Goal: Task Accomplishment & Management: Use online tool/utility

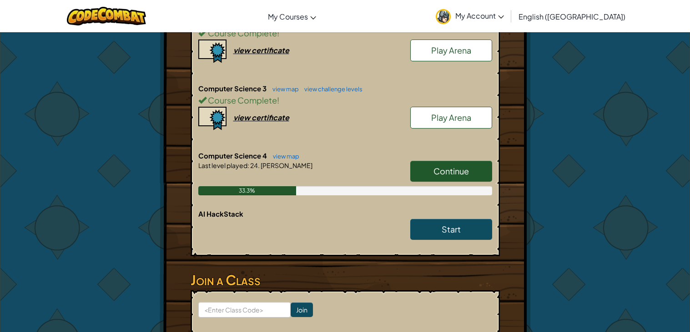
scroll to position [318, 0]
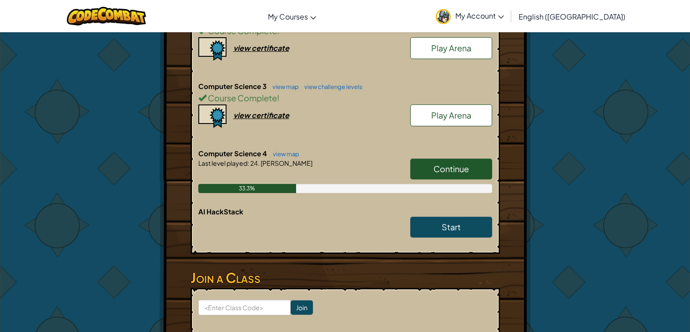
click at [429, 159] on link "Continue" at bounding box center [451, 169] width 82 height 21
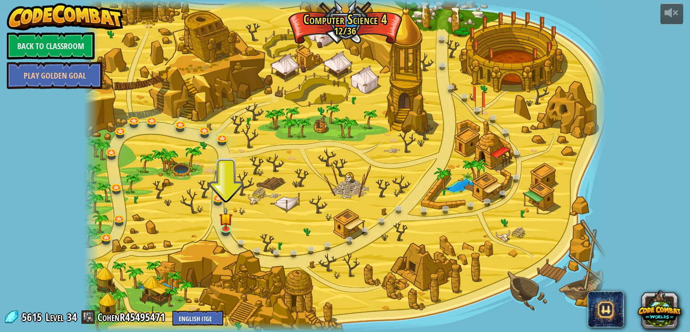
click at [247, 236] on div at bounding box center [345, 166] width 522 height 333
click at [230, 226] on img at bounding box center [225, 213] width 13 height 30
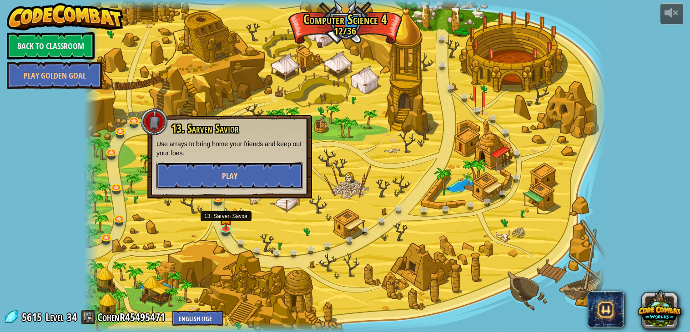
click at [226, 177] on span "Play" at bounding box center [229, 176] width 15 height 11
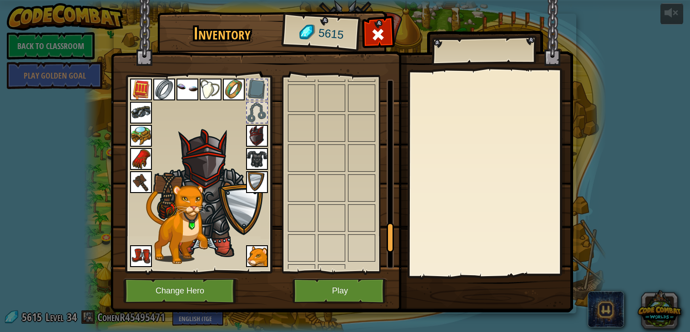
scroll to position [1080, 0]
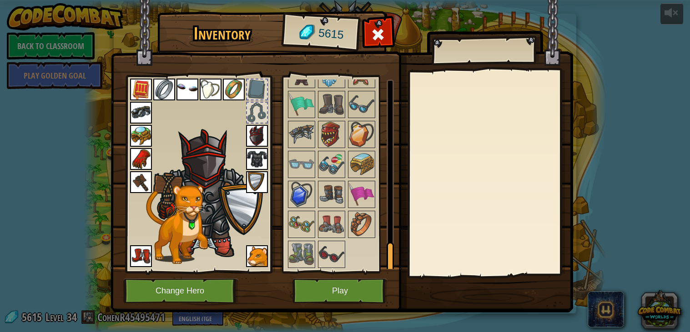
drag, startPoint x: 392, startPoint y: 99, endPoint x: 438, endPoint y: 274, distance: 181.0
click at [438, 274] on div "Inventory 5615 Available Equip Equip Equip Equip Equip Equip Equip Equip Equip …" at bounding box center [345, 164] width 462 height 300
click at [312, 129] on img at bounding box center [301, 134] width 25 height 25
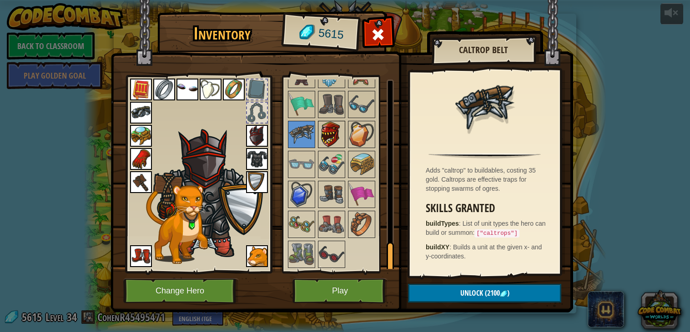
click at [333, 135] on img at bounding box center [331, 134] width 25 height 25
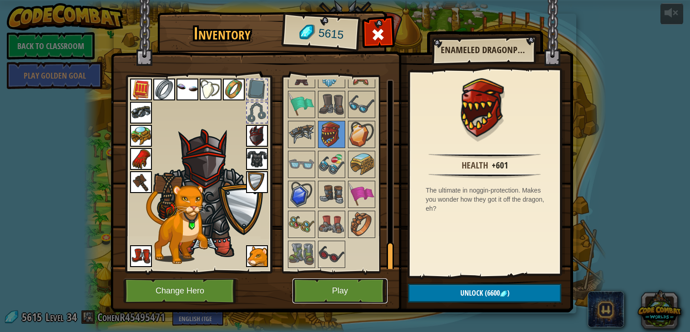
click at [349, 303] on button "Play" at bounding box center [339, 291] width 95 height 25
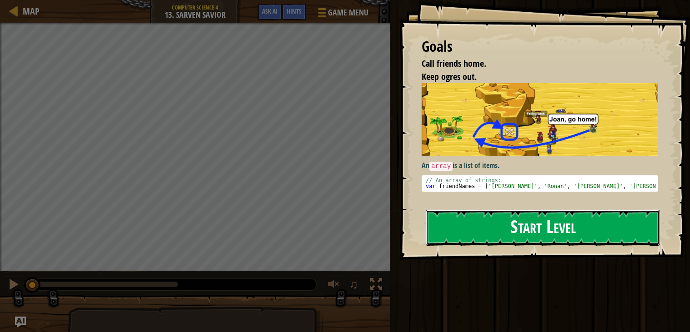
click at [474, 210] on button "Start Level" at bounding box center [543, 228] width 234 height 36
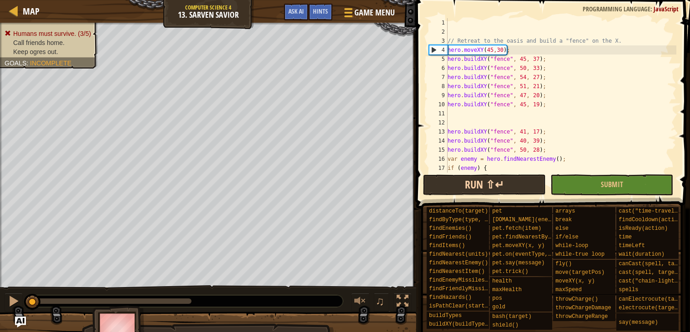
click at [486, 171] on div "// Retreat to the oasis and build a "fence" on the X. hero . moveXY ( 45 , 30 )…" at bounding box center [561, 104] width 231 height 173
click at [503, 182] on button "Run ⇧↵" at bounding box center [484, 185] width 123 height 21
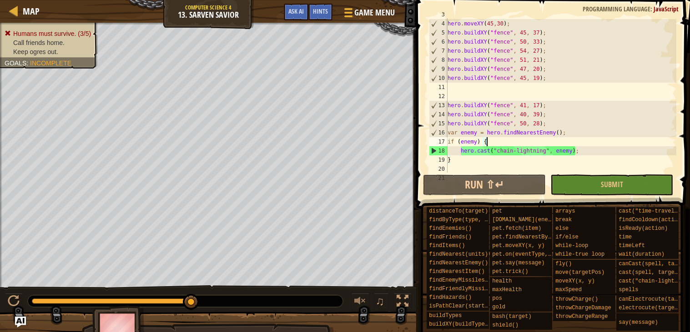
scroll to position [36, 0]
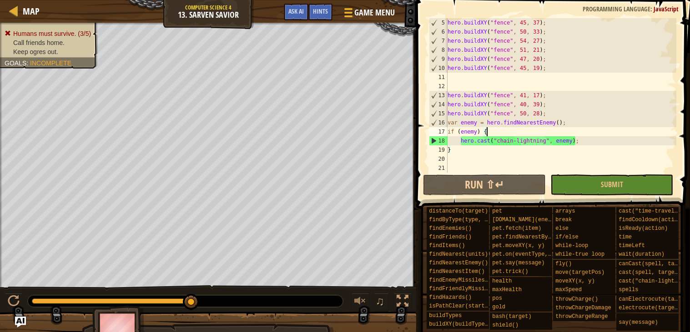
click at [523, 111] on div "hero . buildXY ( "fence" , 45 , 37 ) ; hero . buildXY ( "fence" , 50 , 33 ) ; h…" at bounding box center [561, 104] width 231 height 173
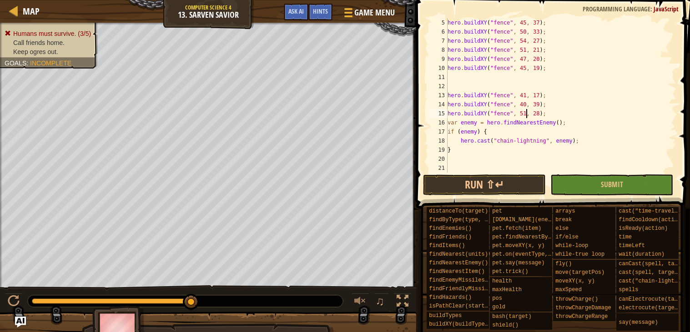
click at [540, 117] on div "hero . buildXY ( "fence" , 45 , 37 ) ; hero . buildXY ( "fence" , 50 , 33 ) ; h…" at bounding box center [561, 104] width 231 height 173
click at [539, 111] on div "hero . buildXY ( "fence" , 45 , 37 ) ; hero . buildXY ( "fence" , 50 , 33 ) ; h…" at bounding box center [561, 104] width 231 height 173
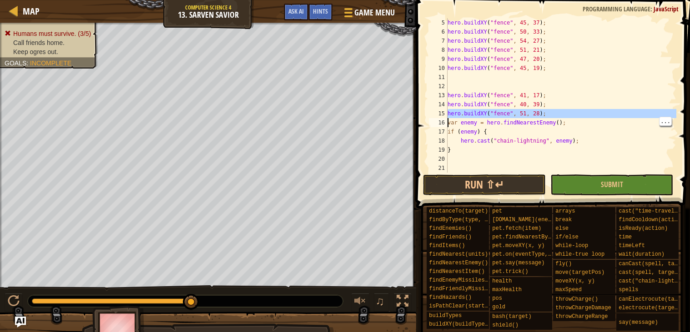
click at [560, 96] on div "hero . buildXY ( "fence" , 45 , 37 ) ; hero . buildXY ( "fence" , 50 , 33 ) ; h…" at bounding box center [561, 104] width 231 height 173
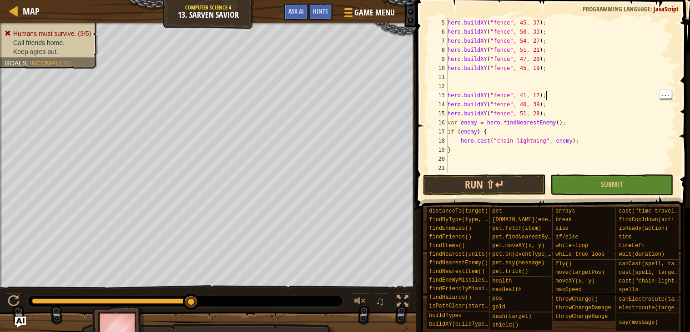
click at [536, 115] on div "hero . buildXY ( "fence" , 45 , 37 ) ; hero . buildXY ( "fence" , 50 , 33 ) ; h…" at bounding box center [561, 104] width 231 height 173
click at [540, 110] on div "hero . buildXY ( "fence" , 45 , 37 ) ; hero . buildXY ( "fence" , 50 , 33 ) ; h…" at bounding box center [561, 104] width 231 height 173
click at [497, 181] on button "Run ⇧↵" at bounding box center [484, 185] width 123 height 21
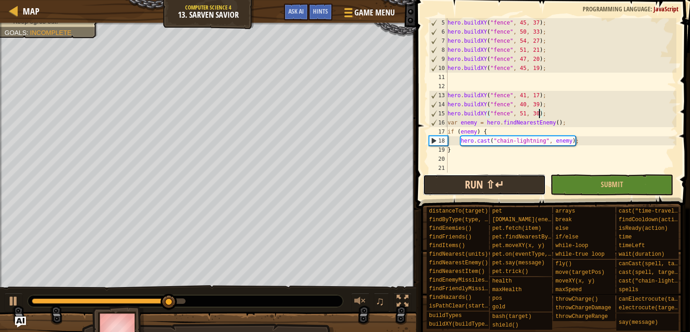
click at [505, 185] on button "Run ⇧↵" at bounding box center [484, 185] width 123 height 21
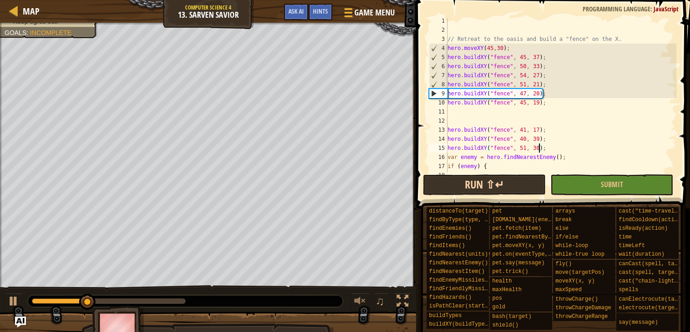
scroll to position [0, 0]
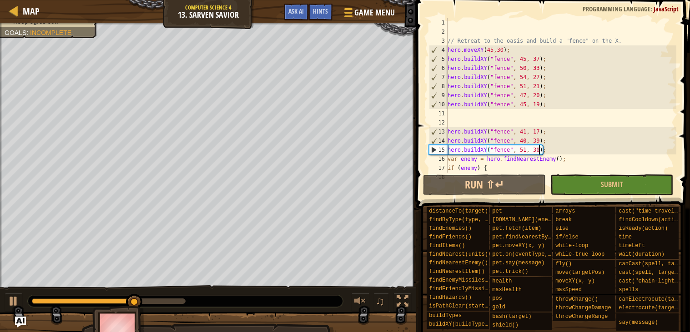
click at [442, 59] on div "5" at bounding box center [438, 59] width 18 height 9
type textarea "hero.buildXY("fence", 45, 37);"
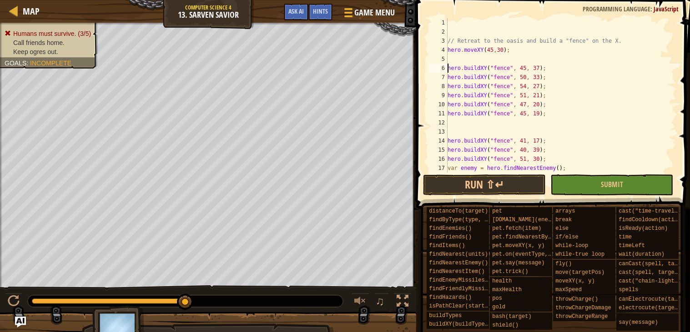
click at [466, 61] on div "// Retreat to the oasis and build a "fence" on the X. hero . moveXY ( 45 , 30 )…" at bounding box center [561, 104] width 231 height 173
type textarea "h"
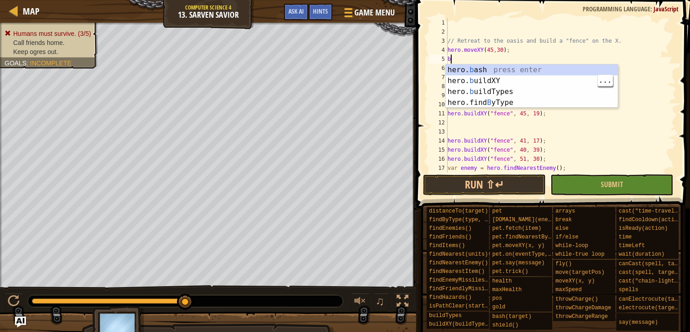
click at [511, 82] on div "hero. b ash press enter hero. b uildXY press enter hero. b uildTypes press ente…" at bounding box center [532, 97] width 172 height 65
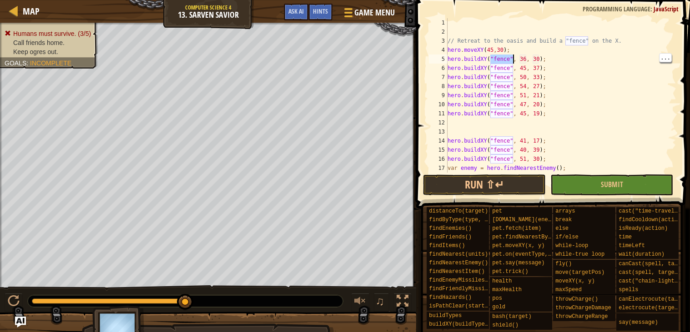
click at [521, 57] on div "// Retreat to the oasis and build a "fence" on the X. hero . moveXY ( 45 , 30 )…" at bounding box center [561, 104] width 231 height 173
click at [539, 57] on div "// Retreat to the oasis and build a "fence" on the X. hero . moveXY ( 45 , 30 )…" at bounding box center [561, 104] width 231 height 173
click at [532, 60] on div "// Retreat to the oasis and build a "fence" on the X. hero . moveXY ( 45 , 30 )…" at bounding box center [561, 104] width 231 height 173
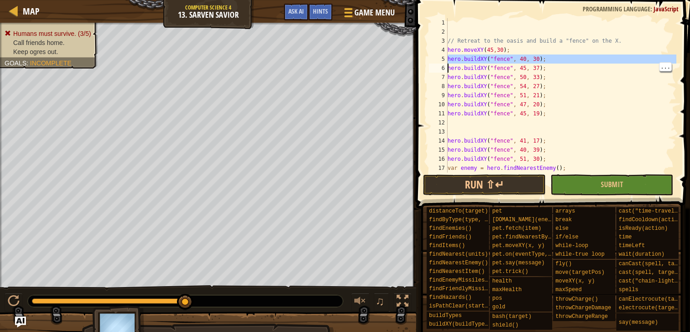
click at [564, 78] on div "// Retreat to the oasis and build a "fence" on the X. hero . moveXY ( 45 , 30 )…" at bounding box center [561, 104] width 231 height 173
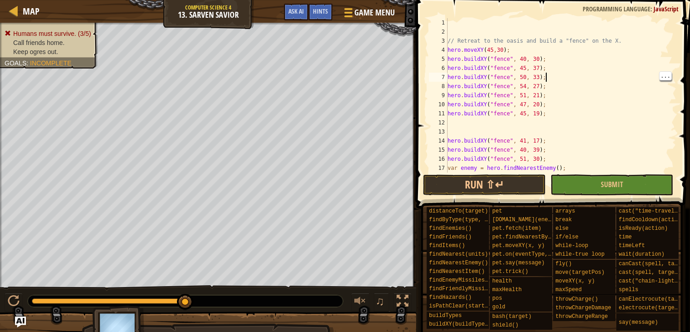
click at [538, 56] on div "// Retreat to the oasis and build a "fence" on the X. hero . moveXY ( 45 , 30 )…" at bounding box center [561, 104] width 231 height 173
click at [505, 180] on button "Run ⇧↵" at bounding box center [484, 185] width 123 height 21
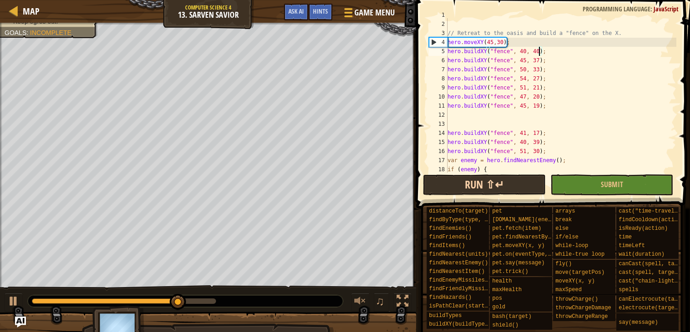
scroll to position [7, 0]
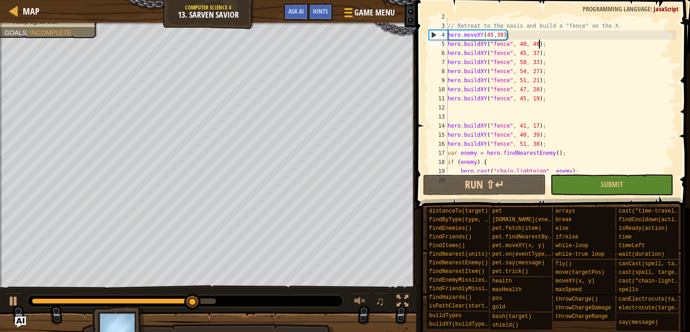
click at [559, 49] on div "// Retreat to the oasis and build a "fence" on the X. hero . moveXY ( 45 , 30 )…" at bounding box center [561, 98] width 231 height 173
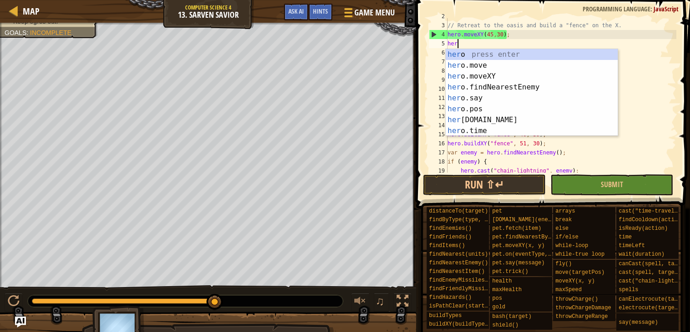
scroll to position [4, 0]
type textarea "h"
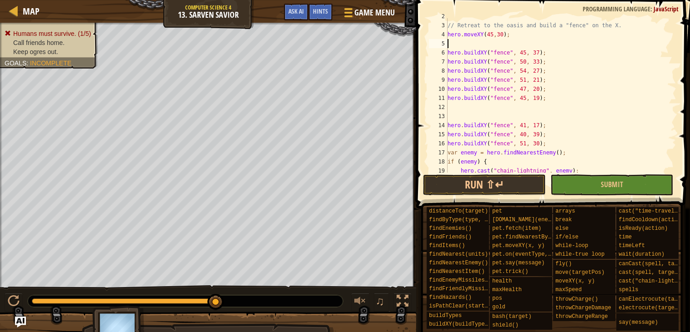
click at [506, 53] on div "// Retreat to the oasis and build a "fence" on the X. hero . moveXY ( 45 , 30 )…" at bounding box center [561, 98] width 231 height 173
type textarea "hero.buildXY("fire-trap", 45, 37);"
click at [505, 183] on button "Run ⇧↵" at bounding box center [484, 185] width 123 height 21
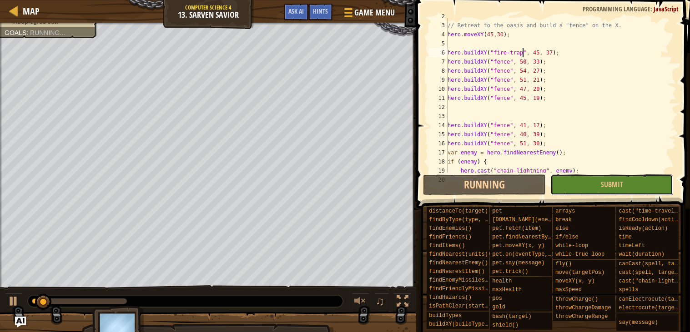
click at [603, 184] on span "Submit" at bounding box center [612, 185] width 22 height 10
click at [322, 13] on div "Map Computer Science 4 13. Sarven Savior Game Menu Done Hints Ask AI" at bounding box center [208, 11] width 416 height 23
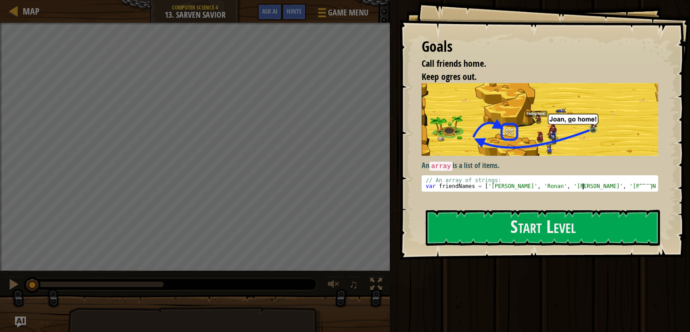
click at [594, 184] on div "// An array of strings: var friendNames = [ '[PERSON_NAME]' , '[PERSON_NAME]' ,…" at bounding box center [540, 190] width 232 height 24
type textarea "// An array of strings:"
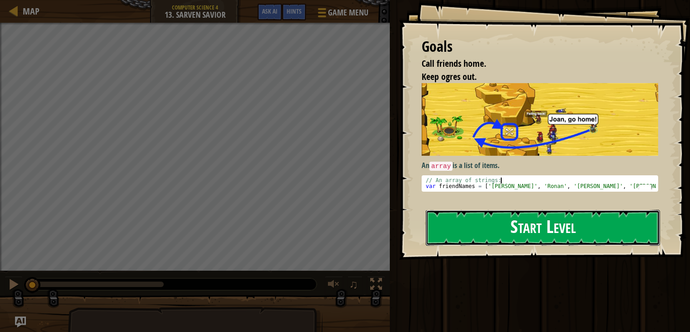
click at [594, 214] on button "Start Level" at bounding box center [543, 228] width 234 height 36
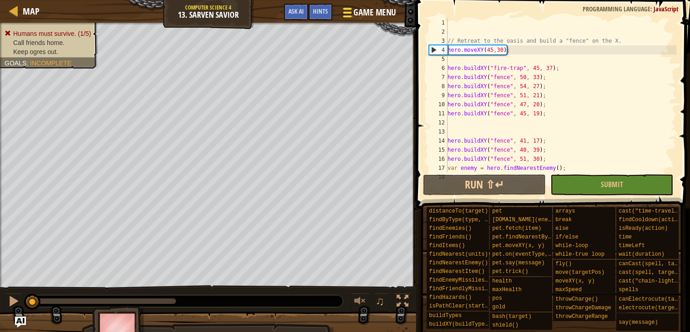
click at [356, 8] on span "Game Menu" at bounding box center [374, 12] width 42 height 12
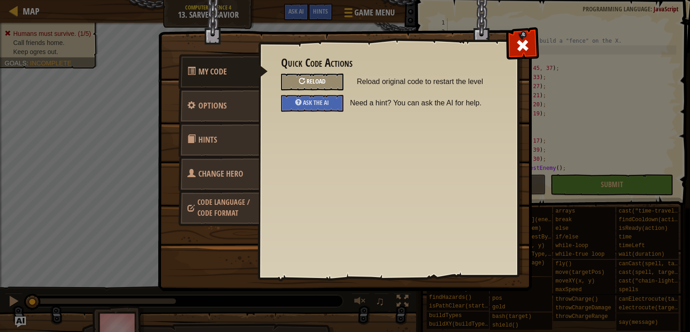
click at [332, 79] on div "Reload" at bounding box center [312, 82] width 62 height 17
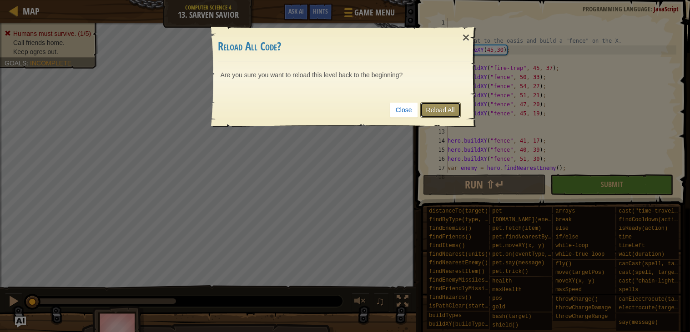
click at [456, 105] on link "Reload All" at bounding box center [440, 109] width 40 height 15
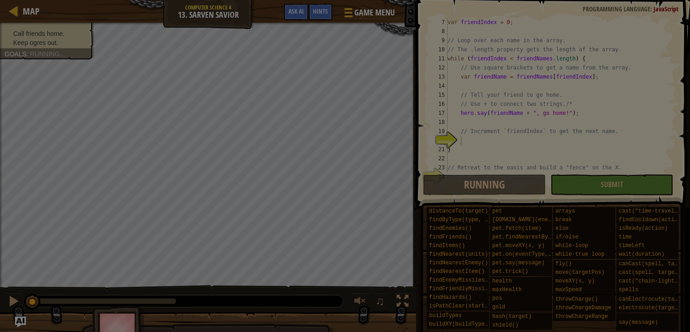
scroll to position [63, 0]
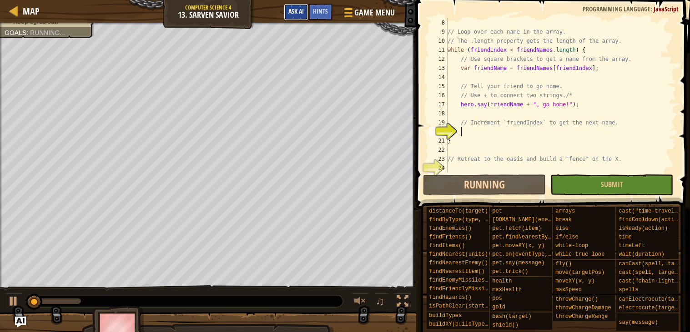
click at [295, 12] on span "Ask AI" at bounding box center [295, 11] width 15 height 9
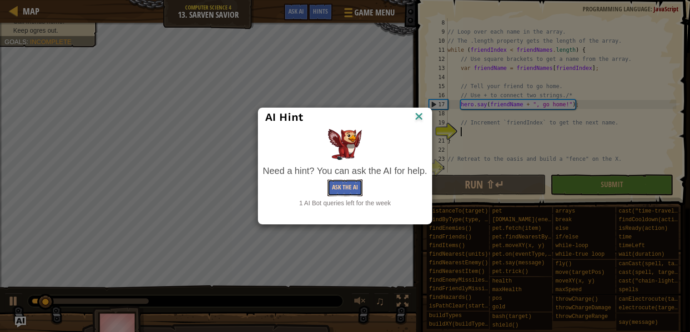
click at [340, 188] on button "Ask the AI" at bounding box center [344, 188] width 35 height 17
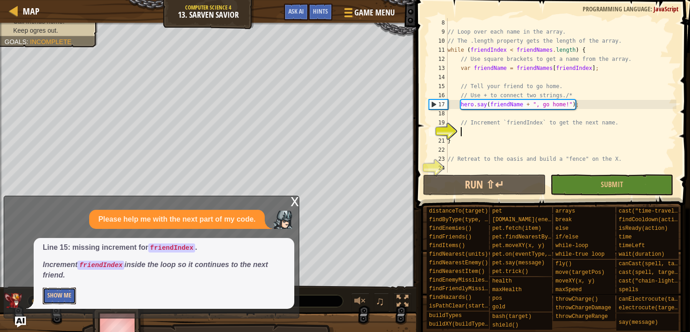
click at [55, 299] on button "Show Me" at bounding box center [59, 296] width 33 height 17
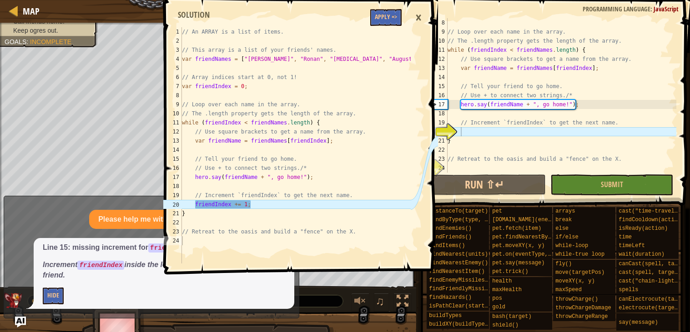
click at [391, 28] on div "// An ARRAY is a list of items. // This array is a list of your friends' names.…" at bounding box center [295, 154] width 231 height 255
type textarea "// An ARRAY is a list of items."
click at [395, 30] on span "..." at bounding box center [400, 30] width 12 height 8
click at [396, 14] on button "Apply =>" at bounding box center [385, 17] width 31 height 17
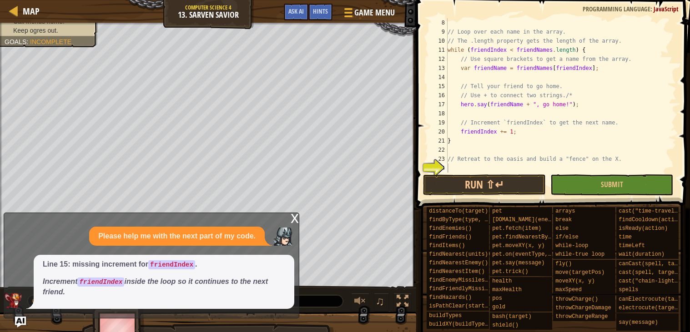
click at [282, 216] on div "x Please help me with the next part of my code. Line 15: missing increment for …" at bounding box center [152, 266] width 296 height 106
click at [290, 218] on div "x Please help me with the next part of my code. Line 15: missing increment for …" at bounding box center [152, 266] width 296 height 106
click at [288, 221] on div "x Please help me with the next part of my code. Line 15: missing increment for …" at bounding box center [152, 266] width 296 height 106
click at [298, 220] on div "x" at bounding box center [295, 217] width 8 height 9
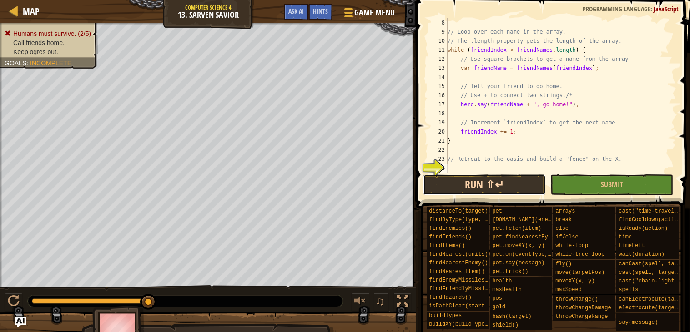
click at [527, 182] on button "Run ⇧↵" at bounding box center [484, 185] width 123 height 21
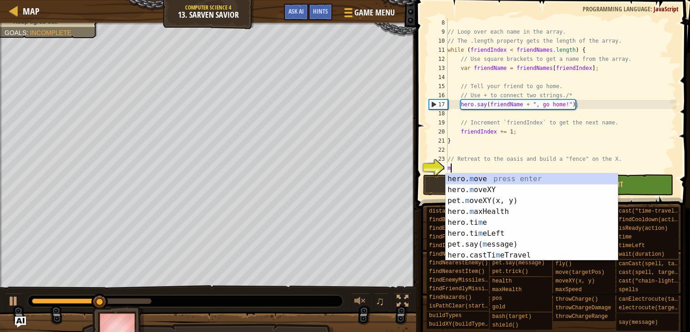
scroll to position [4, 0]
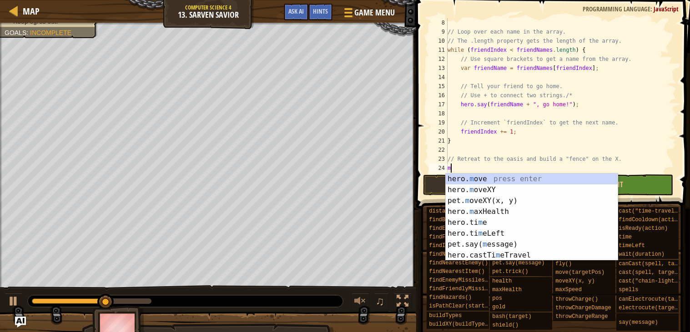
click at [504, 186] on div "hero. m ove press enter hero. m oveXY press enter pet. m oveXY(x, y) press ente…" at bounding box center [532, 228] width 172 height 109
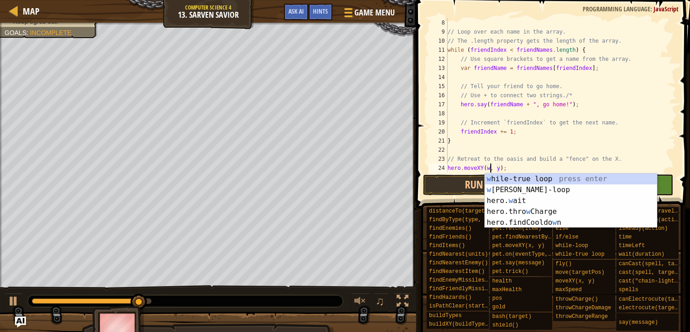
scroll to position [4, 3]
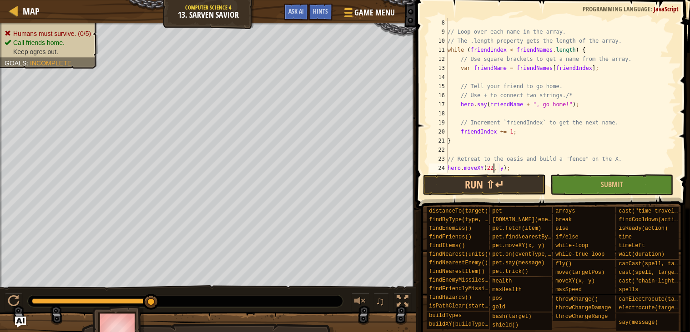
click at [502, 166] on div "// Loop over each name in the array. // The .length property gets the length of…" at bounding box center [561, 104] width 231 height 173
type textarea "hero.moveXY(22, 30);"
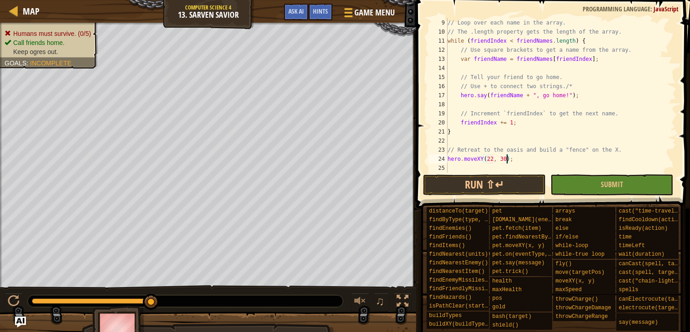
scroll to position [72, 0]
click at [480, 163] on div "// Loop over each name in the array. // The .length property gets the length of…" at bounding box center [561, 104] width 231 height 173
click at [486, 162] on div "// Loop over each name in the array. // The .length property gets the length of…" at bounding box center [561, 104] width 231 height 173
click at [517, 156] on div "// Loop over each name in the array. // The .length property gets the length of…" at bounding box center [561, 104] width 231 height 173
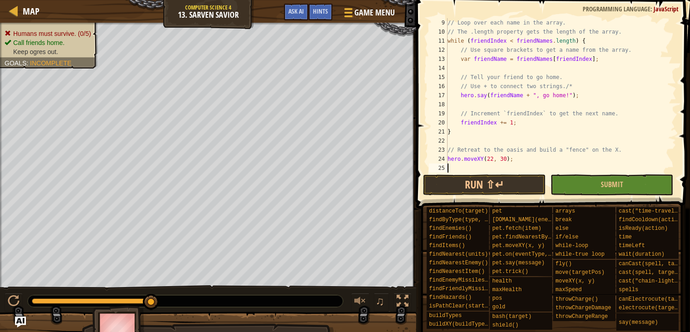
type textarea "n"
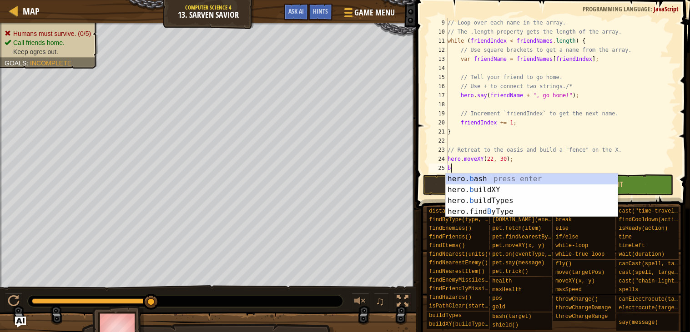
click at [504, 188] on div "hero. b ash press enter hero. b uildXY press enter hero. b uildTypes press ente…" at bounding box center [532, 206] width 172 height 65
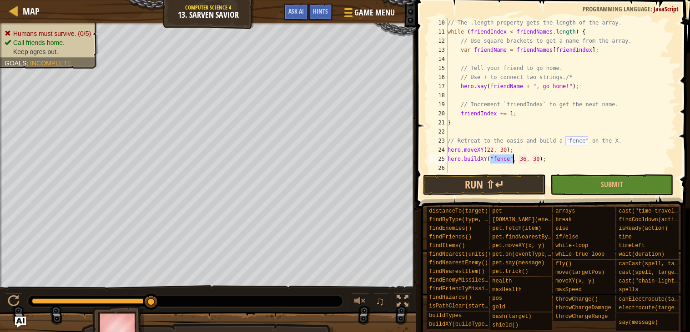
scroll to position [81, 0]
click at [524, 157] on div "// The .length property gets the length of the array. while ( friendIndex < fri…" at bounding box center [561, 104] width 231 height 173
type textarea "hero.buildXY("fence", 29, 30);"
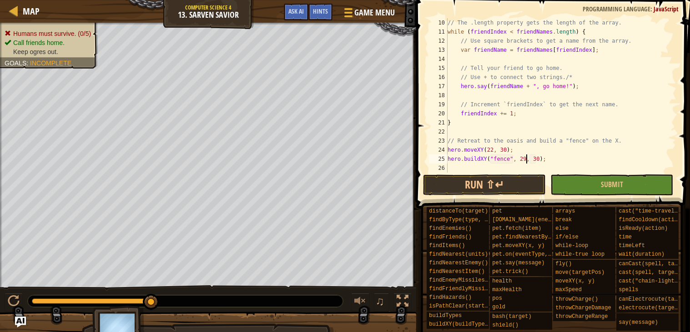
click at [500, 163] on div "// The .length property gets the length of the array. while ( friendIndex < fri…" at bounding box center [561, 104] width 231 height 173
click at [494, 167] on div "// The .length property gets the length of the array. while ( friendIndex < fri…" at bounding box center [561, 104] width 231 height 173
type textarea "h"
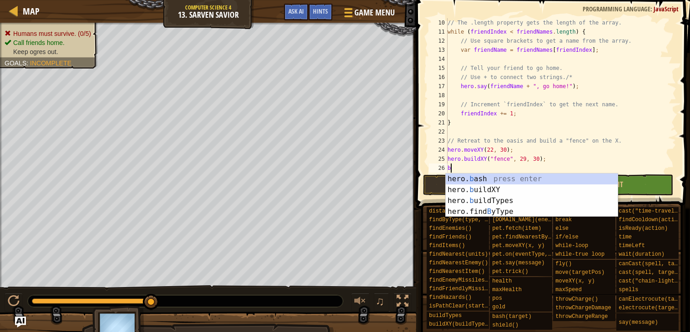
click at [498, 188] on div "hero. b ash press enter hero. b uildXY press enter hero. b uildTypes press ente…" at bounding box center [532, 206] width 172 height 65
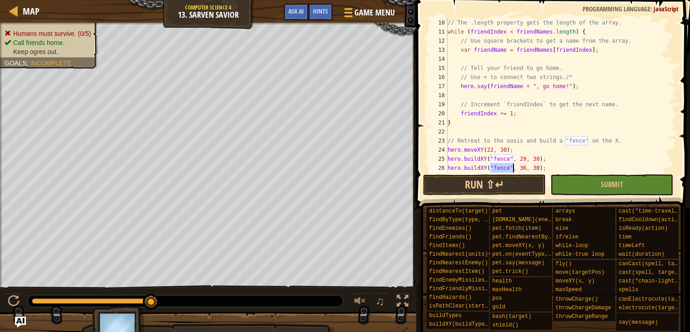
click at [505, 165] on div "// The .length property gets the length of the array. while ( friendIndex < fri…" at bounding box center [561, 104] width 231 height 173
click at [538, 165] on div "// The .length property gets the length of the array. while ( friendIndex < fri…" at bounding box center [561, 104] width 231 height 173
click at [536, 166] on div "// The .length property gets the length of the array. while ( friendIndex < fri…" at bounding box center [561, 104] width 231 height 173
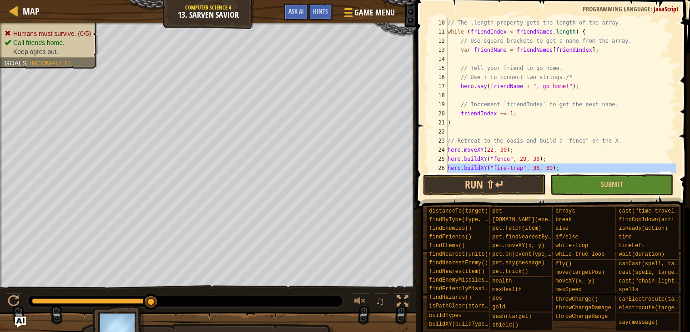
click at [581, 145] on div "// The .length property gets the length of the array. while ( friendIndex < fri…" at bounding box center [561, 104] width 231 height 173
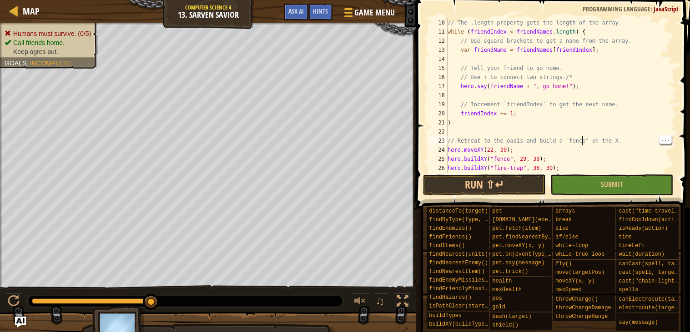
click at [536, 169] on div "// The .length property gets the length of the array. while ( friendIndex < fri…" at bounding box center [561, 104] width 231 height 173
click at [550, 167] on div "// The .length property gets the length of the array. while ( friendIndex < fri…" at bounding box center [561, 104] width 231 height 173
type textarea "hero.buildXY("fire-trap", 29, 30);"
click at [528, 175] on button "Run ⇧↵" at bounding box center [484, 185] width 123 height 21
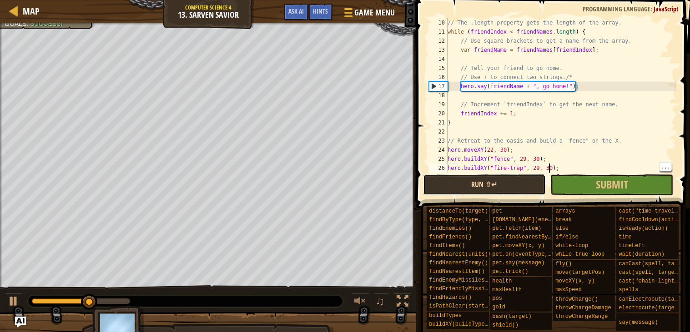
click at [459, 186] on button "Run ⇧↵" at bounding box center [484, 185] width 123 height 21
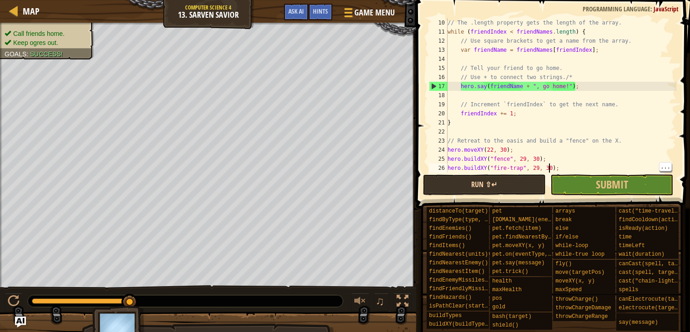
scroll to position [90, 0]
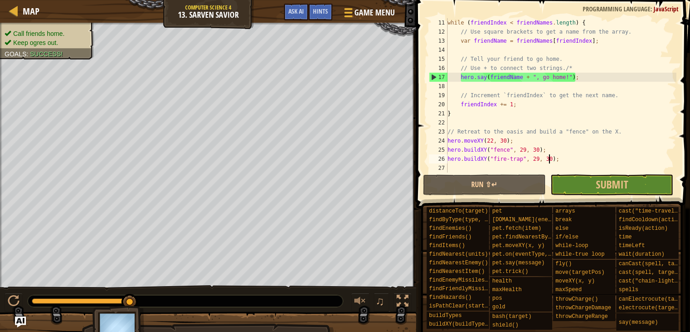
click at [569, 159] on div "while ( friendIndex < friendNames . length ) { // Use square brackets to get a …" at bounding box center [561, 104] width 231 height 173
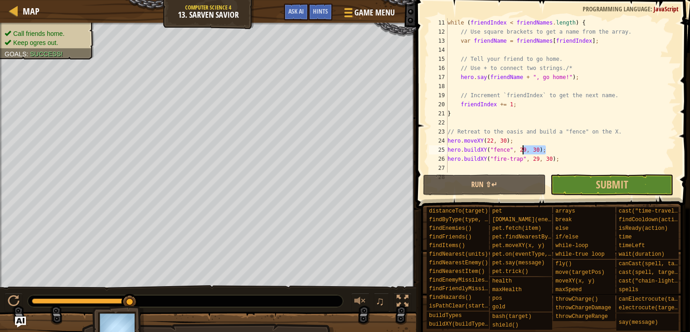
drag, startPoint x: 574, startPoint y: 154, endPoint x: 525, endPoint y: 154, distance: 49.1
click at [525, 154] on div "while ( friendIndex < friendNames . length ) { // Use square brackets to get a …" at bounding box center [561, 104] width 231 height 173
click at [584, 161] on div "while ( friendIndex < friendNames . length ) { // Use square brackets to get a …" at bounding box center [561, 104] width 231 height 173
type textarea "hero.buildXY("fire-trap", 29, 30);"
drag, startPoint x: 584, startPoint y: 161, endPoint x: 441, endPoint y: 161, distance: 143.2
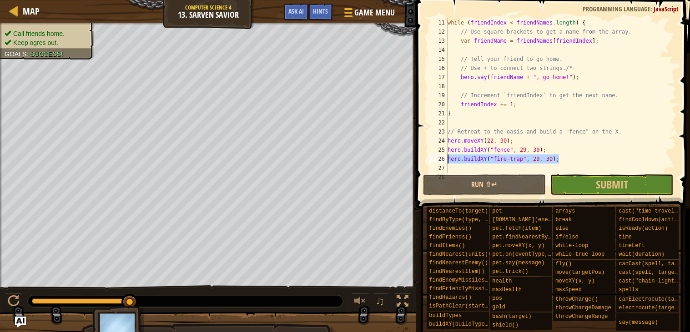
click at [441, 161] on div "hero.buildXY("fire-trap", 29, 30); 11 12 13 14 15 16 17 18 19 20 21 22 23 24 25…" at bounding box center [551, 95] width 249 height 155
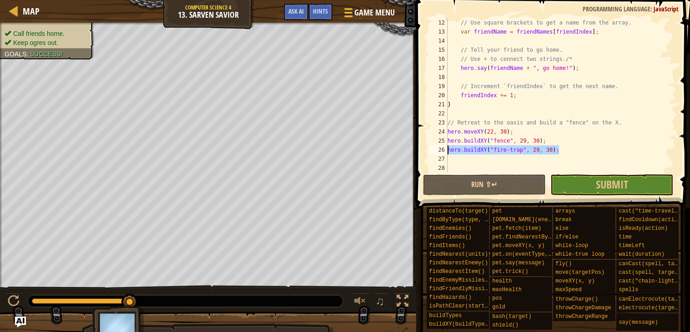
click at [504, 158] on div "// Use square brackets to get a name from the array. var friendName = friendNam…" at bounding box center [561, 104] width 231 height 173
paste textarea "hero.buildXY("fire-trap", 29, 30);"
type textarea "hero.buildXY("fire-trap", 29, 30);"
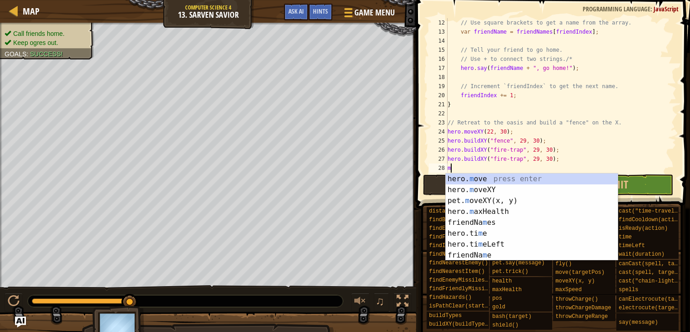
click at [497, 186] on div "hero. m ove press enter hero. m oveXY press enter pet. m oveXY(x, y) press ente…" at bounding box center [532, 228] width 172 height 109
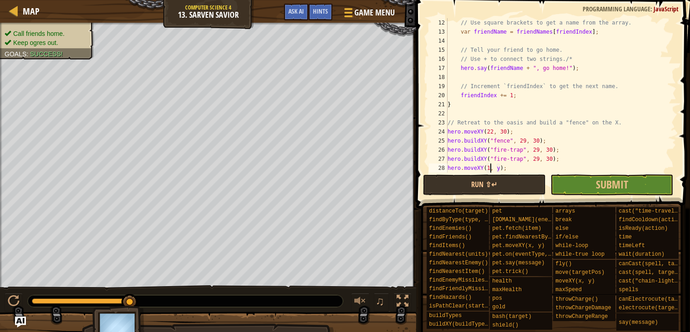
scroll to position [4, 3]
click at [505, 163] on div "// Use square brackets to get a name from the array. var friendName = friendNam…" at bounding box center [561, 104] width 231 height 173
click at [502, 170] on div "// Use square brackets to get a name from the array. var friendName = friendNam…" at bounding box center [561, 104] width 231 height 173
click at [503, 170] on div "// Use square brackets to get a name from the array. var friendName = friendNam…" at bounding box center [561, 104] width 231 height 173
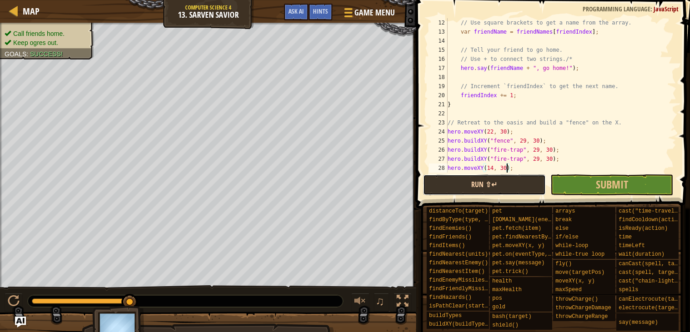
click at [537, 180] on button "Run ⇧↵" at bounding box center [484, 185] width 123 height 21
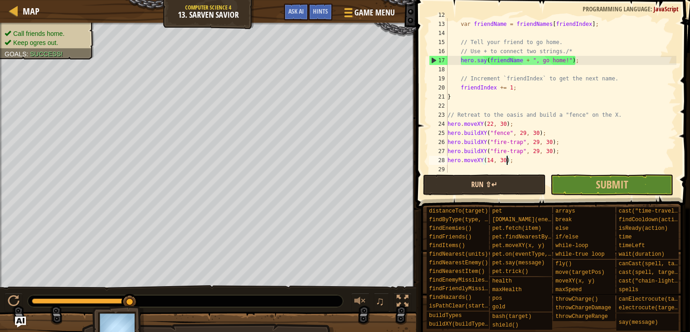
scroll to position [109, 0]
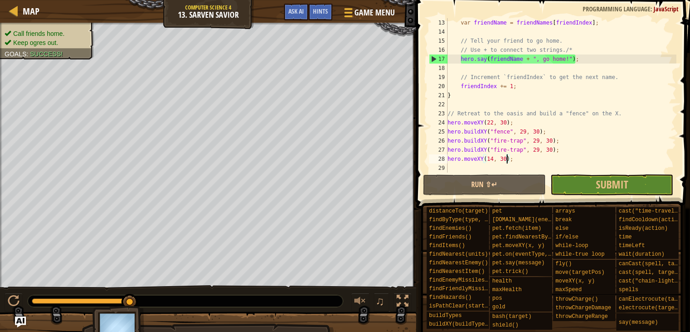
click at [538, 149] on div "var friendName = friendNames [ friendIndex ] ; // Tell your friend to go home. …" at bounding box center [561, 104] width 231 height 173
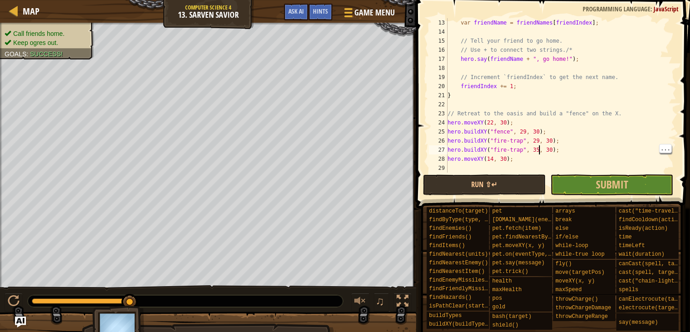
click at [554, 152] on div "var friendName = friendNames [ friendIndex ] ; // Tell your friend to go home. …" at bounding box center [561, 104] width 231 height 173
click at [550, 150] on div "var friendName = friendNames [ friendIndex ] ; // Tell your friend to go home. …" at bounding box center [561, 104] width 231 height 173
drag, startPoint x: 580, startPoint y: 148, endPoint x: 446, endPoint y: 151, distance: 133.7
click at [446, 151] on div "hero.buildXY("fire-trap", 35, 29); 13 14 15 16 17 18 19 20 21 22 23 24 25 26 27…" at bounding box center [551, 95] width 249 height 155
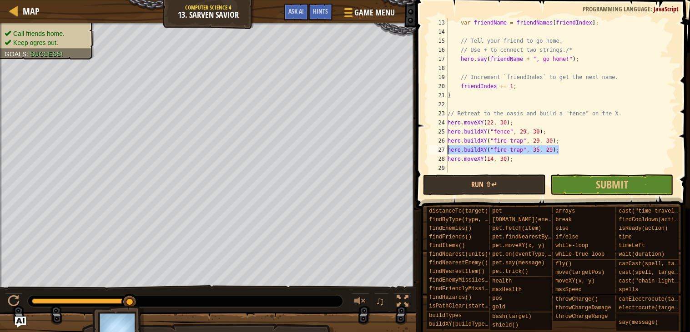
click at [442, 121] on div "24" at bounding box center [438, 122] width 19 height 9
type textarea "hero.moveXY(22, 30);"
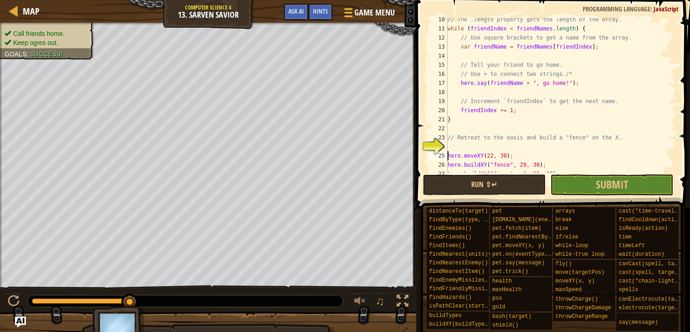
scroll to position [118, 0]
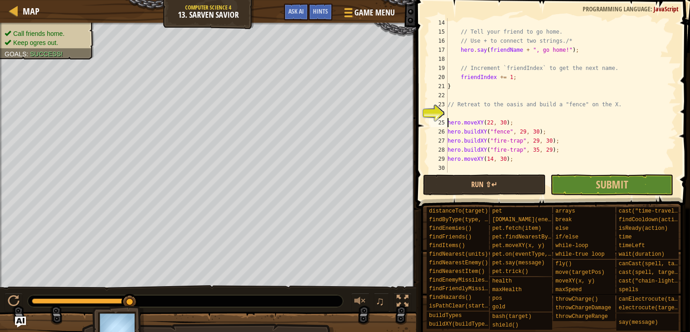
click at [466, 116] on div "// Tell your friend to go home. // Use + to connect two strings./* hero . say (…" at bounding box center [561, 104] width 231 height 173
paste textarea "hero.buildXY("fire-trap", 35, 29);"
type textarea "hero.buildXY("fire-trap", 35, 29);"
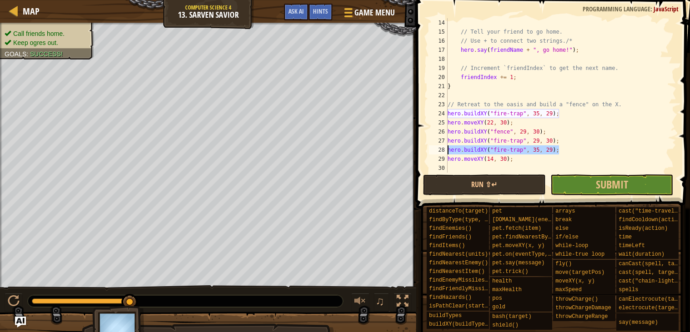
drag, startPoint x: 563, startPoint y: 150, endPoint x: 438, endPoint y: 150, distance: 125.0
click at [438, 150] on div "hero.buildXY("fire-trap", 35, 29); 14 15 16 17 18 19 20 21 22 23 24 25 26 27 28…" at bounding box center [551, 95] width 249 height 155
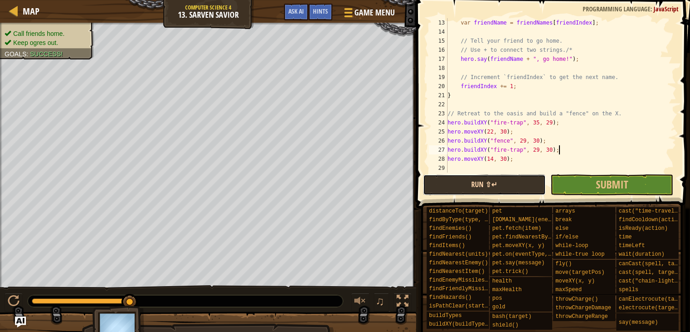
click at [500, 190] on button "Run ⇧↵" at bounding box center [484, 185] width 123 height 21
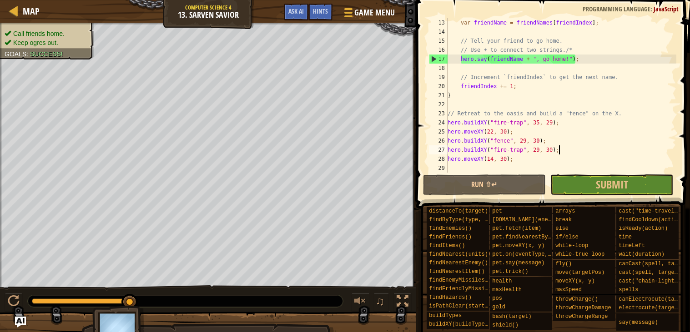
click at [568, 124] on div "var friendName = friendNames [ friendIndex ] ; // Tell your friend to go home. …" at bounding box center [561, 104] width 231 height 173
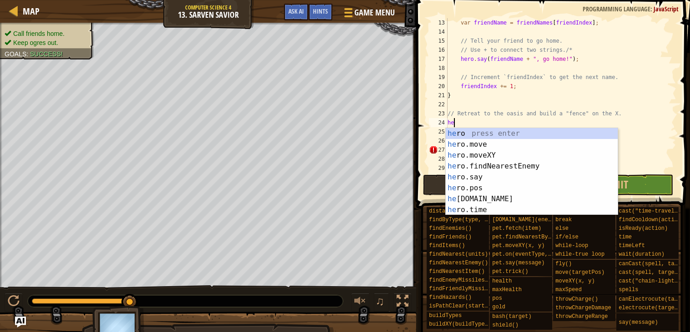
type textarea "h"
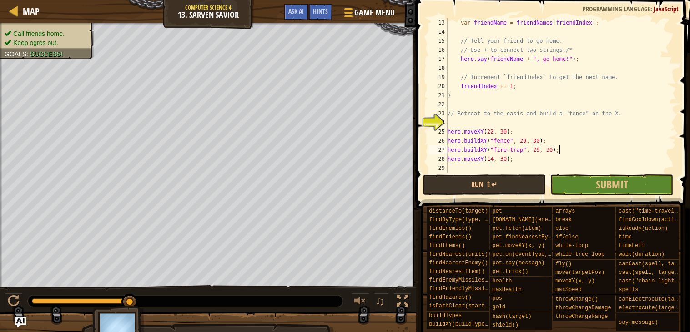
click at [559, 150] on div "var friendName = friendNames [ friendIndex ] ; // Tell your friend to go home. …" at bounding box center [561, 104] width 231 height 173
type textarea "hero.buildXY("fire-trap", 29, 30);"
drag, startPoint x: 559, startPoint y: 150, endPoint x: 446, endPoint y: 152, distance: 113.2
click at [446, 152] on div "hero.buildXY("fire-trap", 29, 30); 13 14 15 16 17 18 19 20 21 22 23 24 25 26 27…" at bounding box center [551, 95] width 249 height 155
click at [572, 148] on div "var friendName = friendNames [ friendIndex ] ; // Tell your friend to go home. …" at bounding box center [561, 104] width 231 height 173
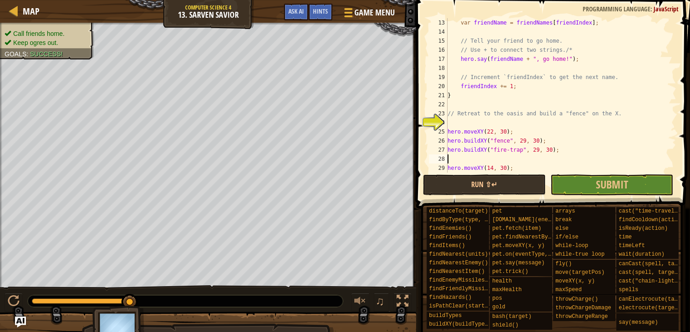
paste textarea "hero.buildXY("fire-trap", 29, 30);"
type textarea "hero.buildXY("fire-trap", 29, 30);"
paste textarea "hero.buildXY("fire-trap", 29, 30);"
click at [493, 175] on button "Run ⇧↵" at bounding box center [484, 185] width 123 height 21
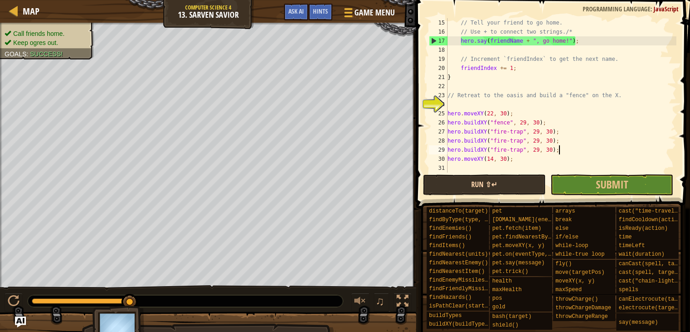
scroll to position [127, 0]
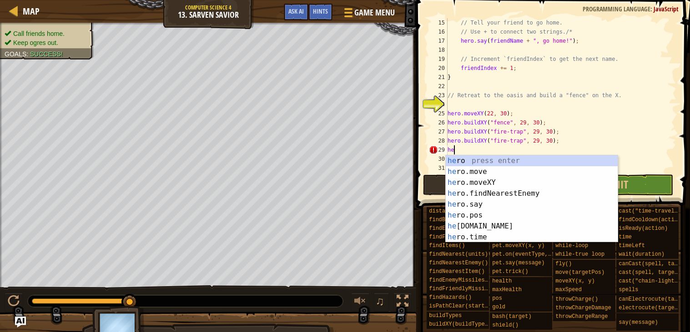
type textarea "h"
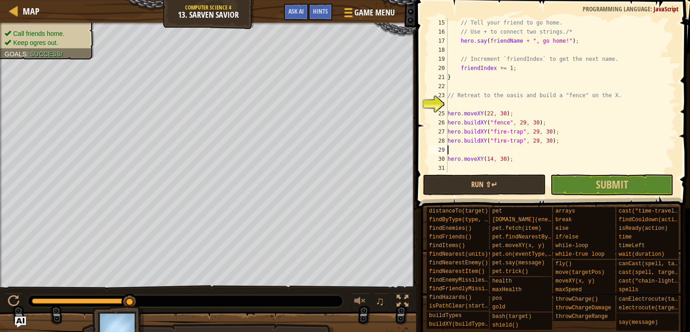
click at [441, 131] on div "27" at bounding box center [438, 131] width 19 height 9
type textarea "hero.buildXY("fire-trap", 29, 30);"
click at [470, 130] on div "// Tell your friend to go home. // Use + to connect two strings./* hero . say (…" at bounding box center [561, 104] width 231 height 173
type textarea "f"
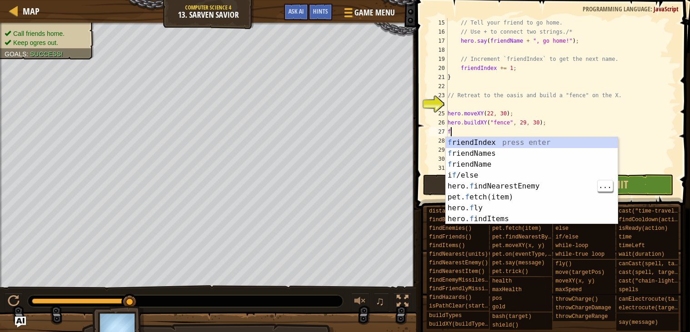
click at [525, 185] on div "f riendIndex press enter f riendNames press enter f riendName press enter i f /…" at bounding box center [532, 191] width 172 height 109
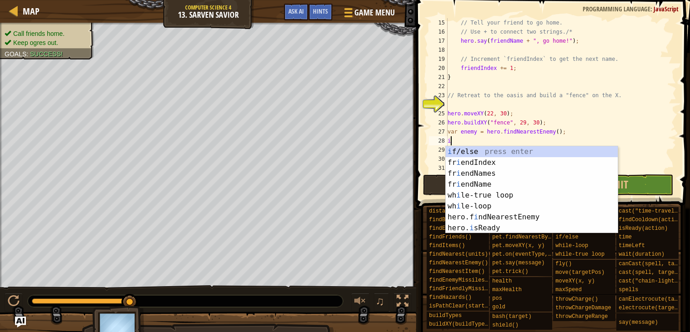
click at [506, 151] on div "i f/else press enter fr i endIndex press enter fr i endNames press enter fr i e…" at bounding box center [532, 200] width 172 height 109
type textarea "if (enemy) {"
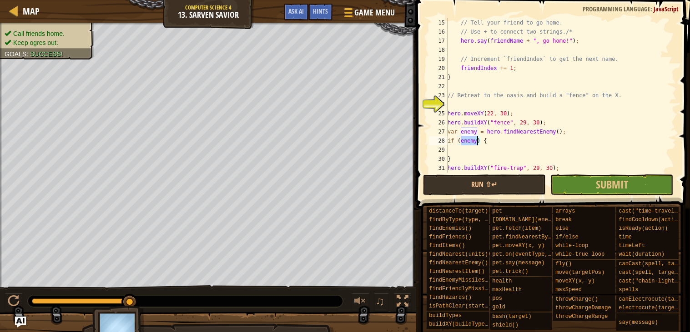
click at [464, 145] on div "// Tell your friend to go home. // Use + to connect two strings./* hero . say (…" at bounding box center [561, 104] width 231 height 173
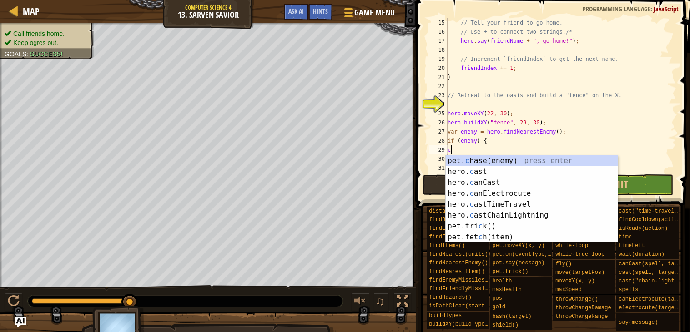
click at [537, 216] on div "pet. c hase(enemy) press enter hero. c ast press enter hero. c anCast press ent…" at bounding box center [532, 210] width 172 height 109
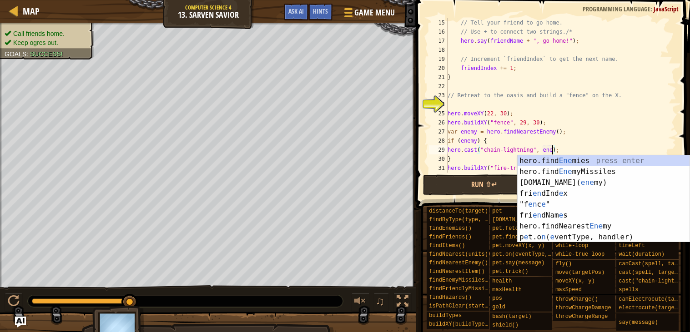
scroll to position [4, 9]
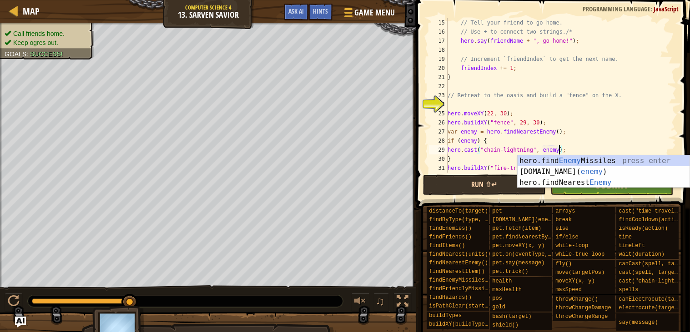
type textarea "hero.cast("chain-lightning", enemy);"
click at [496, 181] on button "Run ⇧↵" at bounding box center [484, 185] width 123 height 21
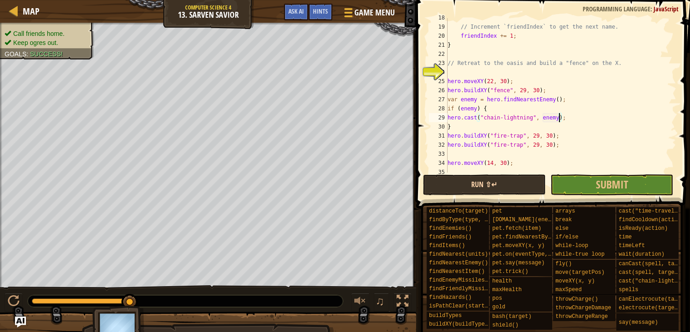
scroll to position [161, 0]
click at [573, 115] on div "// Increment `friendIndex` to get the next name. friendIndex += 1 ; } // Retrea…" at bounding box center [561, 98] width 231 height 173
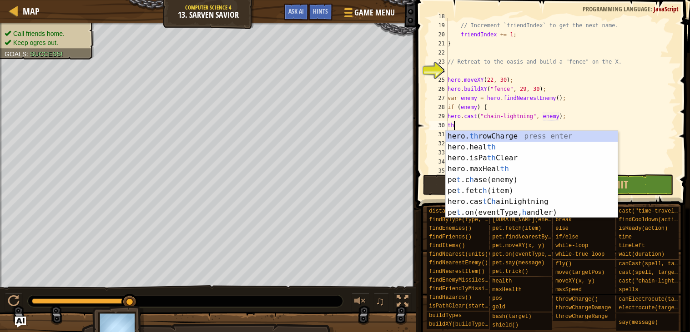
click at [519, 139] on div "hero. th rowCharge press enter hero.heal th press enter hero.isPa th Clear pres…" at bounding box center [532, 185] width 172 height 109
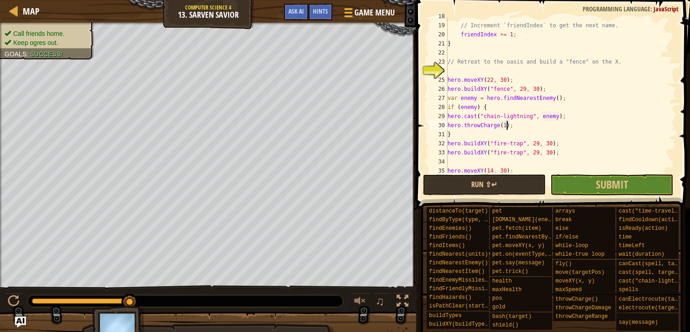
scroll to position [4, 5]
click at [462, 195] on button "Run ⇧↵" at bounding box center [484, 185] width 123 height 21
click at [573, 114] on div "// Increment `friendIndex` to get the next name. friendIndex += 1 ; } // Retrea…" at bounding box center [561, 98] width 231 height 173
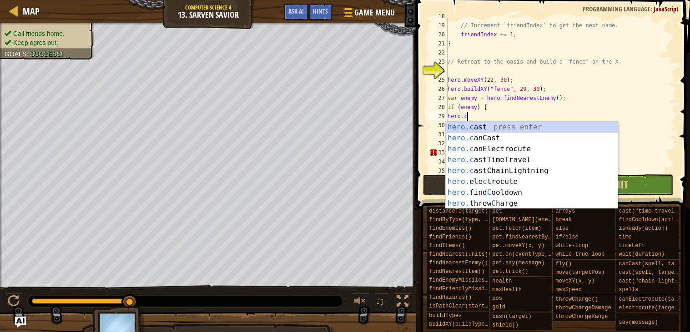
scroll to position [4, 0]
type textarea "h"
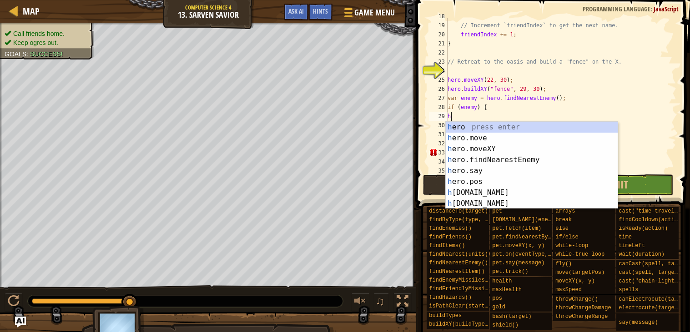
scroll to position [4, 0]
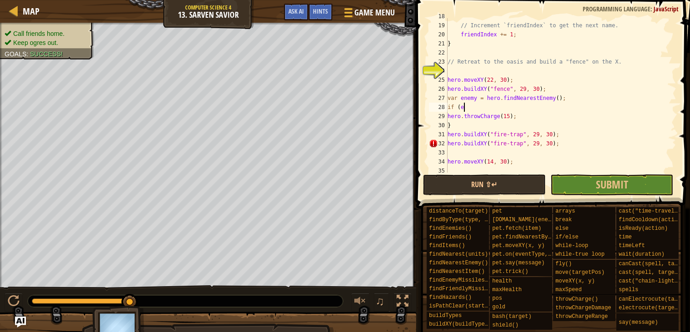
type textarea "i"
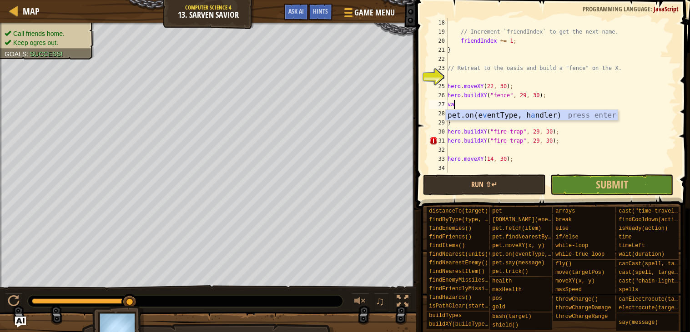
type textarea "v"
click at [458, 126] on div "// Increment `friendIndex` to get the next name. friendIndex += 1 ; } // Retrea…" at bounding box center [561, 104] width 231 height 173
type textarea "}"
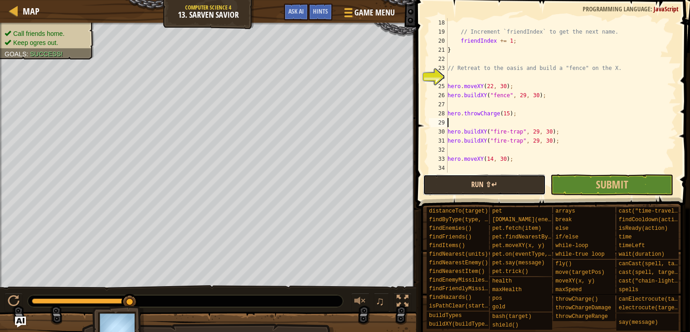
click at [472, 189] on button "Run ⇧↵" at bounding box center [484, 185] width 123 height 21
click at [526, 118] on div "// Increment `friendIndex` to get the next name. friendIndex += 1 ; } // Retrea…" at bounding box center [561, 104] width 231 height 173
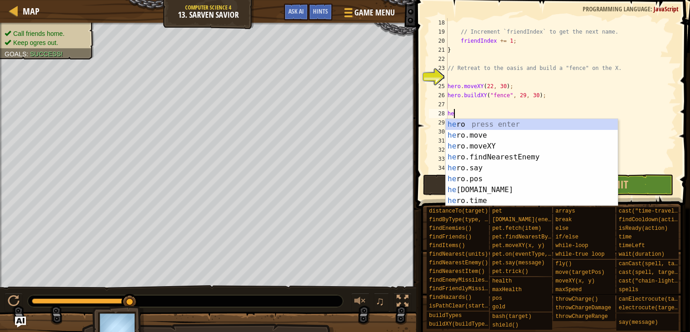
type textarea "h"
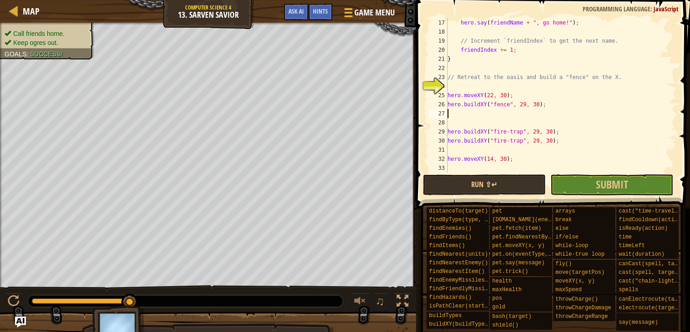
scroll to position [145, 0]
click at [496, 185] on button "Run ⇧↵" at bounding box center [484, 185] width 123 height 21
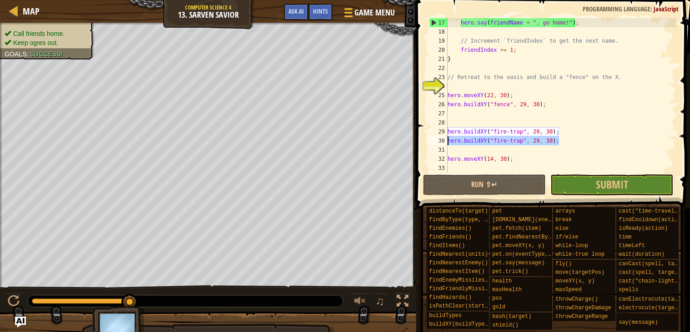
drag, startPoint x: 560, startPoint y: 141, endPoint x: 447, endPoint y: 140, distance: 112.8
click at [447, 140] on div "hero . say ( friendName + ", go home!" ) ; // Increment `friendIndex` to get th…" at bounding box center [561, 104] width 231 height 173
type textarea "hero.buildXY("fire-trap", 29, 30);"
click at [467, 87] on div "hero . say ( friendName + ", go home!" ) ; // Increment `friendIndex` to get th…" at bounding box center [561, 104] width 231 height 173
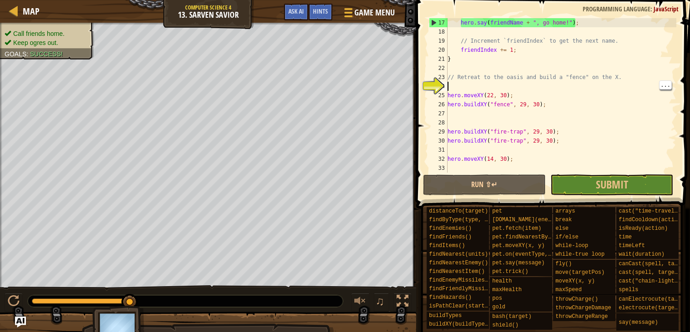
paste textarea "hero.buildXY("fire-trap", 29, 30);"
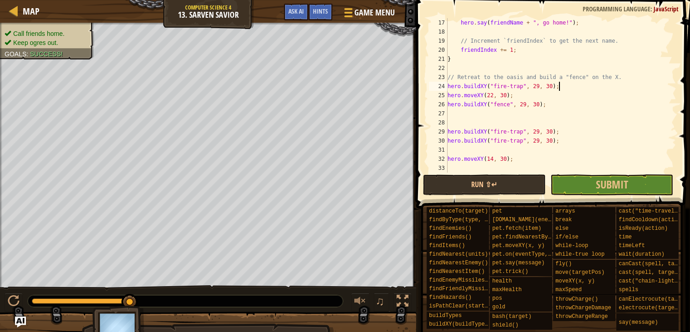
click at [536, 86] on div "hero . say ( friendName + ", go home!" ) ; // Increment `friendIndex` to get th…" at bounding box center [561, 104] width 231 height 173
type textarea "hero.buildXY("fire-trap", 58, 30);"
click at [518, 177] on button "Run ⇧↵" at bounding box center [484, 185] width 123 height 21
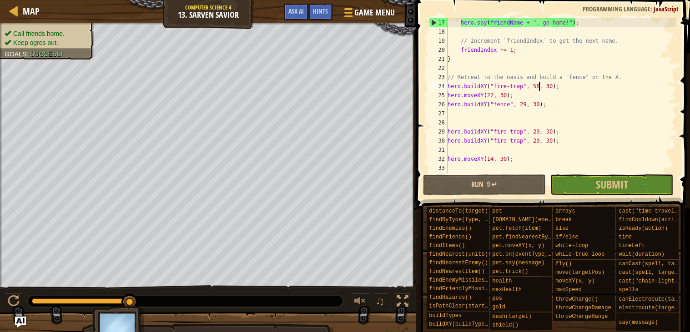
click at [563, 90] on div "hero . say ( friendName + ", go home!" ) ; // Increment `friendIndex` to get th…" at bounding box center [561, 104] width 231 height 173
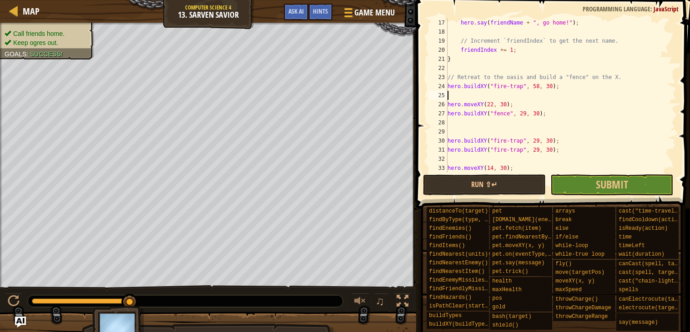
paste textarea "hero.buildXY("fire-trap", 29, 30);"
click at [536, 94] on div "hero . say ( friendName + ", go home!" ) ; // Increment `friendIndex` to get th…" at bounding box center [561, 104] width 231 height 173
click at [517, 183] on button "Run ⇧↵" at bounding box center [484, 185] width 123 height 21
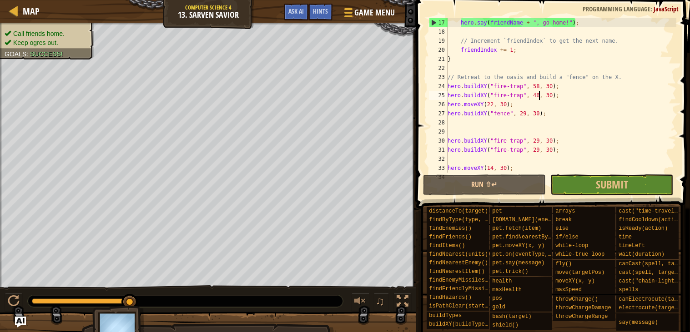
click at [568, 101] on div "hero . say ( friendName + ", go home!" ) ; // Increment `friendIndex` to get th…" at bounding box center [561, 104] width 231 height 173
type textarea "hero.buildXY("fire-trap", 46, 30);"
click at [579, 97] on div "hero . say ( friendName + ", go home!" ) ; // Increment `friendIndex` to get th…" at bounding box center [561, 104] width 231 height 173
click at [567, 96] on div "hero . say ( friendName + ", go home!" ) ; // Increment `friendIndex` to get th…" at bounding box center [561, 104] width 231 height 173
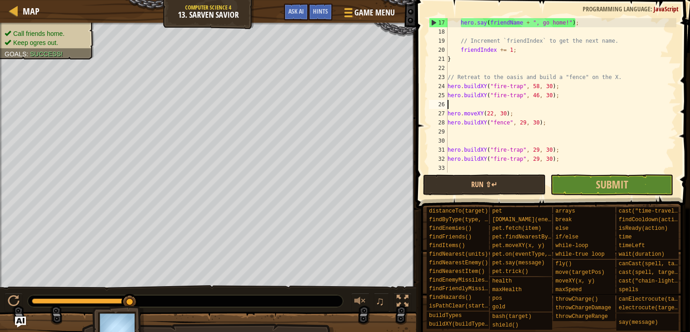
scroll to position [4, 0]
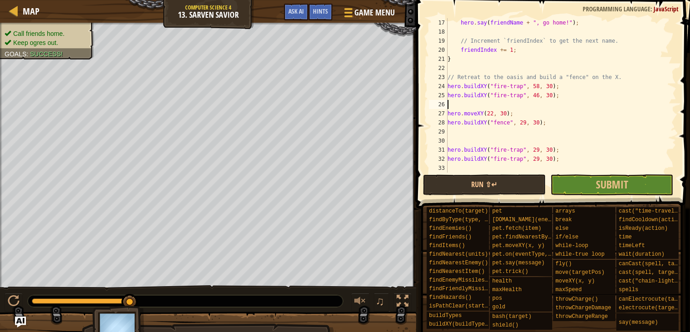
paste textarea "hero.buildXY("fire-trap", 29, 30);"
click at [538, 105] on div "hero . say ( friendName + ", go home!" ) ; // Increment `friendIndex` to get th…" at bounding box center [561, 104] width 231 height 173
click at [574, 109] on div "hero . say ( friendName + ", go home!" ) ; // Increment `friendIndex` to get th…" at bounding box center [561, 104] width 231 height 173
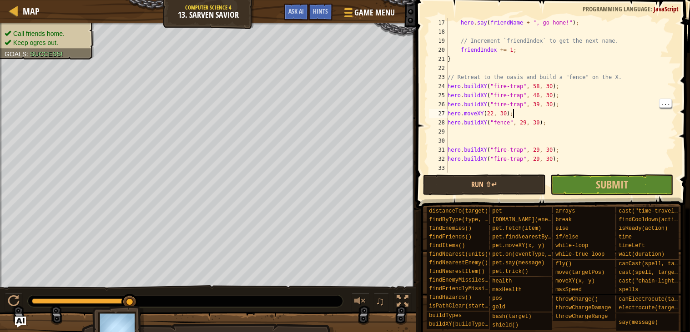
click at [568, 102] on div "hero . say ( friendName + ", go home!" ) ; // Increment `friendIndex` to get th…" at bounding box center [561, 104] width 231 height 173
type textarea "hero.buildXY("fire-trap", 39, 30);"
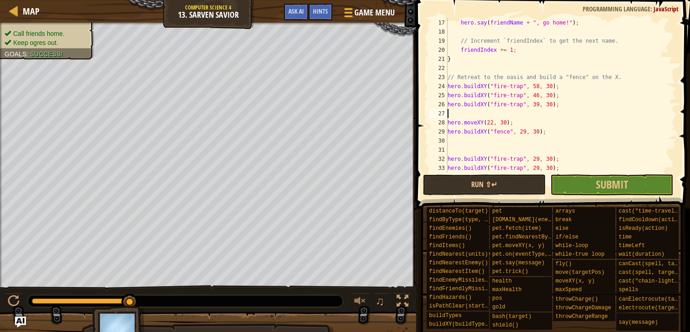
scroll to position [4, 0]
paste textarea "hero.buildXY("fire-trap", 29, 30);"
click at [535, 110] on div "hero . say ( friendName + ", go home!" ) ; // Increment `friendIndex` to get th…" at bounding box center [561, 104] width 231 height 173
click at [488, 168] on div "hero . say ( friendName + ", go home!" ) ; // Increment `friendIndex` to get th…" at bounding box center [561, 104] width 231 height 173
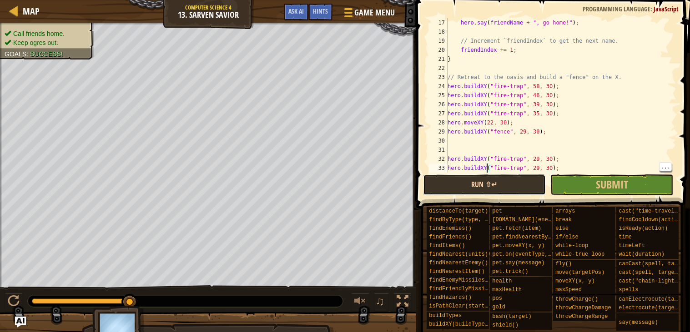
click at [502, 183] on button "Run ⇧↵" at bounding box center [484, 185] width 123 height 21
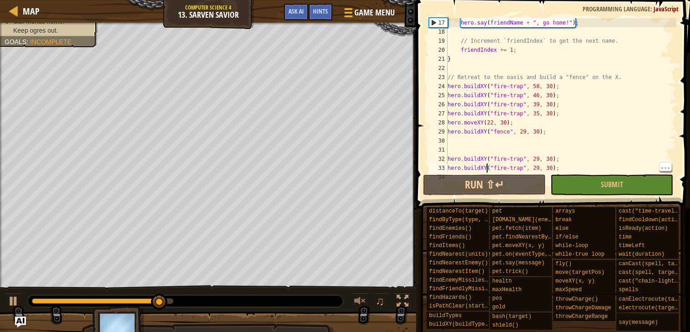
click at [569, 100] on div "hero . say ( friendName + ", go home!" ) ; // Increment `friendIndex` to get th…" at bounding box center [561, 104] width 231 height 173
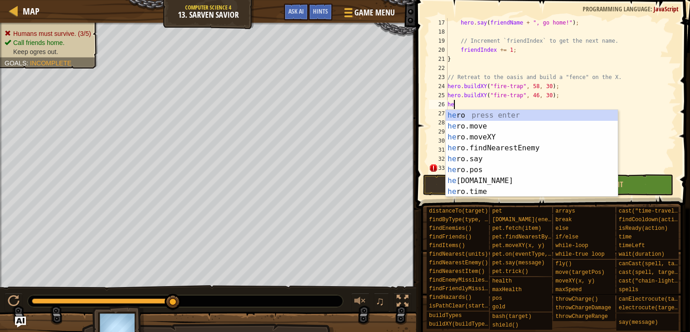
scroll to position [4, 0]
type textarea "h"
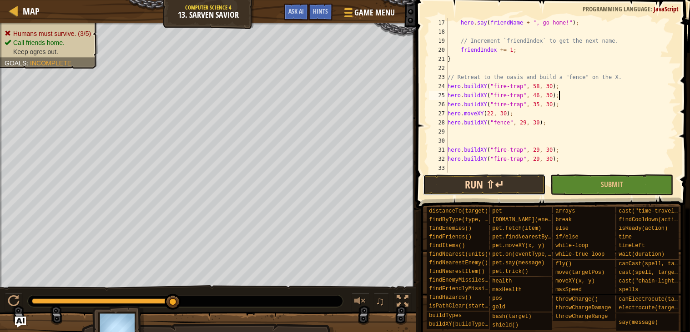
click at [518, 177] on button "Run ⇧↵" at bounding box center [484, 185] width 123 height 21
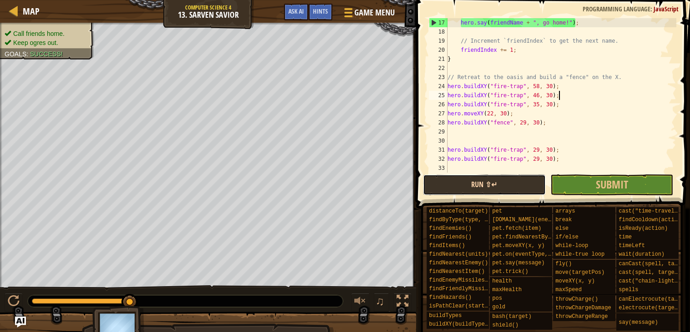
click at [485, 186] on button "Run ⇧↵" at bounding box center [484, 185] width 123 height 21
click at [572, 106] on div "hero . say ( friendName + ", go home!" ) ; // Increment `friendIndex` to get th…" at bounding box center [561, 104] width 231 height 173
type textarea "hero.buildXY("fire-trap", 35, 30);"
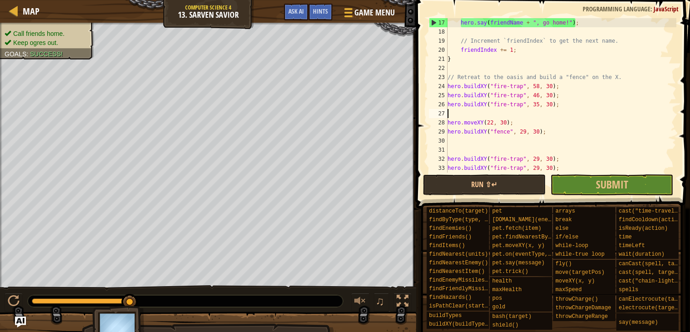
paste textarea "hero.buildXY("fire-trap", 29, 30);"
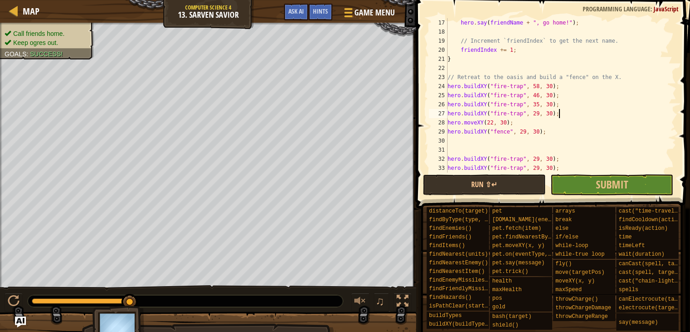
click at [532, 112] on div "hero . say ( friendName + ", go home!" ) ; // Increment `friendIndex` to get th…" at bounding box center [561, 104] width 231 height 173
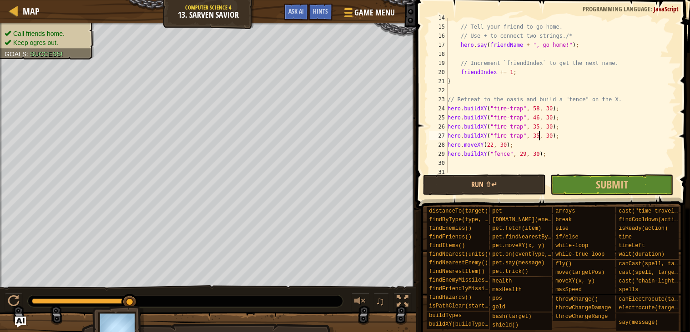
scroll to position [0, 0]
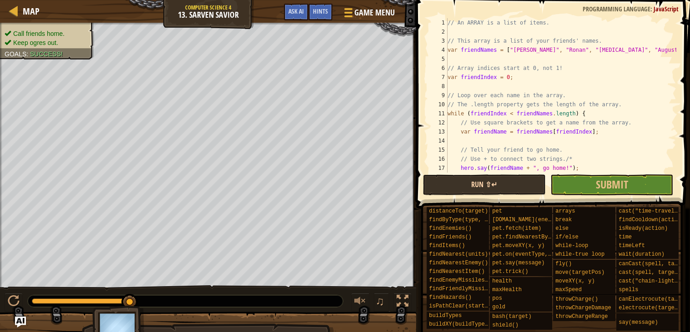
type textarea "hero.buildXY("fire-trap", 35, 30);"
click at [487, 189] on button "Run ⇧↵" at bounding box center [484, 185] width 123 height 21
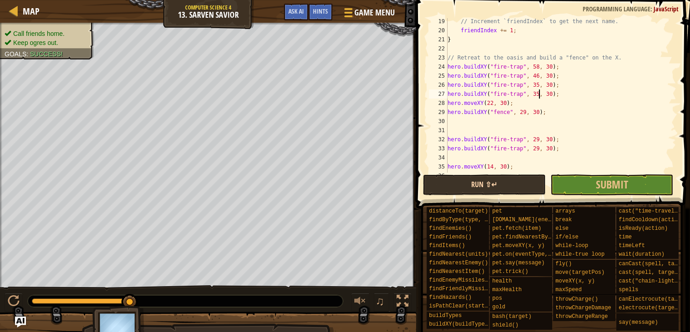
scroll to position [162, 0]
click at [573, 87] on div "// Increment `friendIndex` to get the next name. friendIndex += 1 ; } // Retrea…" at bounding box center [561, 103] width 231 height 173
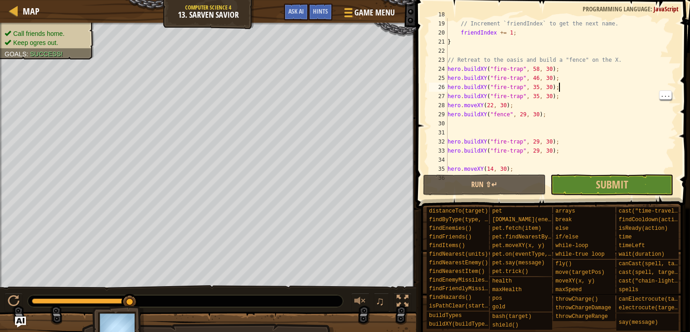
click at [570, 97] on div "// Increment `friendIndex` to get the next name. friendIndex += 1 ; } // Retrea…" at bounding box center [561, 96] width 231 height 173
click at [609, 188] on span "Submit" at bounding box center [612, 184] width 32 height 15
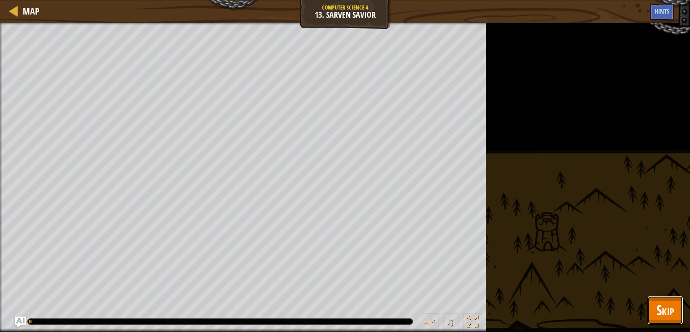
click at [658, 321] on button "Skip" at bounding box center [665, 310] width 36 height 29
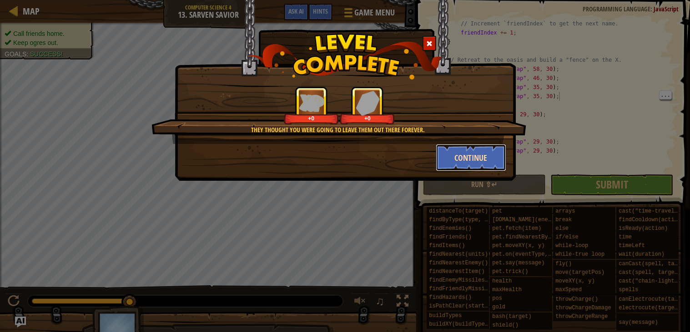
click at [478, 159] on button "Continue" at bounding box center [471, 157] width 70 height 27
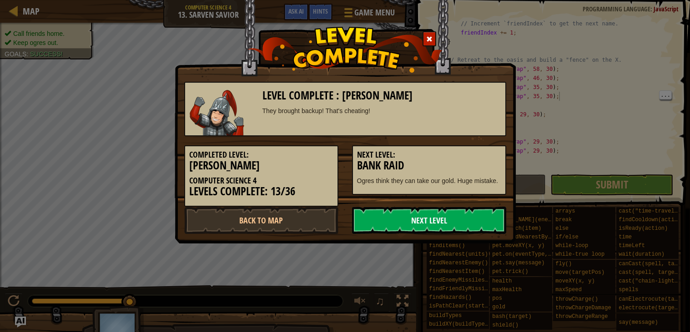
click at [472, 217] on link "Next Level" at bounding box center [429, 220] width 154 height 27
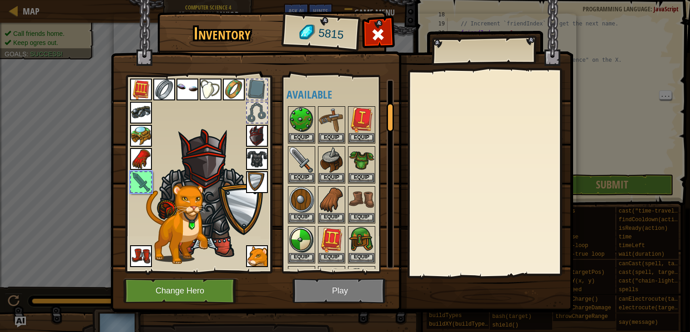
scroll to position [154, 0]
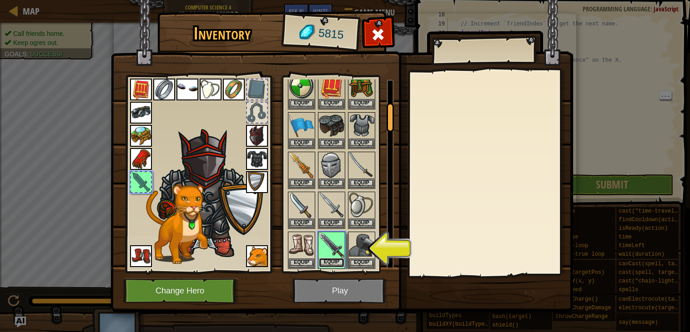
click at [336, 259] on button "Equip" at bounding box center [331, 263] width 25 height 10
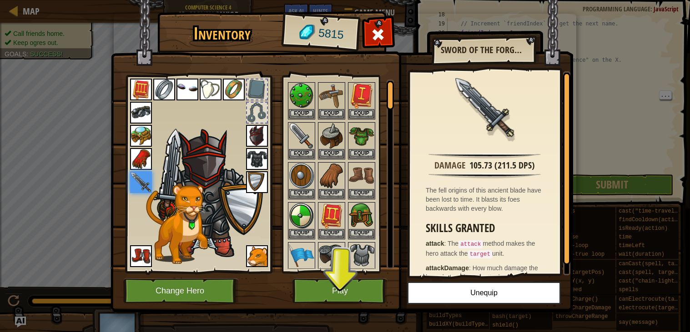
scroll to position [0, 0]
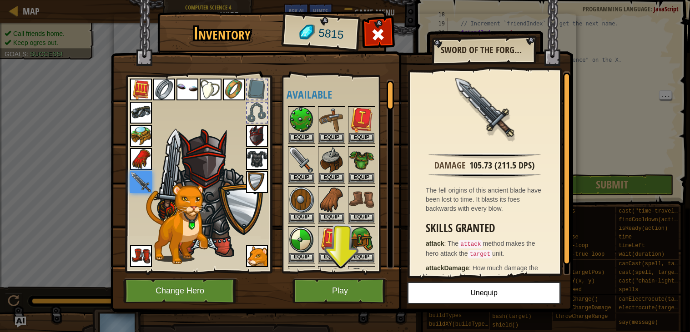
drag, startPoint x: 389, startPoint y: 119, endPoint x: 367, endPoint y: 76, distance: 47.6
click at [367, 76] on div "Available Equip Equip Equip Equip Equip Equip Equip Equip Equip Equip Equip Equ…" at bounding box center [337, 174] width 111 height 198
click at [333, 291] on button "Play" at bounding box center [339, 291] width 95 height 25
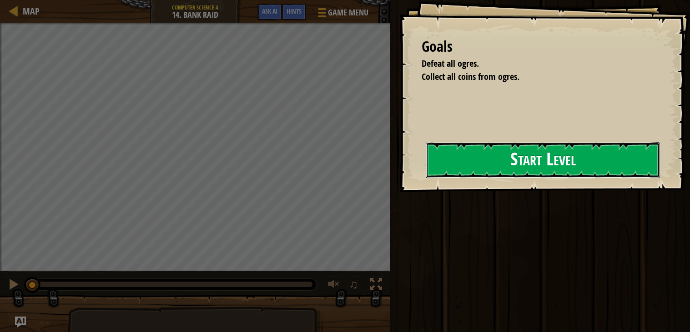
click at [549, 163] on button "Start Level" at bounding box center [543, 160] width 234 height 36
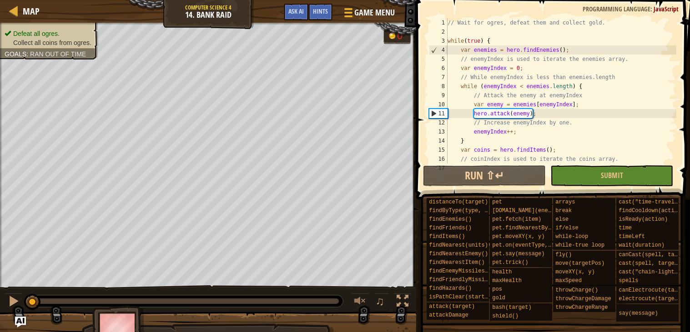
scroll to position [90, 0]
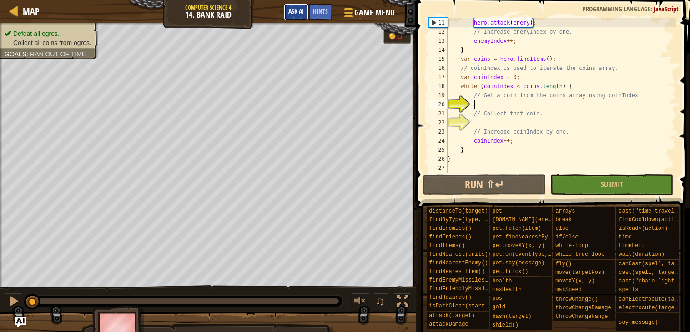
click at [298, 11] on span "Ask AI" at bounding box center [295, 11] width 15 height 9
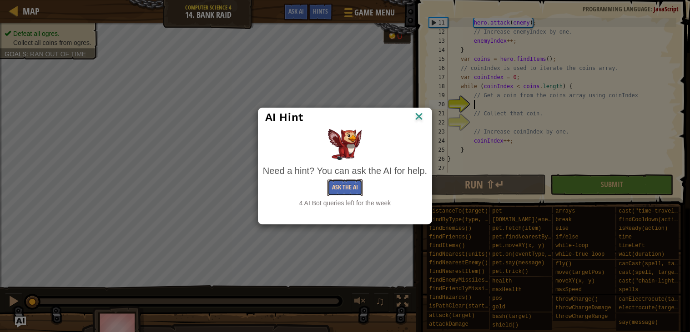
click at [357, 187] on button "Ask the AI" at bounding box center [344, 188] width 35 height 17
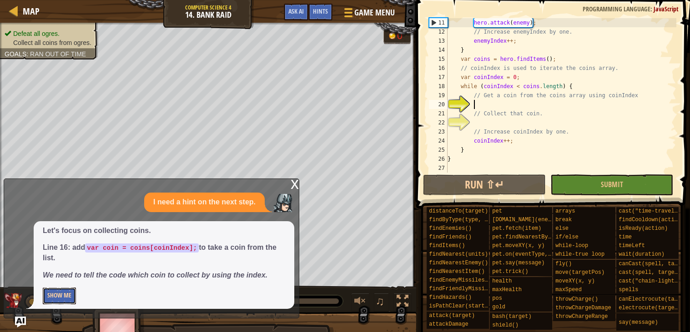
click at [72, 291] on button "Show Me" at bounding box center [59, 296] width 33 height 17
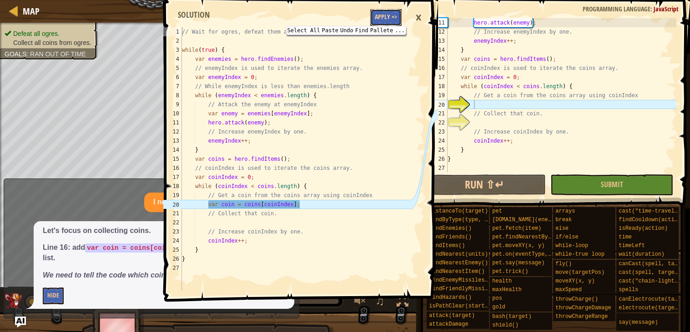
click at [394, 23] on button "Apply =>" at bounding box center [385, 17] width 31 height 17
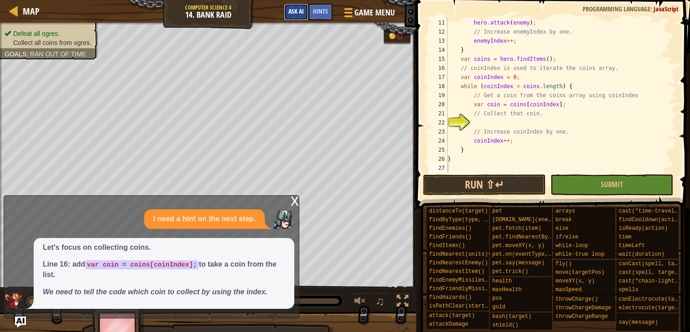
click at [305, 14] on button "Ask AI" at bounding box center [296, 12] width 25 height 17
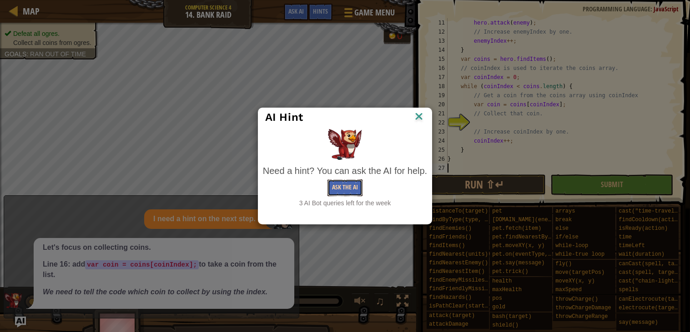
click at [357, 186] on button "Ask the AI" at bounding box center [344, 188] width 35 height 17
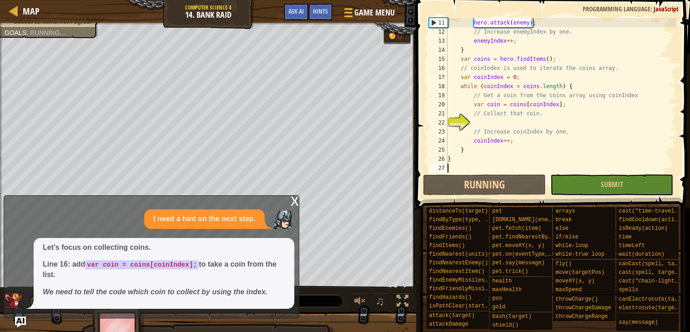
click at [298, 198] on div "x" at bounding box center [295, 200] width 8 height 9
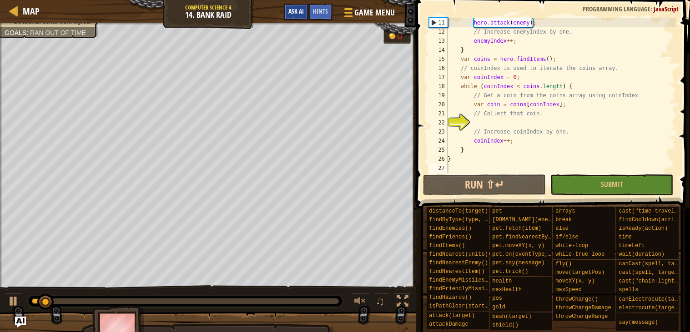
click at [298, 11] on span "Ask AI" at bounding box center [295, 11] width 15 height 9
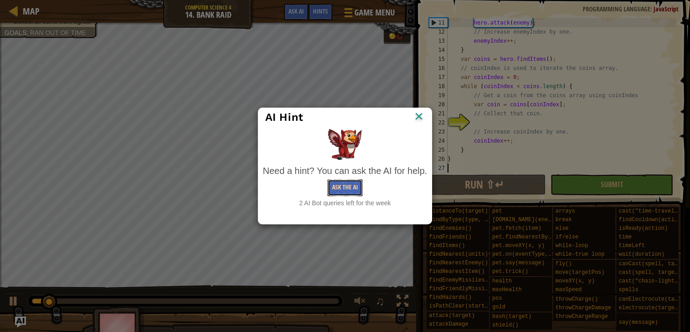
click at [345, 190] on button "Ask the AI" at bounding box center [344, 188] width 35 height 17
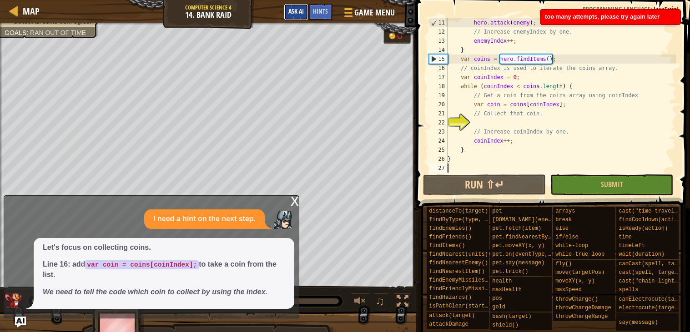
click at [294, 10] on span "Ask AI" at bounding box center [295, 11] width 15 height 9
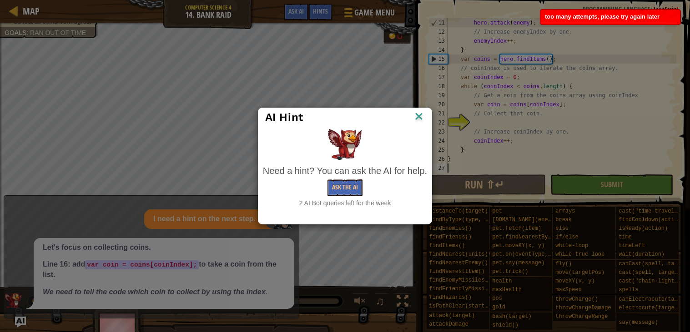
click at [424, 114] on img at bounding box center [419, 117] width 12 height 14
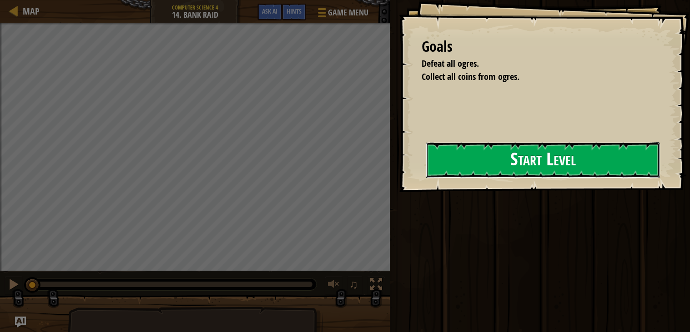
click at [447, 175] on button "Start Level" at bounding box center [543, 160] width 234 height 36
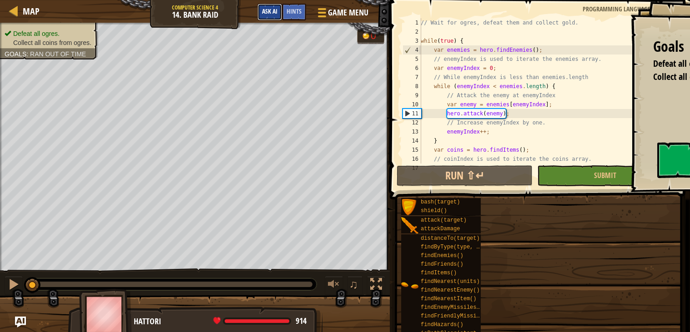
click at [275, 15] on span "Ask AI" at bounding box center [269, 11] width 15 height 9
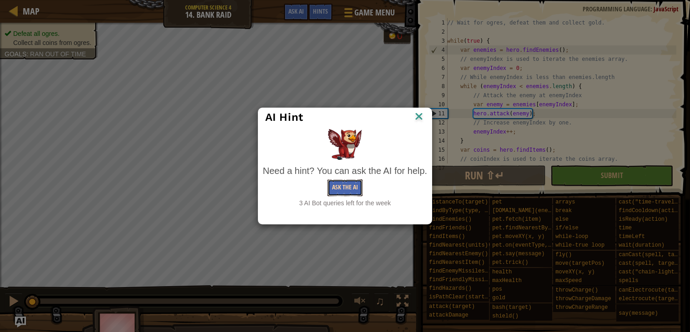
click at [351, 186] on button "Ask the AI" at bounding box center [344, 188] width 35 height 17
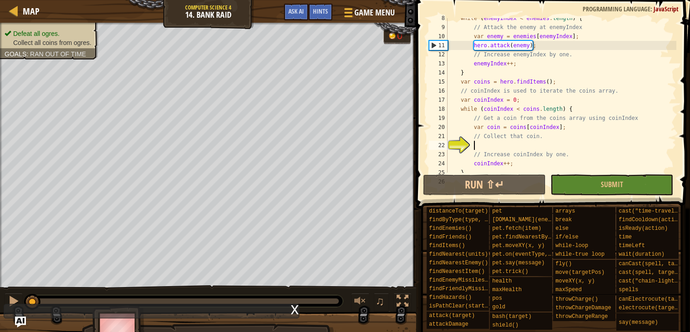
scroll to position [90, 0]
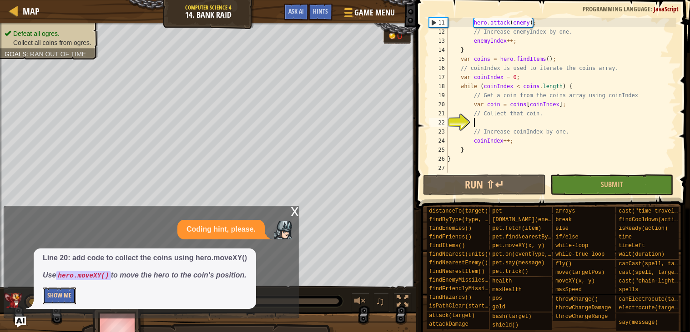
click at [63, 296] on button "Show Me" at bounding box center [59, 296] width 33 height 17
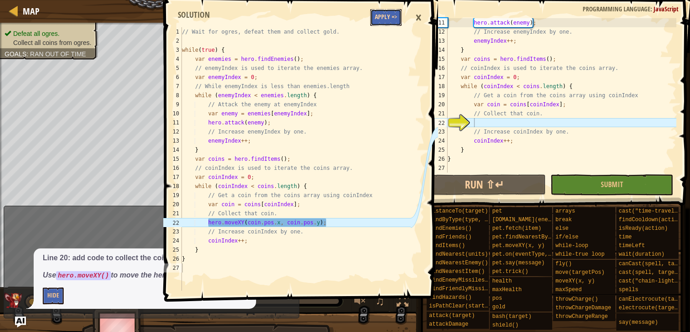
click at [400, 20] on button "Apply =>" at bounding box center [385, 17] width 31 height 17
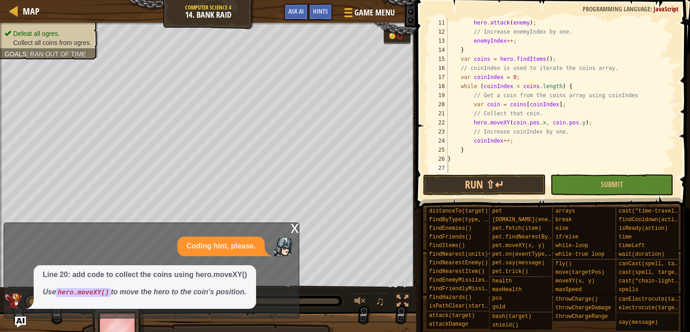
click at [294, 227] on div "x" at bounding box center [295, 227] width 8 height 9
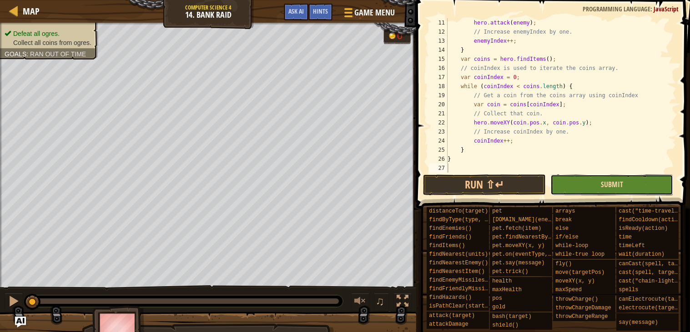
click at [615, 185] on span "Submit" at bounding box center [612, 185] width 22 height 10
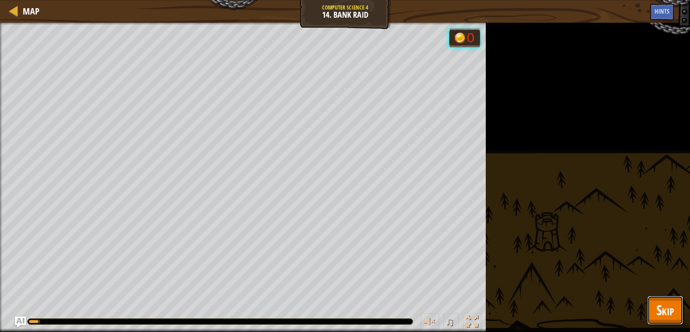
click at [666, 303] on span "Skip" at bounding box center [665, 310] width 18 height 19
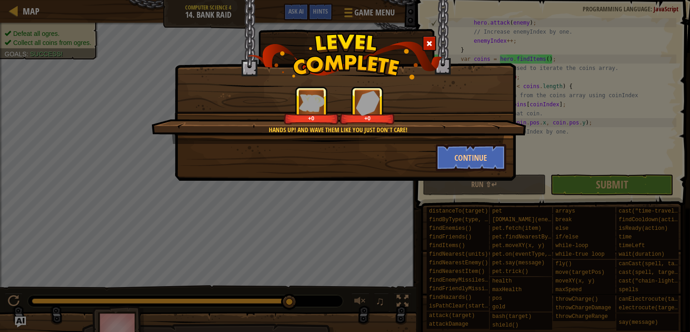
click at [430, 44] on span at bounding box center [429, 43] width 6 height 6
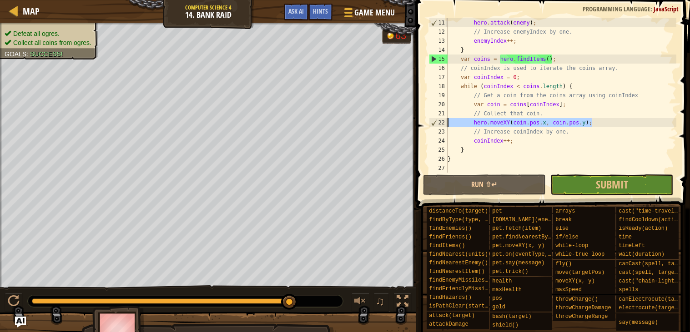
drag, startPoint x: 644, startPoint y: 122, endPoint x: 445, endPoint y: 121, distance: 199.6
click at [445, 121] on div "11 12 13 14 15 16 17 18 19 20 21 22 23 24 25 26 27 hero . attack ( enemy ) ; //…" at bounding box center [551, 95] width 249 height 155
type textarea "hero.moveXY(coin.pos.x, coin.pos.y);"
click at [612, 187] on span "Submit" at bounding box center [612, 184] width 32 height 15
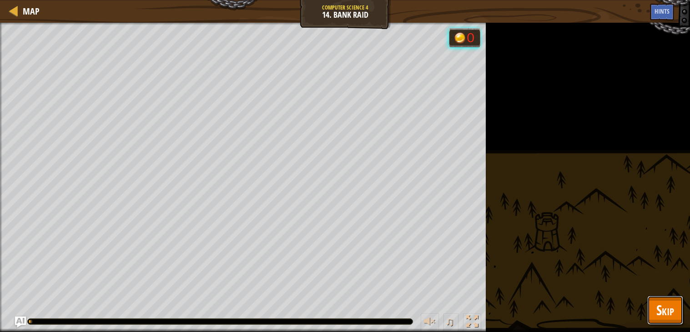
click at [669, 296] on button "Skip" at bounding box center [665, 310] width 36 height 29
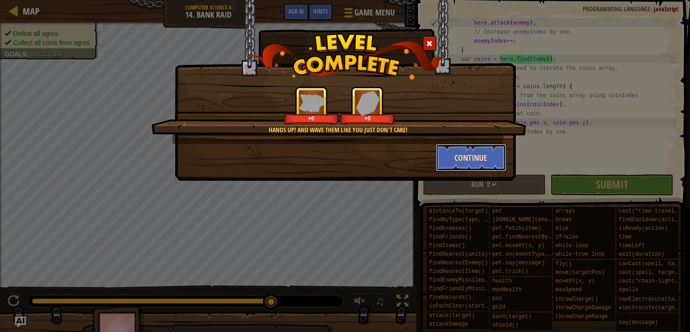
click at [471, 151] on button "Continue" at bounding box center [471, 157] width 70 height 27
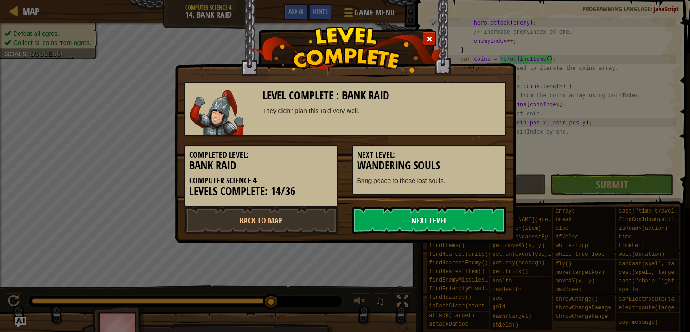
click at [477, 216] on link "Next Level" at bounding box center [429, 220] width 154 height 27
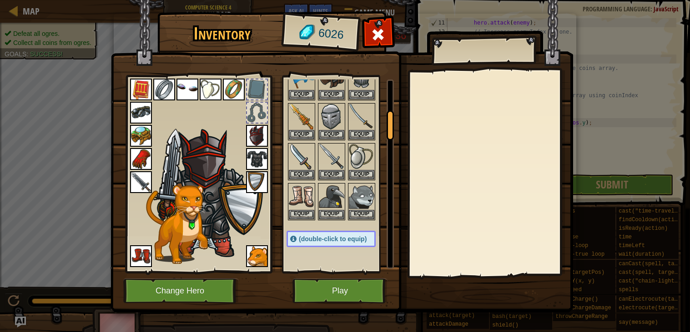
drag, startPoint x: 392, startPoint y: 104, endPoint x: 392, endPoint y: 136, distance: 32.7
click at [392, 136] on div at bounding box center [389, 125] width 7 height 30
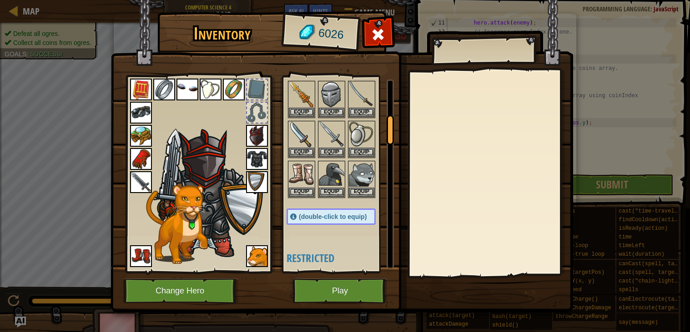
click at [390, 134] on div at bounding box center [389, 130] width 7 height 30
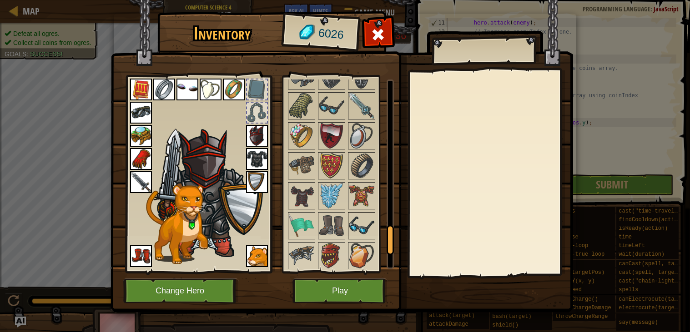
scroll to position [963, 0]
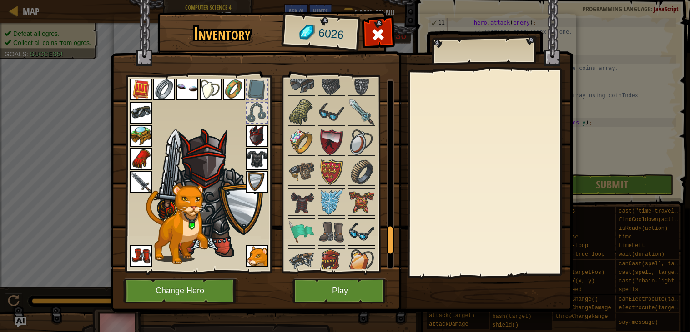
drag, startPoint x: 390, startPoint y: 134, endPoint x: 373, endPoint y: 243, distance: 110.4
click at [373, 243] on div "Available Equip Equip Equip Equip Equip Equip Equip Equip Equip Equip Equip Equ…" at bounding box center [339, 175] width 107 height 190
click at [323, 196] on img at bounding box center [331, 202] width 25 height 25
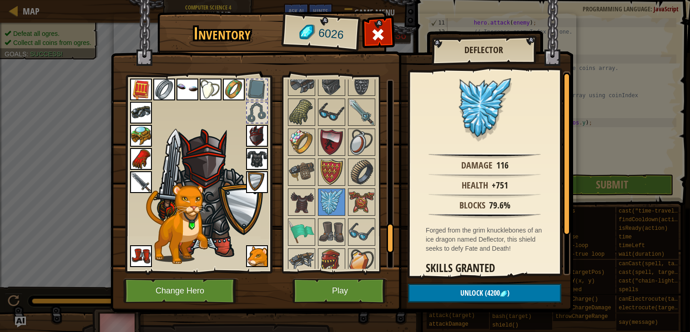
click at [384, 205] on div at bounding box center [339, 7] width 107 height 780
click at [379, 204] on div at bounding box center [339, 7] width 107 height 780
click at [359, 206] on img at bounding box center [361, 202] width 25 height 25
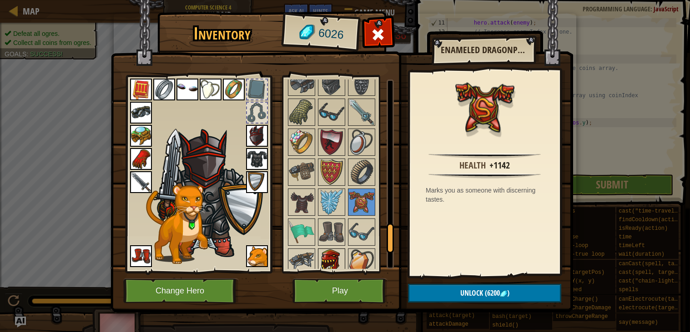
click at [336, 262] on img at bounding box center [331, 262] width 25 height 25
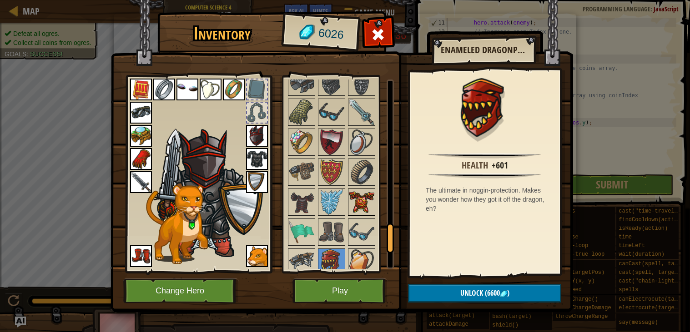
click at [366, 197] on img at bounding box center [361, 202] width 25 height 25
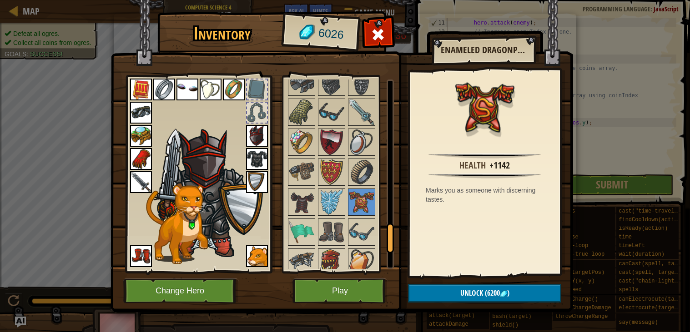
click at [370, 304] on img at bounding box center [341, 148] width 462 height 330
click at [366, 299] on button "Play" at bounding box center [339, 291] width 95 height 25
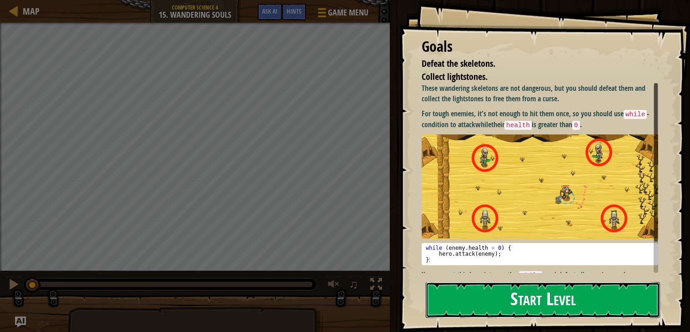
click at [533, 298] on button "Start Level" at bounding box center [543, 300] width 234 height 36
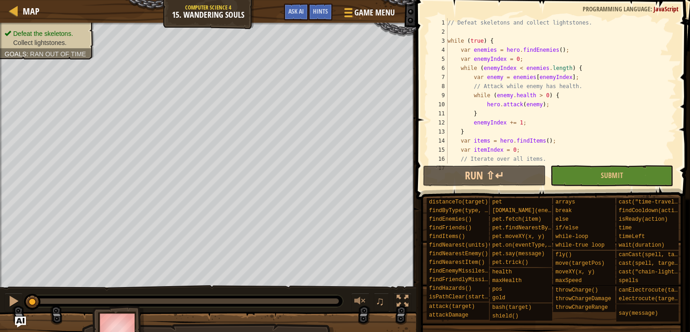
scroll to position [90, 0]
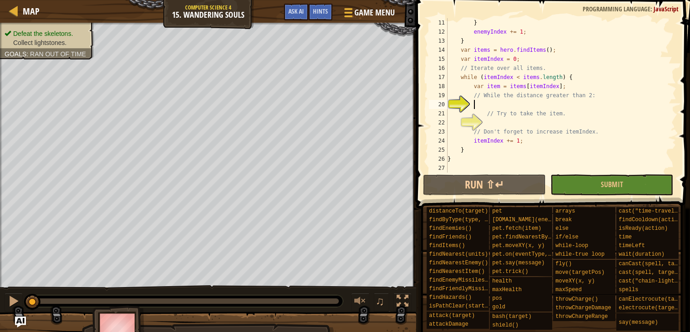
click at [551, 115] on div "} enemyIndex += 1 ; } var items = hero . findItems ( ) ; var itemIndex = 0 ; //…" at bounding box center [561, 104] width 231 height 173
type textarea "// Try to take the item."
click at [551, 126] on div "} enemyIndex += 1 ; } var items = hero . findItems ( ) ; var itemIndex = 0 ; //…" at bounding box center [561, 104] width 231 height 173
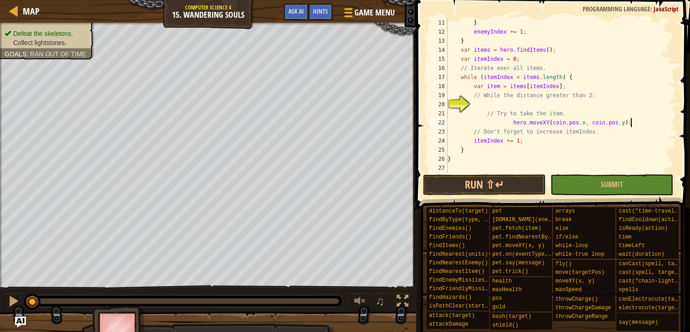
click at [564, 118] on div "} enemyIndex += 1 ; } var items = hero . findItems ( ) ; var itemIndex = 0 ; //…" at bounding box center [561, 104] width 231 height 173
click at [619, 118] on div "} enemyIndex += 1 ; } var items = hero . findItems ( ) ; var itemIndex = 0 ; //…" at bounding box center [561, 104] width 231 height 173
click at [520, 94] on div "} enemyIndex += 1 ; } var items = hero . findItems ( ) ; var itemIndex = 0 ; //…" at bounding box center [561, 104] width 231 height 173
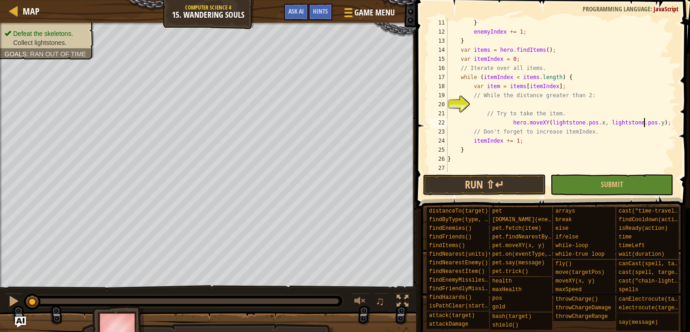
type textarea "// While the distance greater than 2:"
click at [528, 106] on div "} enemyIndex += 1 ; } var items = hero . findItems ( ) ; var itemIndex = 0 ; //…" at bounding box center [561, 104] width 231 height 173
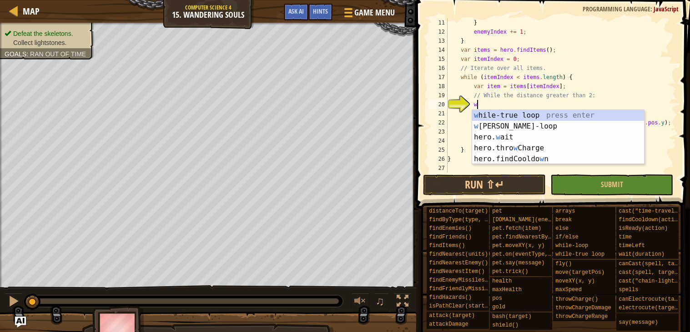
scroll to position [4, 2]
click at [542, 129] on div "w hile-true loop press enter w hile-loop press enter hero. w ait press enter he…" at bounding box center [558, 148] width 172 height 76
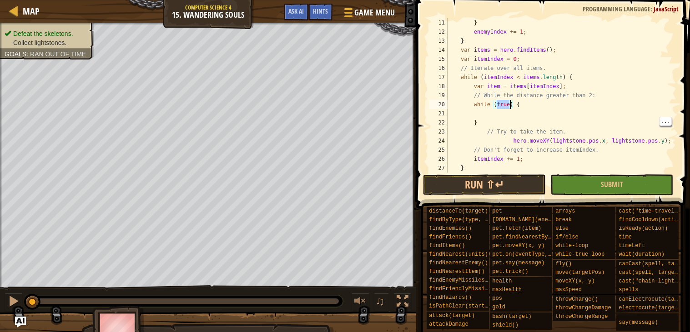
click at [503, 120] on div "} enemyIndex += 1 ; } var items = hero . findItems ( ) ; var itemIndex = 0 ; //…" at bounding box center [561, 104] width 231 height 173
type textarea "}"
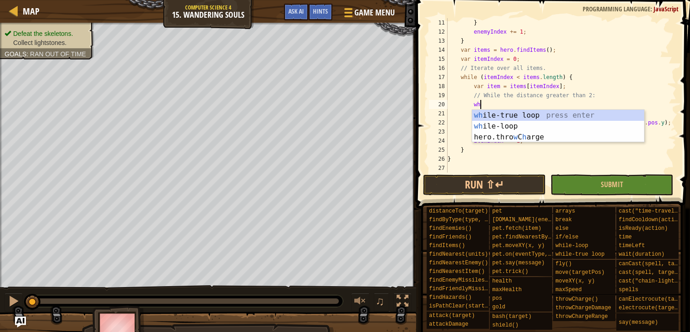
type textarea "w"
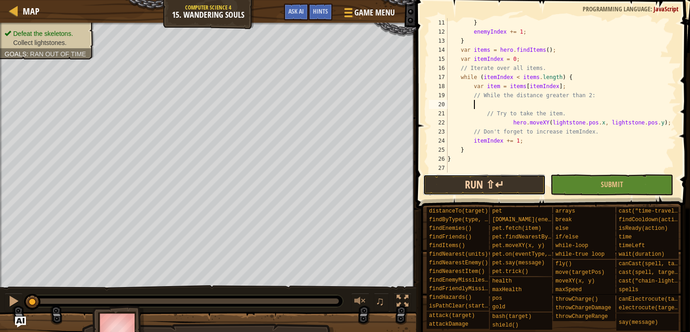
click at [490, 182] on button "Run ⇧↵" at bounding box center [484, 185] width 123 height 21
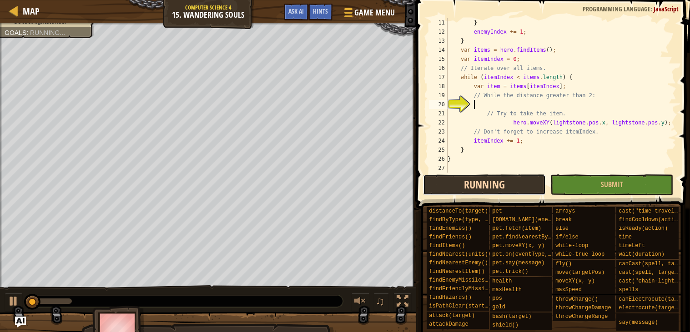
click at [517, 189] on button "Running" at bounding box center [484, 185] width 123 height 21
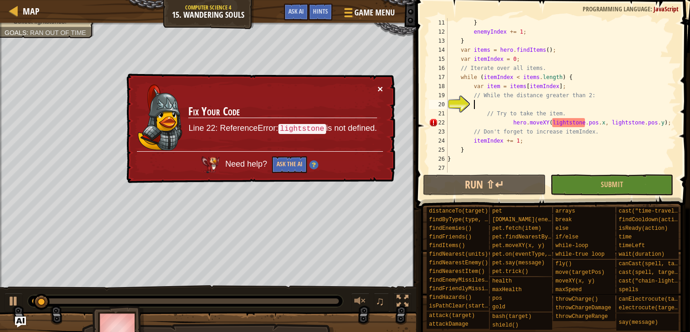
click at [380, 85] on button "×" at bounding box center [379, 89] width 5 height 10
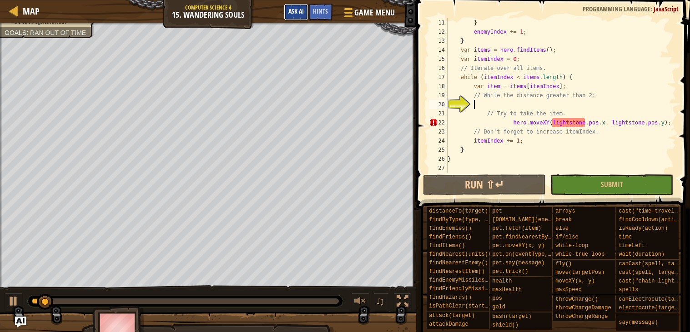
click at [291, 10] on span "Ask AI" at bounding box center [295, 11] width 15 height 9
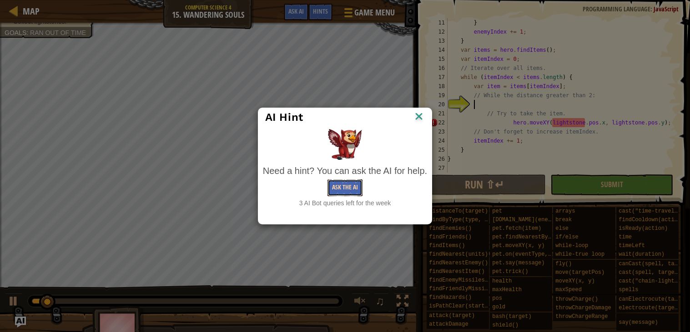
click at [353, 194] on button "Ask the AI" at bounding box center [344, 188] width 35 height 17
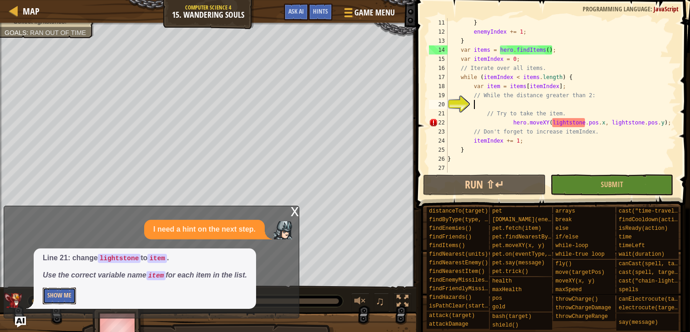
click at [53, 303] on button "Show Me" at bounding box center [59, 296] width 33 height 17
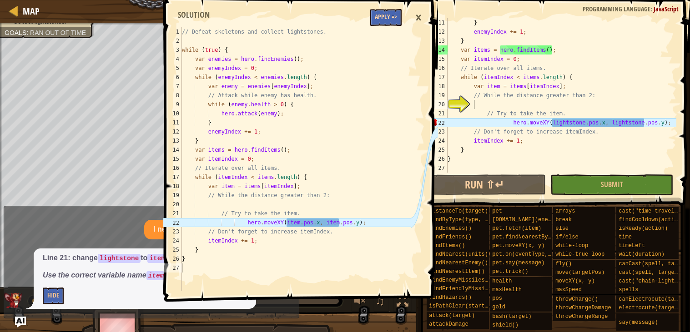
click at [392, 25] on button "Apply =>" at bounding box center [385, 17] width 31 height 17
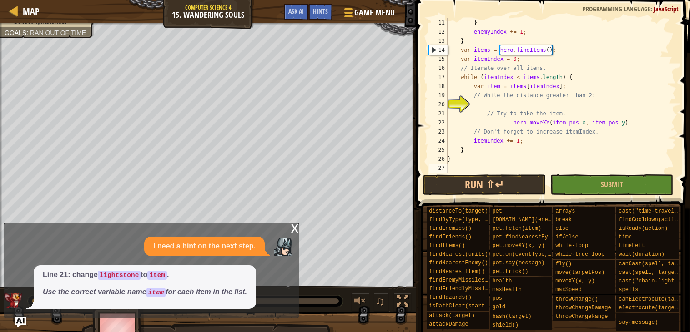
click at [286, 227] on div "x I need a hint on the next step. Line 21: change lightstone to item . Use the …" at bounding box center [152, 271] width 296 height 96
click at [288, 229] on div "x I need a hint on the next step. Line 21: change lightstone to item . Use the …" at bounding box center [152, 271] width 296 height 96
click at [297, 232] on div "x" at bounding box center [295, 227] width 8 height 9
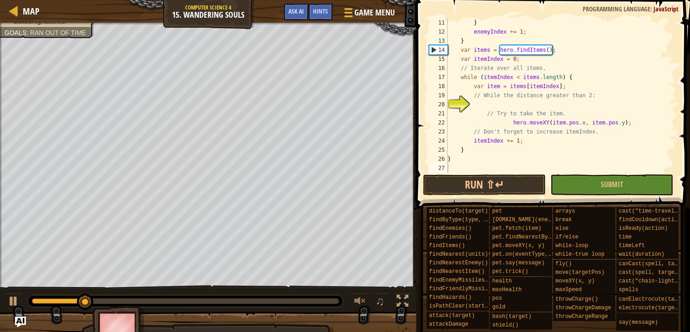
type textarea "hero.moveXY(item.pos.x, item.pos.y);"
drag, startPoint x: 510, startPoint y: 119, endPoint x: 682, endPoint y: 119, distance: 171.9
click at [682, 119] on div "hero.moveXY(item.pos.x, item.pos.y); 11 12 13 14 15 16 17 18 19 20 21 22 23 24 …" at bounding box center [551, 123] width 276 height 236
click at [586, 185] on button "Submit" at bounding box center [611, 185] width 123 height 21
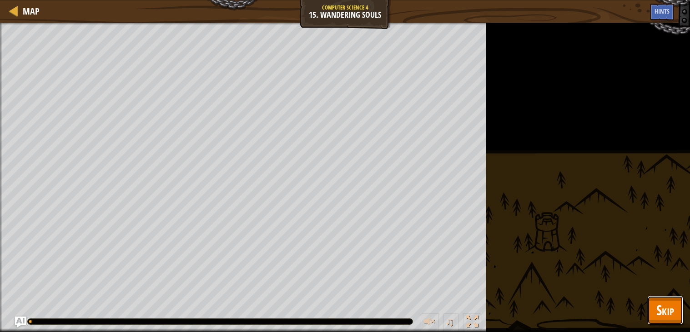
click at [669, 304] on span "Skip" at bounding box center [665, 310] width 18 height 19
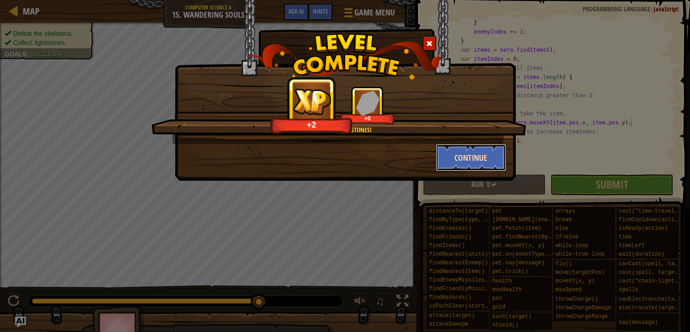
click at [456, 158] on button "Continue" at bounding box center [471, 157] width 70 height 27
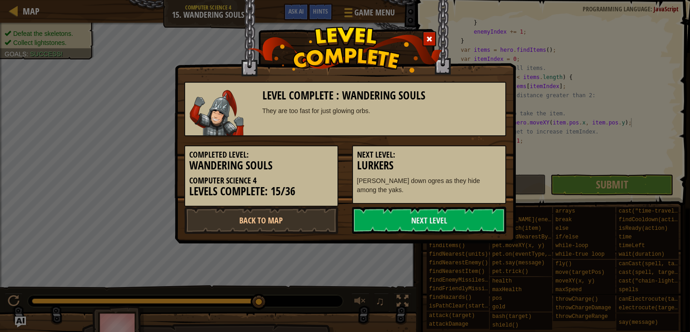
click at [465, 163] on h3 "Lurkers" at bounding box center [429, 166] width 144 height 12
click at [474, 218] on link "Next Level" at bounding box center [429, 220] width 154 height 27
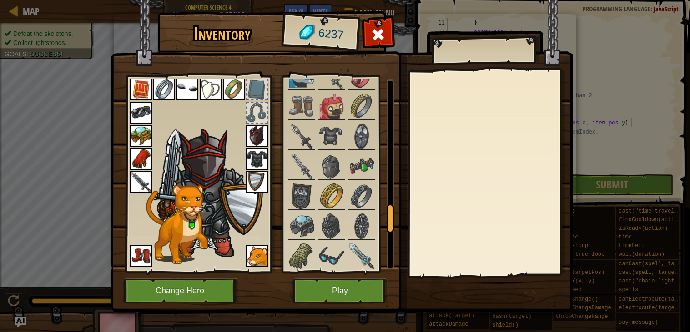
drag, startPoint x: 386, startPoint y: 99, endPoint x: 406, endPoint y: 225, distance: 127.5
click at [406, 225] on div "Inventory 6237 Available Equip Equip Equip Equip Equip Equip Equip Equip Equip …" at bounding box center [345, 164] width 462 height 300
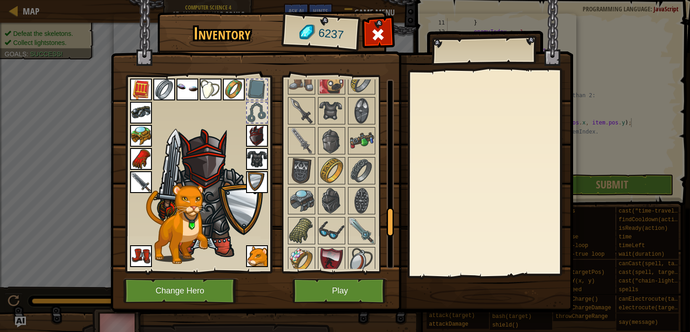
click at [406, 225] on img at bounding box center [341, 148] width 462 height 330
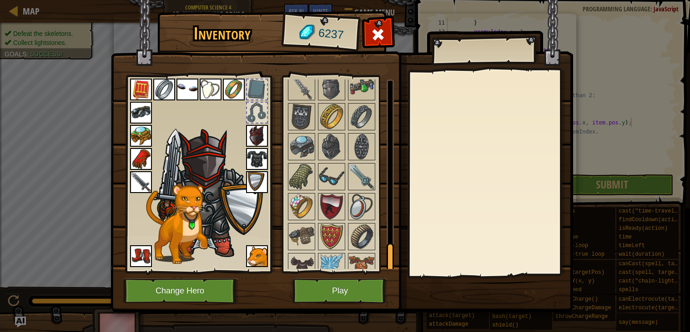
scroll to position [1130, 0]
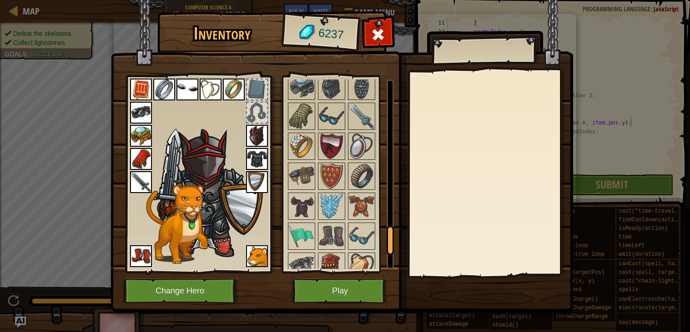
drag, startPoint x: 392, startPoint y: 223, endPoint x: 386, endPoint y: 240, distance: 18.1
click at [386, 240] on div at bounding box center [389, 240] width 7 height 29
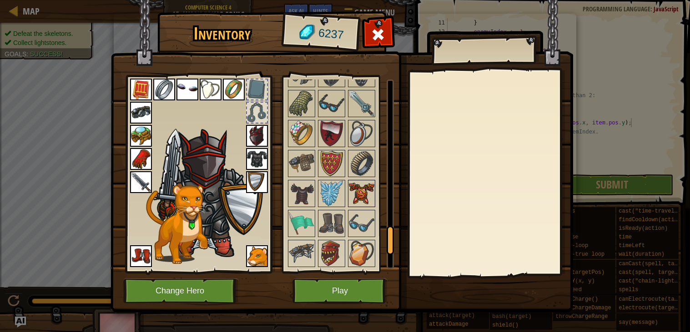
click at [356, 197] on img at bounding box center [361, 193] width 25 height 25
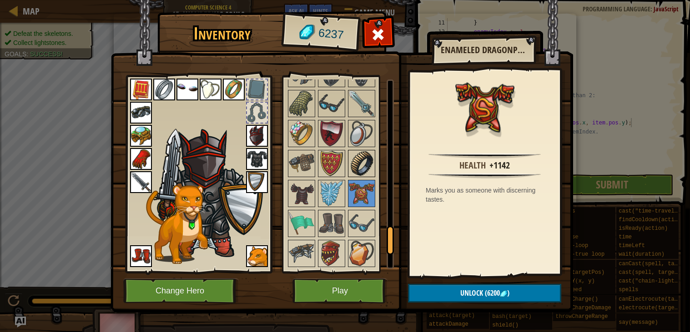
click at [358, 169] on img at bounding box center [361, 163] width 25 height 25
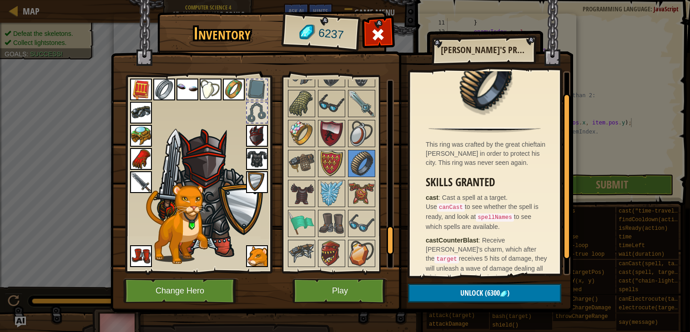
scroll to position [50, 0]
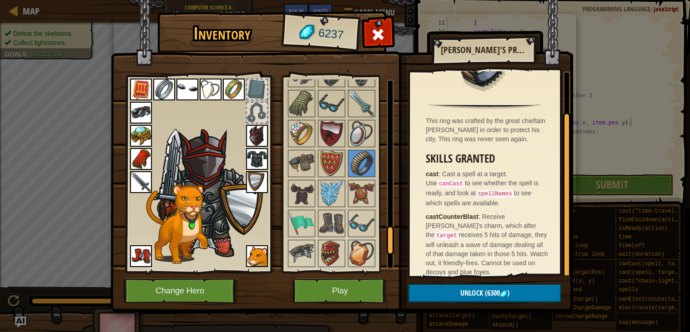
drag, startPoint x: 565, startPoint y: 183, endPoint x: 563, endPoint y: 230, distance: 46.9
click at [563, 230] on div at bounding box center [566, 196] width 7 height 166
click at [366, 198] on img at bounding box center [361, 193] width 25 height 25
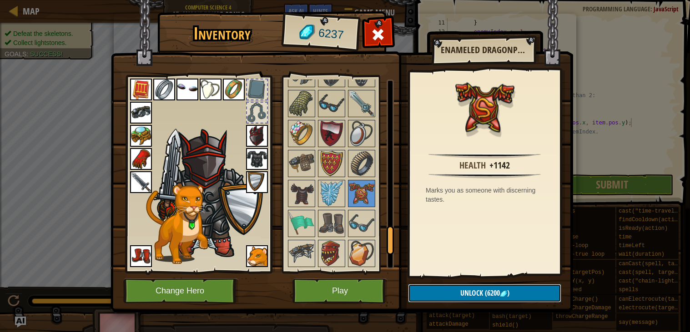
click at [468, 301] on button "Unlock (6200 )" at bounding box center [484, 293] width 153 height 19
click at [468, 301] on button "Confirm" at bounding box center [484, 293] width 153 height 19
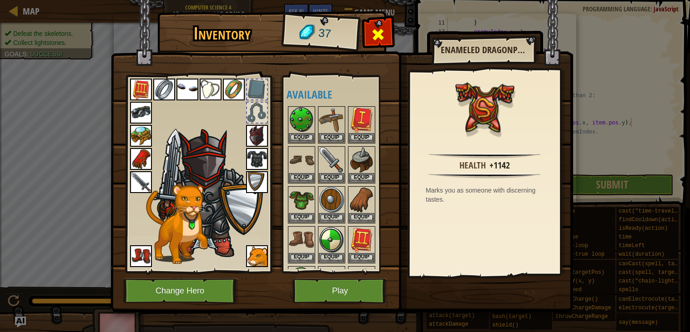
click at [375, 33] on span at bounding box center [378, 34] width 15 height 15
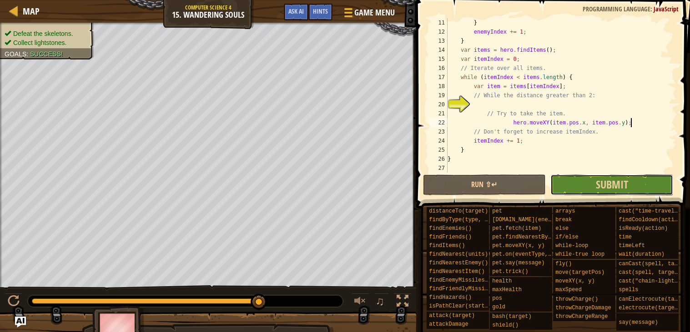
click at [595, 184] on button "Submit" at bounding box center [611, 185] width 123 height 21
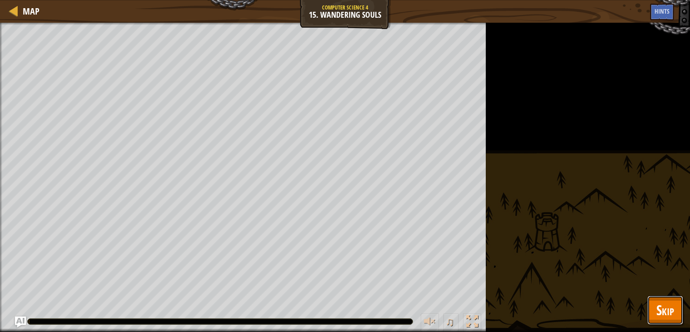
click at [668, 313] on span "Skip" at bounding box center [665, 310] width 18 height 19
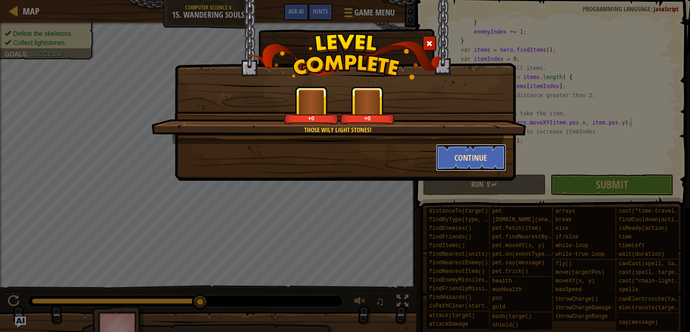
click at [482, 159] on button "Continue" at bounding box center [471, 157] width 70 height 27
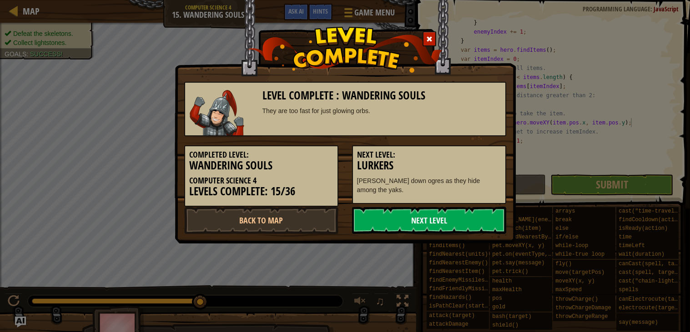
click at [482, 217] on link "Next Level" at bounding box center [429, 220] width 154 height 27
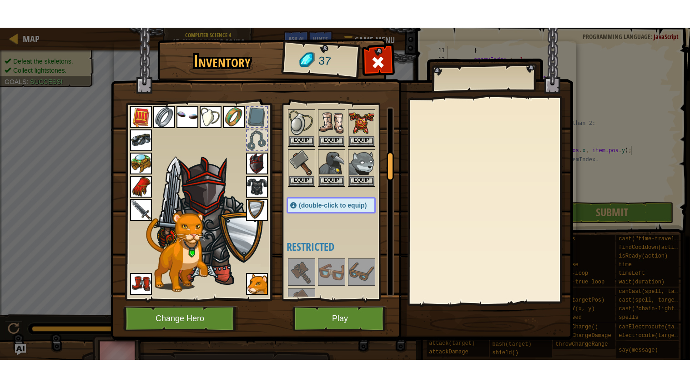
scroll to position [260, 0]
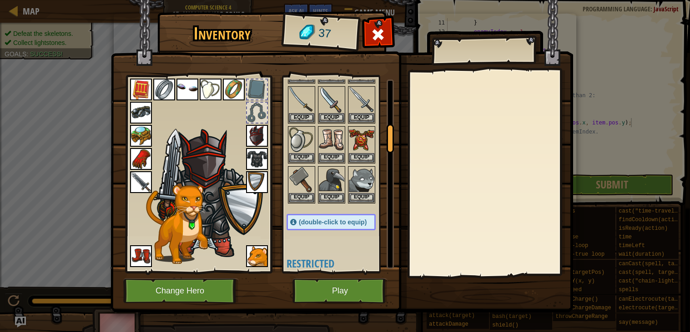
drag, startPoint x: 391, startPoint y: 100, endPoint x: 395, endPoint y: 136, distance: 36.6
click at [395, 136] on div "Inventory 37 Available Equip Equip Equip Equip Equip Equip Equip Equip Equip Eq…" at bounding box center [345, 164] width 462 height 300
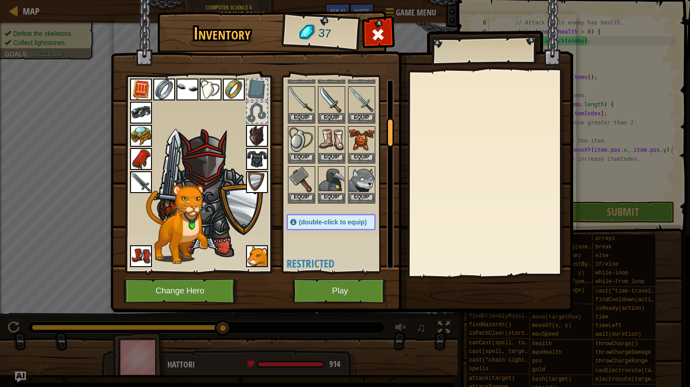
scroll to position [63, 0]
click at [358, 157] on button "Equip" at bounding box center [361, 158] width 25 height 10
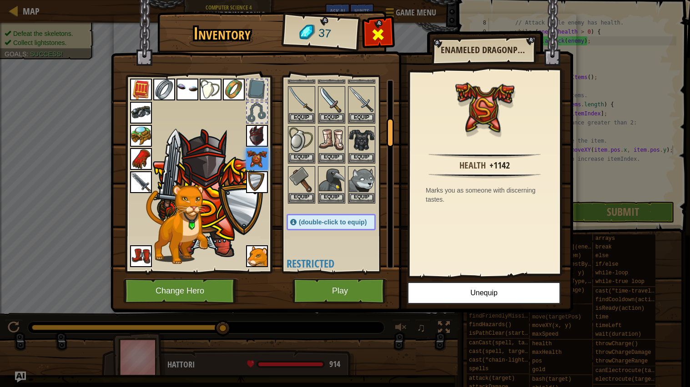
click at [377, 31] on span at bounding box center [378, 34] width 15 height 15
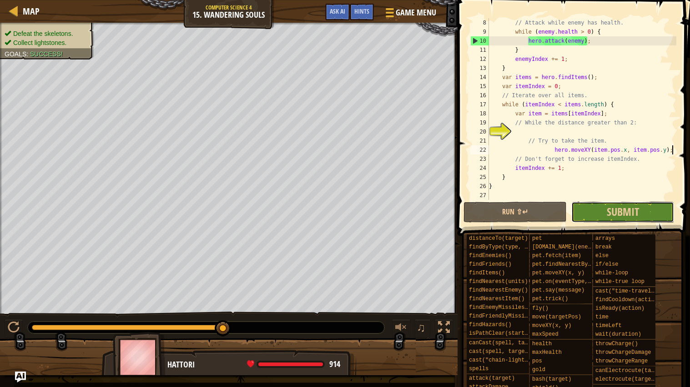
click at [598, 205] on button "Submit" at bounding box center [622, 212] width 103 height 21
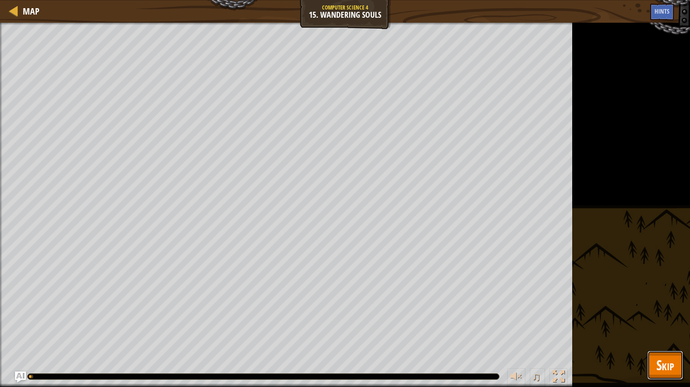
click at [661, 332] on span "Skip" at bounding box center [665, 365] width 18 height 19
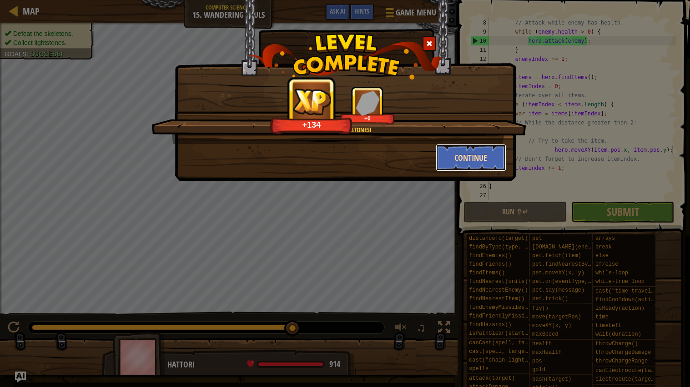
click at [490, 159] on button "Continue" at bounding box center [471, 157] width 70 height 27
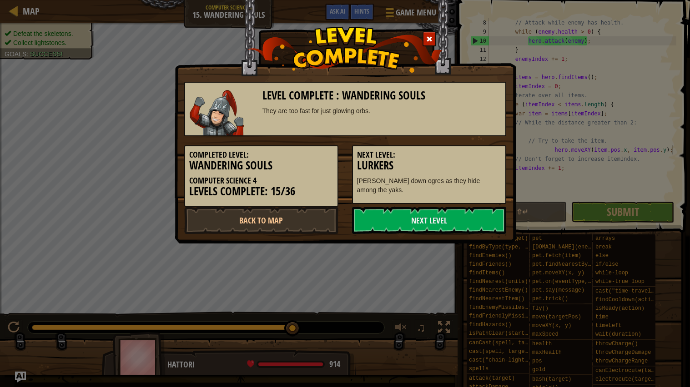
click at [474, 233] on div "Level Complete : Wandering Souls They are too fast for just glowing orbs. Compl…" at bounding box center [345, 122] width 341 height 244
click at [470, 219] on link "Next Level" at bounding box center [429, 220] width 154 height 27
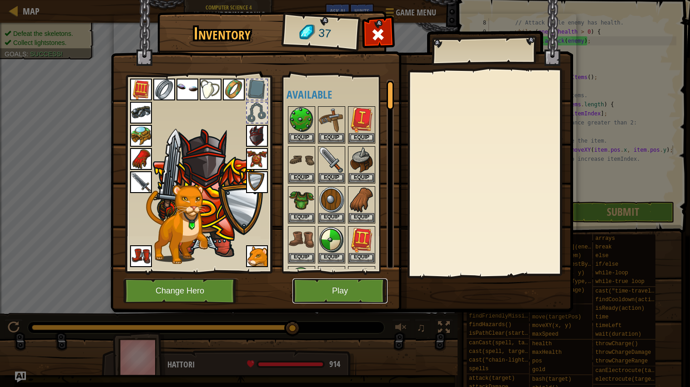
click at [356, 287] on button "Play" at bounding box center [339, 291] width 95 height 25
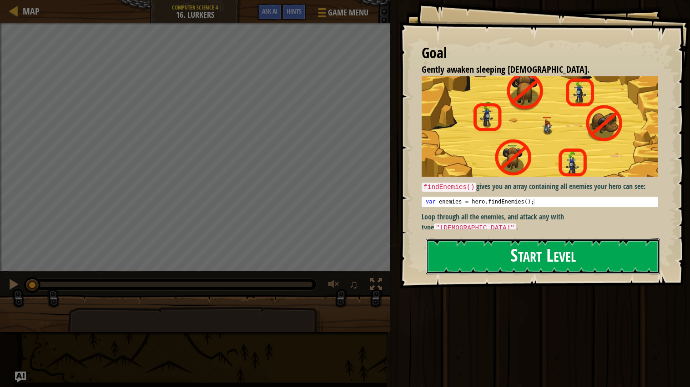
click at [568, 261] on button "Start Level" at bounding box center [543, 257] width 234 height 36
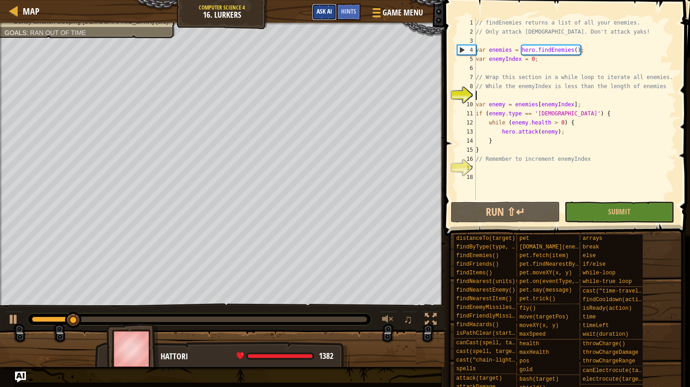
click at [323, 11] on span "Ask AI" at bounding box center [323, 11] width 15 height 9
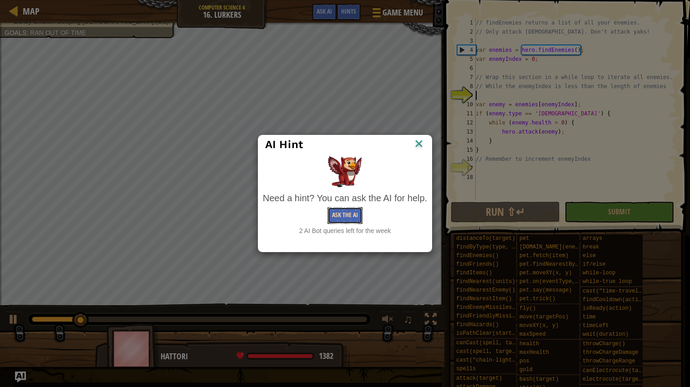
click at [355, 208] on button "Ask the AI" at bounding box center [344, 215] width 35 height 17
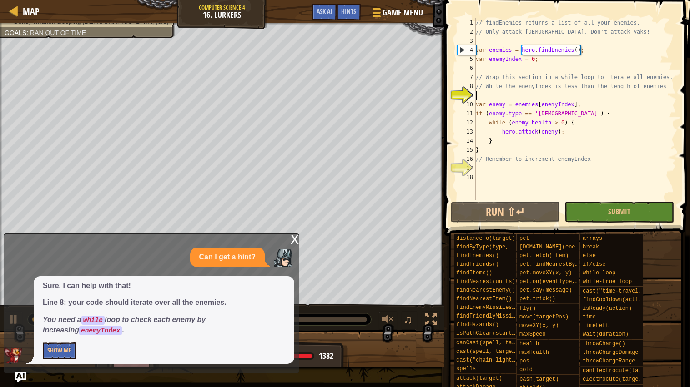
click at [62, 332] on div "x Can I get a hint? Sure, I can help with that! Line 8: your code should iterat…" at bounding box center [152, 304] width 296 height 140
click at [70, 332] on button "Show Me" at bounding box center [59, 351] width 33 height 17
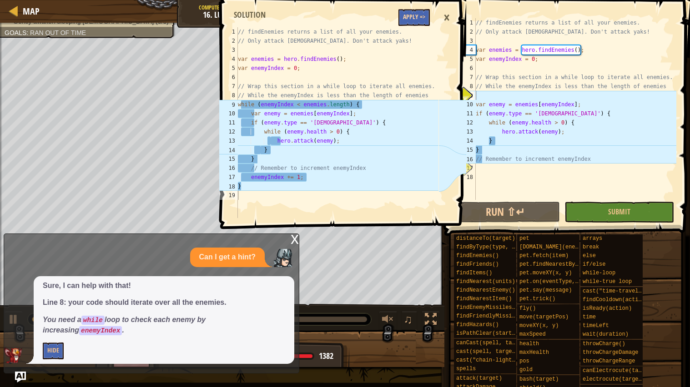
click at [421, 15] on button "Apply =>" at bounding box center [413, 17] width 31 height 17
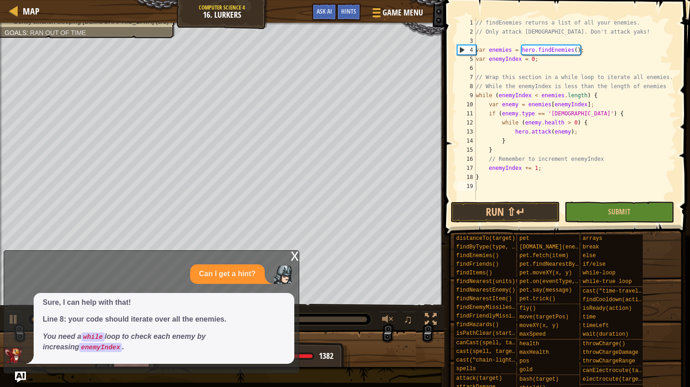
click at [295, 260] on div "x" at bounding box center [295, 255] width 8 height 9
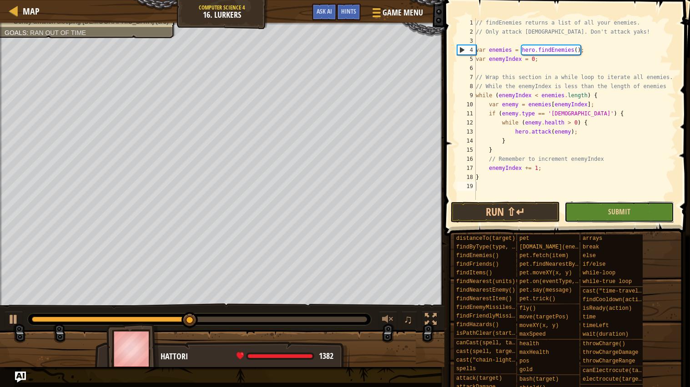
click at [611, 202] on button "Submit" at bounding box center [618, 212] width 109 height 21
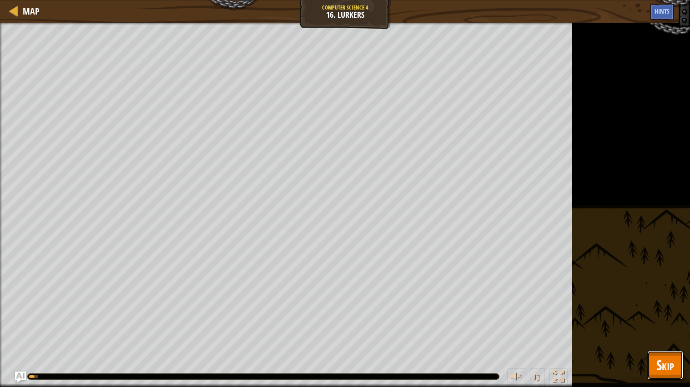
click at [673, 332] on span "Skip" at bounding box center [665, 365] width 18 height 19
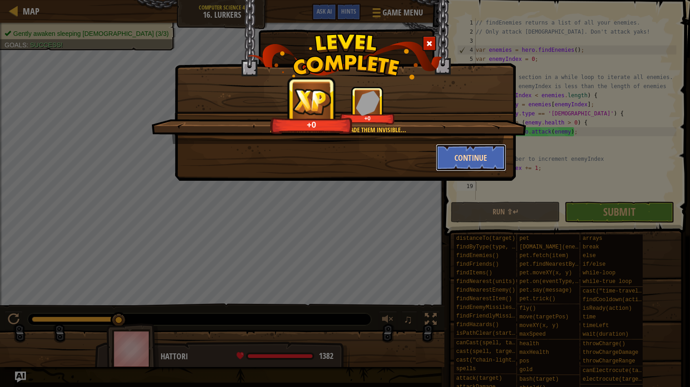
click at [484, 163] on button "Continue" at bounding box center [471, 157] width 70 height 27
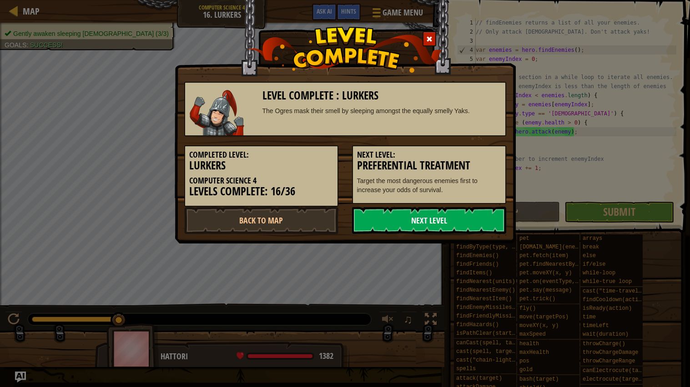
click at [452, 220] on link "Next Level" at bounding box center [429, 220] width 154 height 27
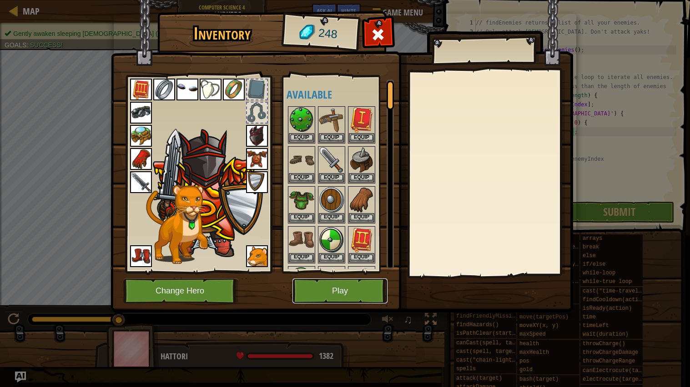
click at [350, 290] on button "Play" at bounding box center [339, 291] width 95 height 25
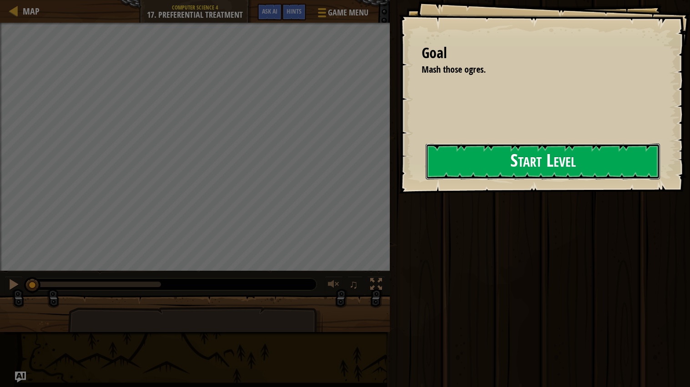
click at [494, 161] on button "Start Level" at bounding box center [543, 162] width 234 height 36
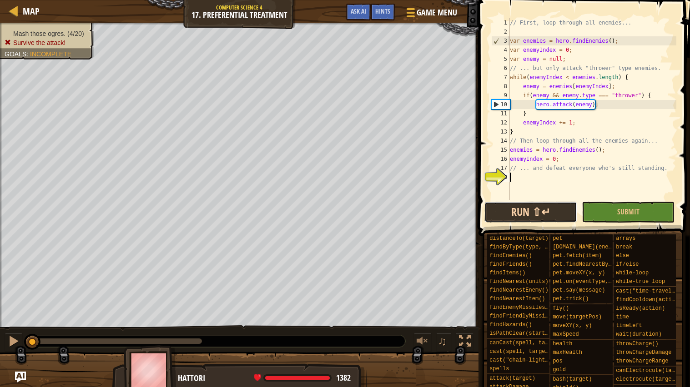
click at [494, 209] on button "Run ⇧↵" at bounding box center [530, 212] width 93 height 21
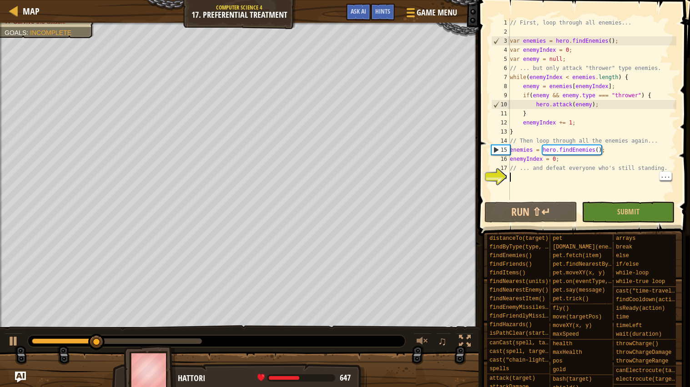
click at [558, 184] on div "// First, loop through all enemies... var enemies = hero . findEnemies ( ) ; va…" at bounding box center [592, 118] width 168 height 200
click at [558, 177] on div "// First, loop through all enemies... var enemies = hero . findEnemies ( ) ; va…" at bounding box center [592, 118] width 168 height 200
type textarea "f"
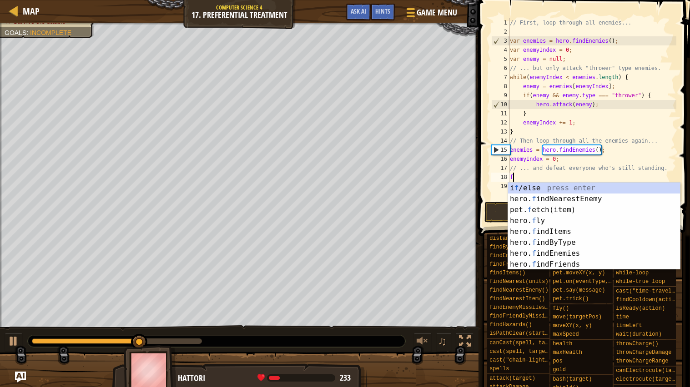
scroll to position [4, 0]
click at [579, 196] on div "i f /else press enter hero. f indNearestEnemy press enter pet. f etch(item) pre…" at bounding box center [594, 237] width 172 height 109
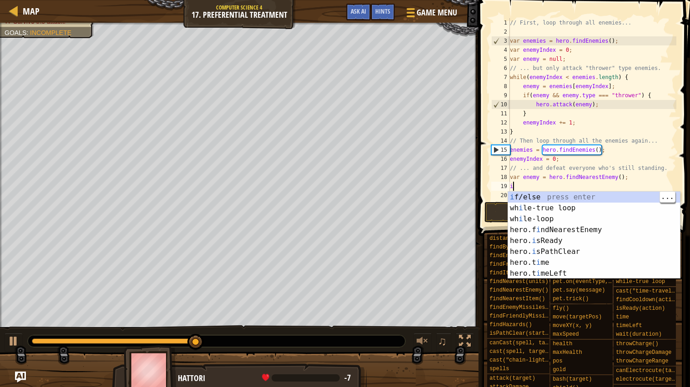
click at [542, 201] on div "i f/else press enter wh i le-true loop press enter wh i le-loop press enter her…" at bounding box center [594, 246] width 172 height 109
type textarea "if (enemy) {"
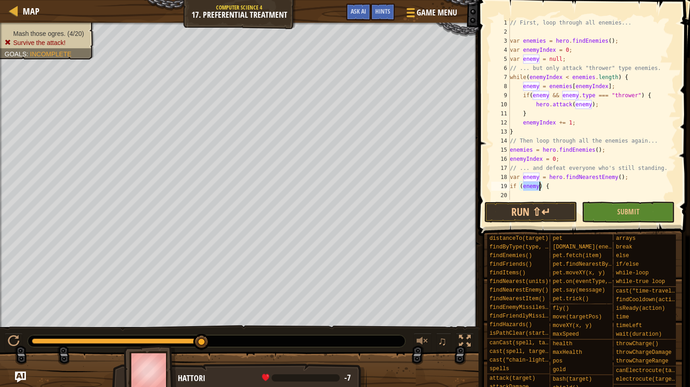
click at [522, 192] on div "// First, loop through all enemies... var enemies = hero . findEnemies ( ) ; va…" at bounding box center [592, 118] width 168 height 200
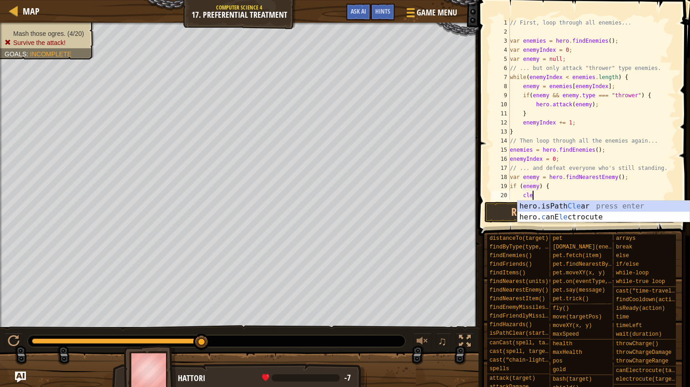
scroll to position [4, 1]
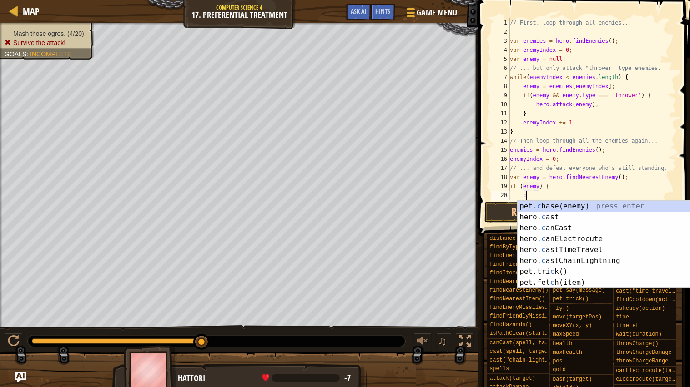
click at [609, 259] on div "pet. c hase(enemy) press enter hero. c ast press enter hero. c anCast press ent…" at bounding box center [603, 255] width 172 height 109
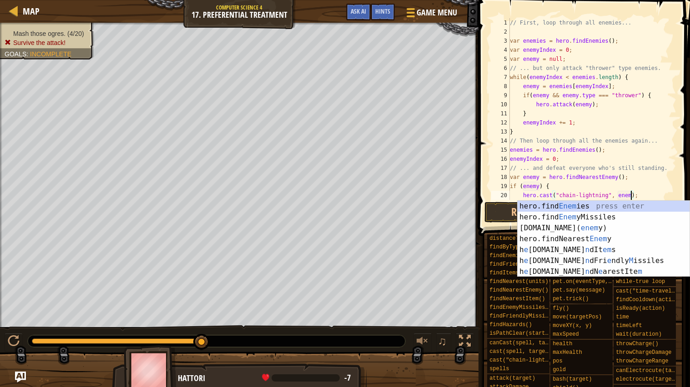
scroll to position [4, 10]
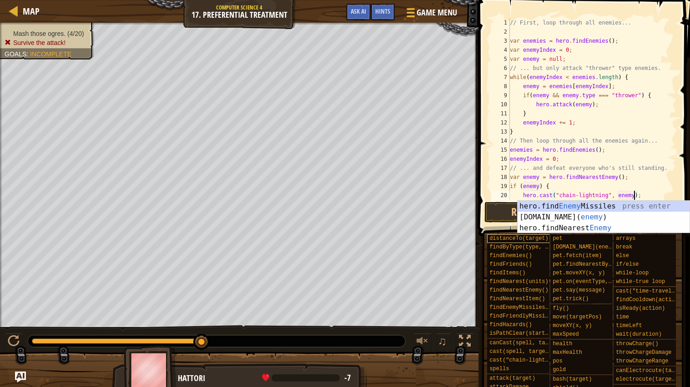
type textarea "hero.cast("chain-lightning", enemy);"
click at [490, 235] on div "distanceTo(target)" at bounding box center [521, 239] width 69 height 9
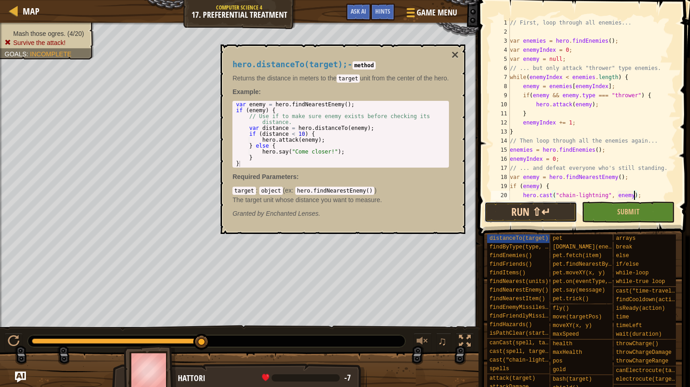
click at [497, 212] on button "Run ⇧↵" at bounding box center [530, 212] width 93 height 21
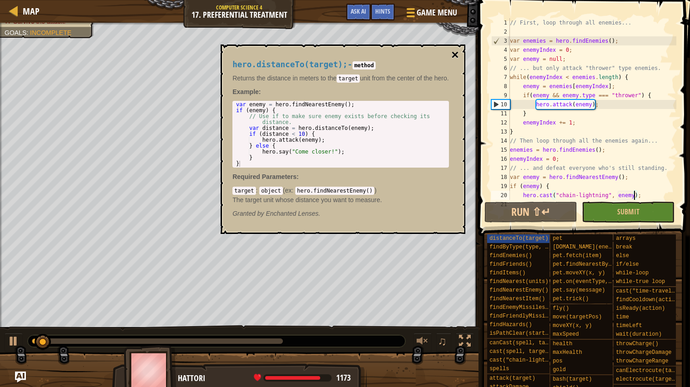
click at [458, 51] on button "×" at bounding box center [454, 55] width 7 height 13
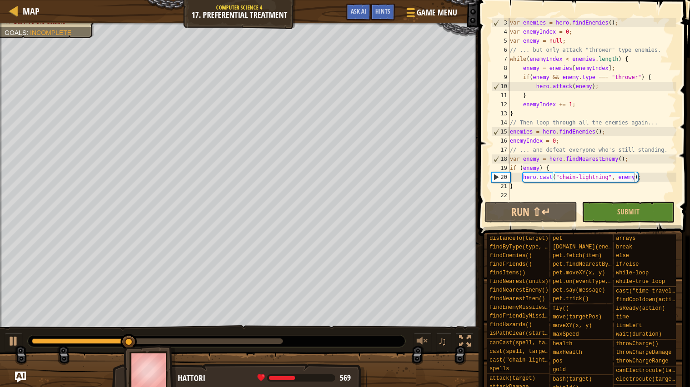
scroll to position [18, 0]
click at [550, 218] on button "Run ⇧↵" at bounding box center [530, 212] width 93 height 21
click at [647, 177] on div "var enemies = hero . findEnemies ( ) ; var enemyIndex = 0 ; var enemy = null ; …" at bounding box center [592, 118] width 168 height 200
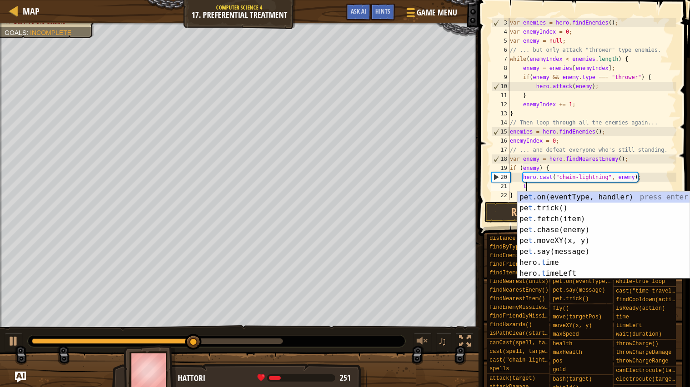
scroll to position [4, 1]
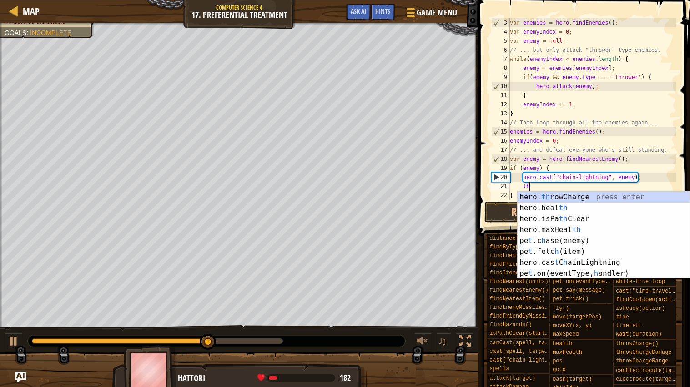
click at [585, 197] on div "hero. th rowCharge press enter hero.heal th press enter hero.isPa th Clear pres…" at bounding box center [603, 246] width 172 height 109
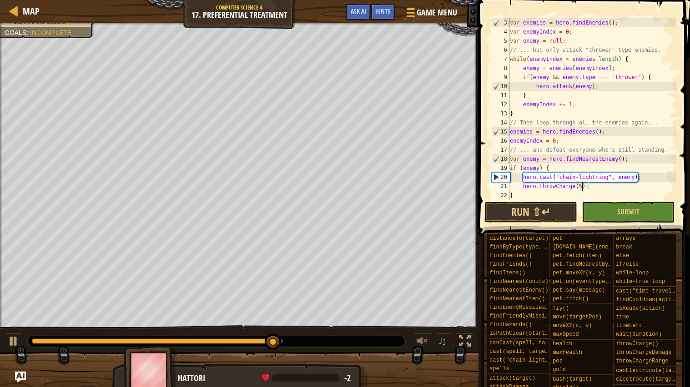
scroll to position [4, 6]
click at [534, 203] on button "Run ⇧↵" at bounding box center [530, 212] width 93 height 21
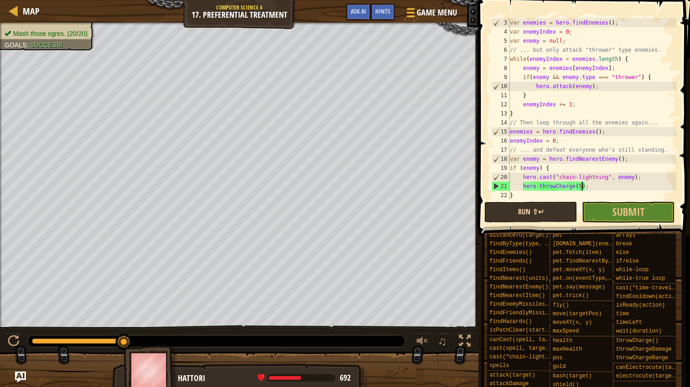
scroll to position [0, 0]
click at [542, 206] on button "Run ⇧↵" at bounding box center [530, 212] width 93 height 21
click at [551, 213] on button "Run ⇧↵" at bounding box center [530, 212] width 93 height 21
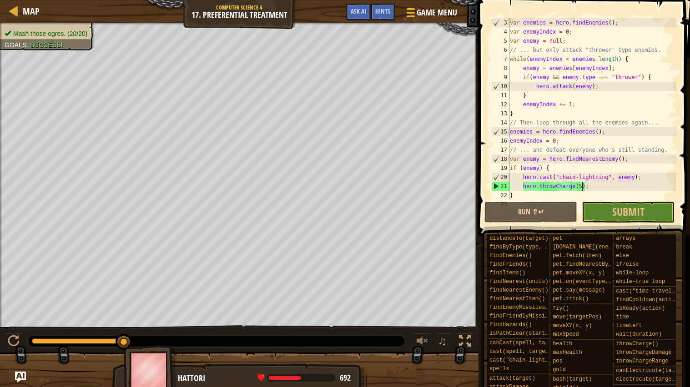
click at [652, 174] on div "var enemies = hero . findEnemies ( ) ; var enemyIndex = 0 ; var enemy = null ; …" at bounding box center [592, 118] width 168 height 200
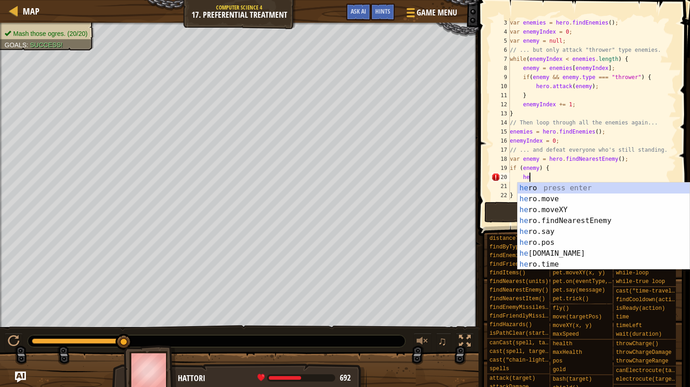
type textarea "h"
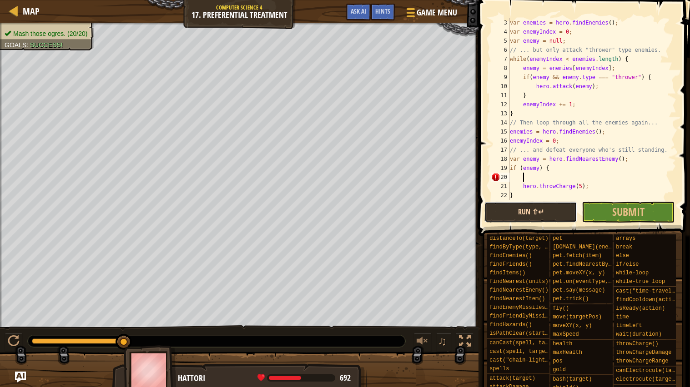
click at [526, 209] on button "Run ⇧↵" at bounding box center [530, 212] width 93 height 21
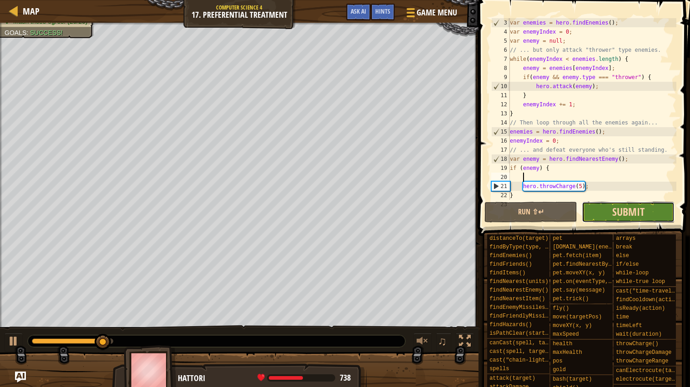
click at [630, 212] on span "Submit" at bounding box center [628, 212] width 32 height 15
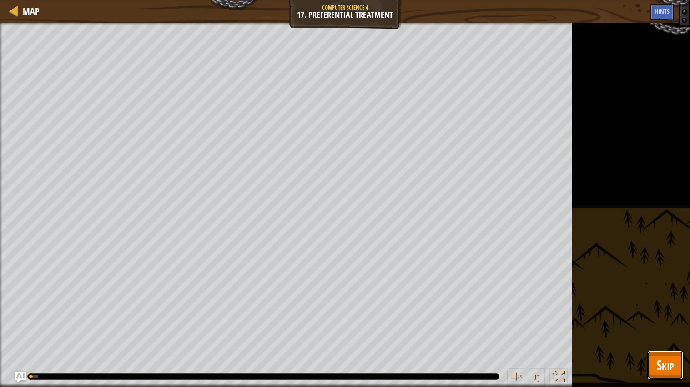
click at [649, 332] on button "Skip" at bounding box center [665, 365] width 36 height 29
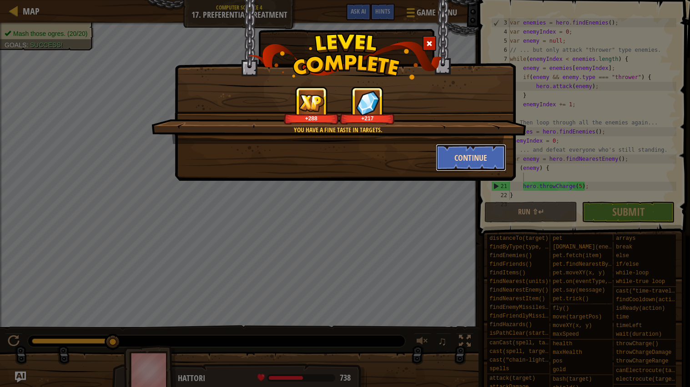
click at [481, 167] on button "Continue" at bounding box center [471, 157] width 70 height 27
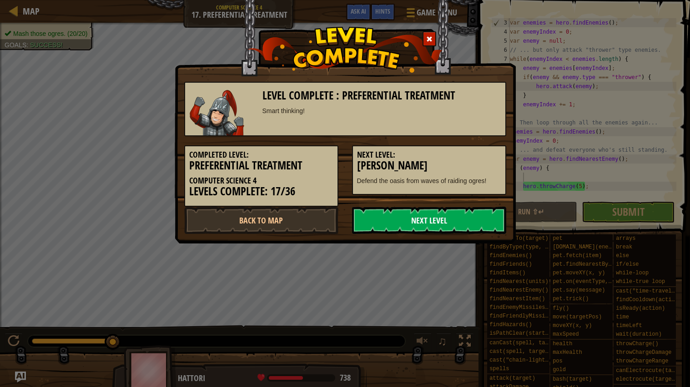
click at [463, 221] on link "Next Level" at bounding box center [429, 220] width 154 height 27
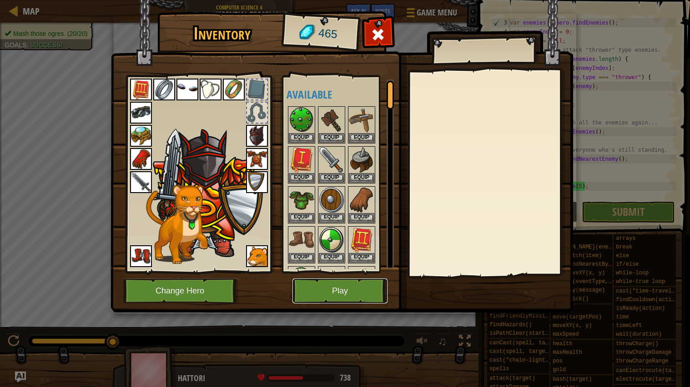
click at [362, 293] on button "Play" at bounding box center [339, 291] width 95 height 25
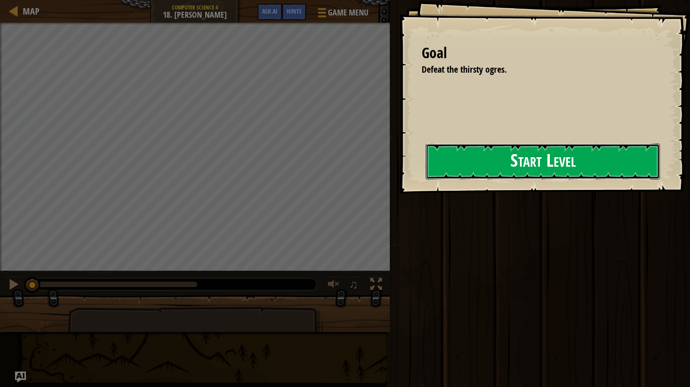
click at [503, 162] on button "Start Level" at bounding box center [543, 162] width 234 height 36
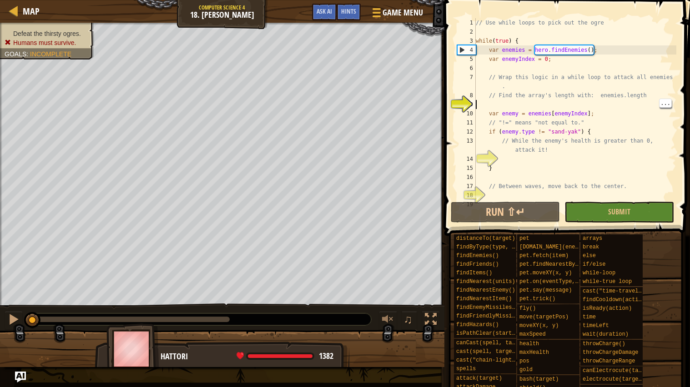
click at [620, 102] on div "// Use while loops to pick out the ogre while ( true ) { var enemies = hero . f…" at bounding box center [575, 118] width 202 height 200
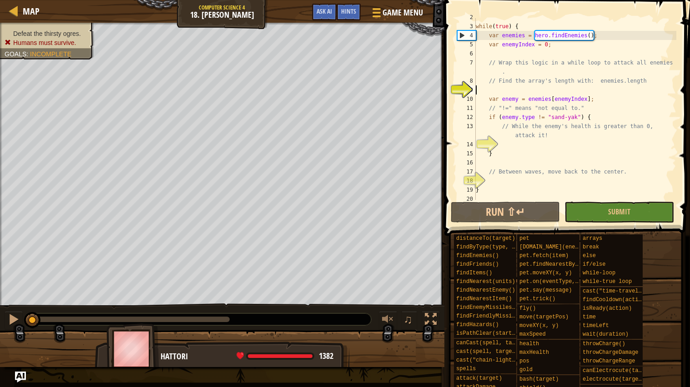
scroll to position [14, 0]
click at [321, 8] on span "Ask AI" at bounding box center [323, 11] width 15 height 9
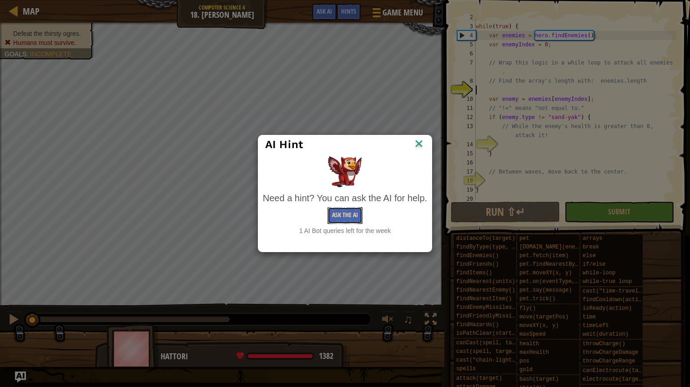
click at [343, 218] on button "Ask the AI" at bounding box center [344, 215] width 35 height 17
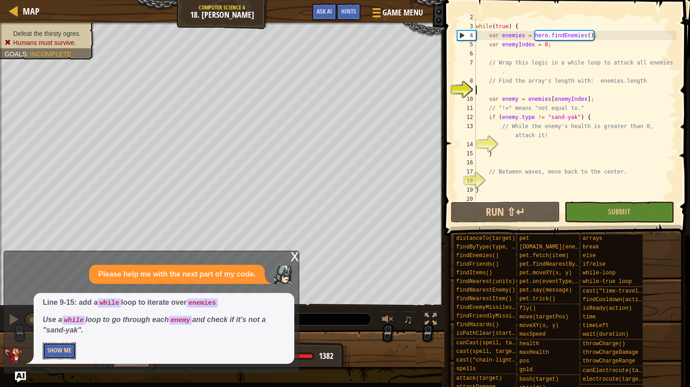
click at [70, 332] on button "Show Me" at bounding box center [59, 351] width 33 height 17
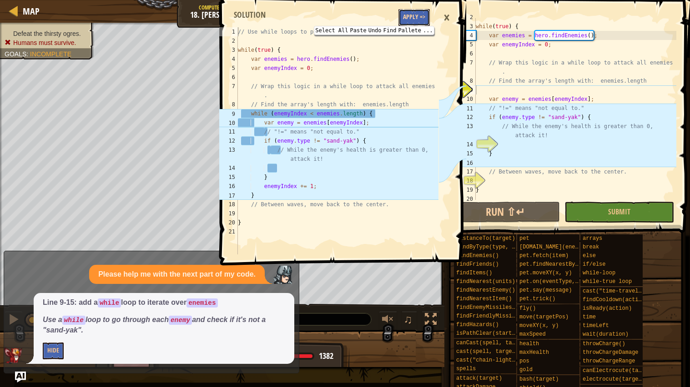
click at [423, 19] on button "Apply =>" at bounding box center [413, 17] width 31 height 17
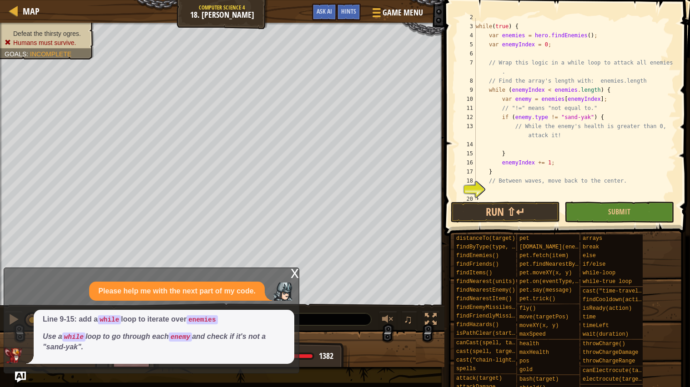
click at [294, 272] on div "x" at bounding box center [295, 272] width 8 height 9
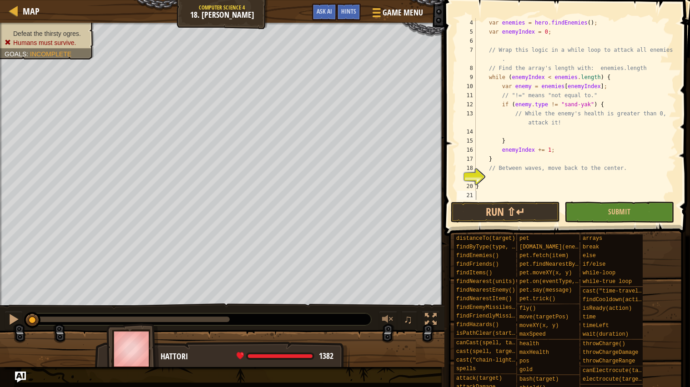
scroll to position [27, 0]
click at [532, 185] on div "var enemies = hero . findEnemies ( ) ; var enemyIndex = 0 ; // Wrap this logic …" at bounding box center [575, 118] width 202 height 200
type textarea "}"
click at [521, 180] on div "var enemies = hero . findEnemies ( ) ; var enemyIndex = 0 ; // Wrap this logic …" at bounding box center [575, 118] width 202 height 200
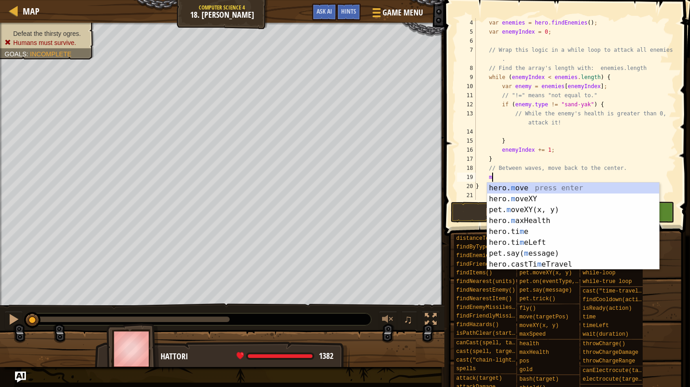
click at [547, 197] on div "hero. m ove press enter hero. m oveXY press enter pet. m oveXY(x, y) press ente…" at bounding box center [573, 237] width 172 height 109
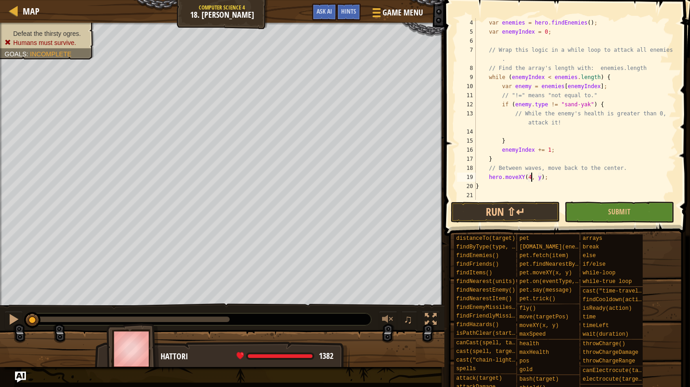
scroll to position [4, 4]
click at [544, 180] on div "var enemies = hero . findEnemies ( ) ; var enemyIndex = 0 ; // Wrap this logic …" at bounding box center [575, 118] width 202 height 200
type textarea "hero.moveXY(40, 32);"
click at [627, 213] on span "Submit" at bounding box center [619, 212] width 22 height 10
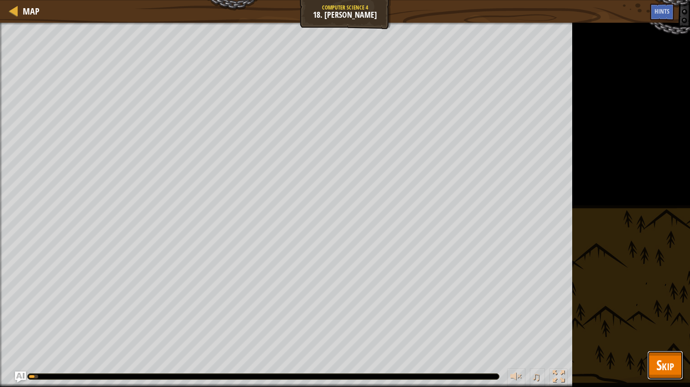
click at [672, 332] on span "Skip" at bounding box center [665, 365] width 18 height 19
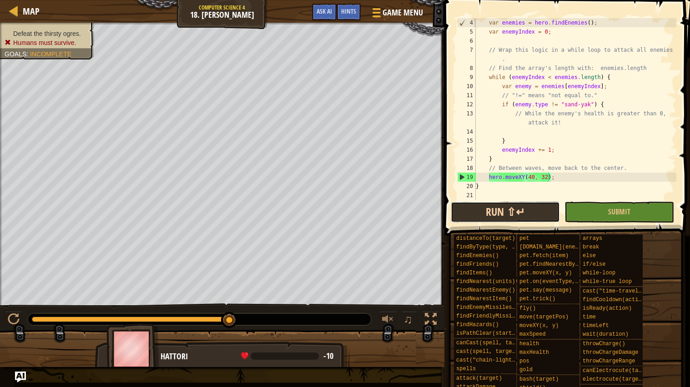
click at [517, 218] on button "Run ⇧↵" at bounding box center [505, 212] width 109 height 21
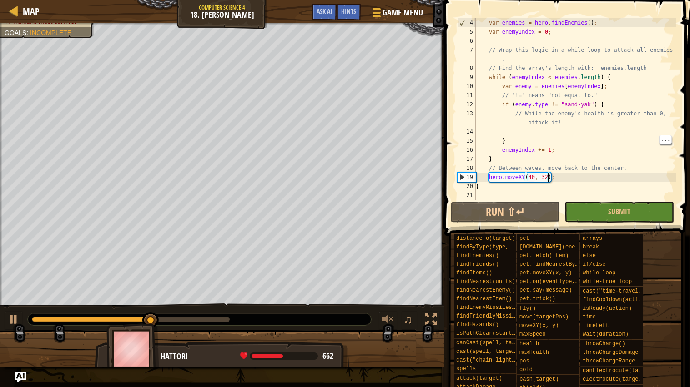
click at [594, 136] on div "var enemies = hero . findEnemies ( ) ; var enemyIndex = 0 ; // Wrap this logic …" at bounding box center [575, 118] width 202 height 200
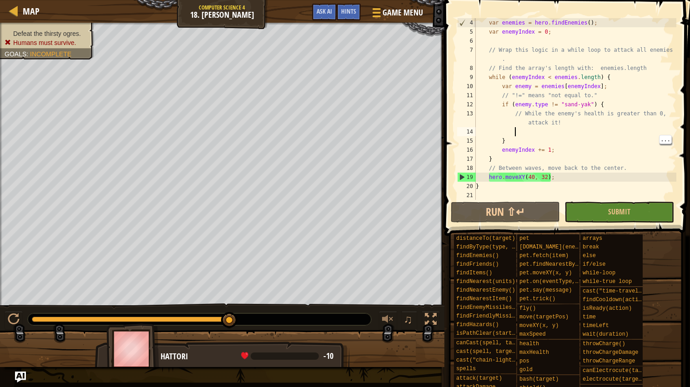
scroll to position [4, 3]
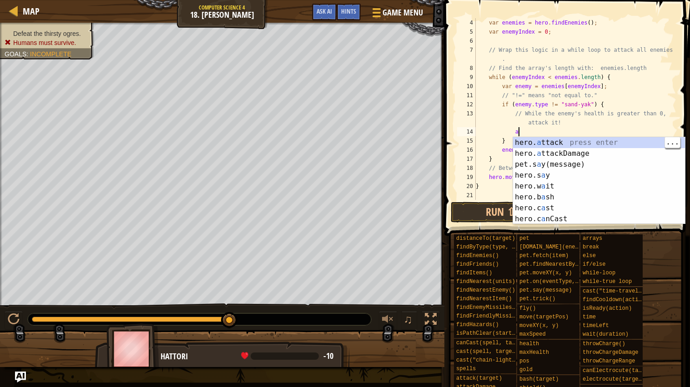
click at [584, 145] on div "hero. a ttack press enter hero. a ttackDamage press enter pet.s a y(message) pr…" at bounding box center [599, 191] width 172 height 109
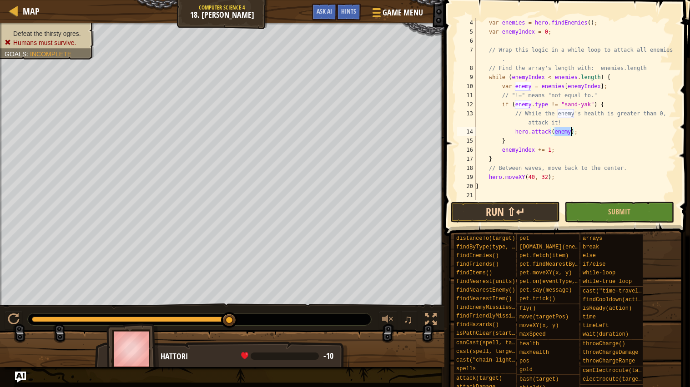
type textarea "hero.attack(enemy);"
click at [523, 214] on button "Run ⇧↵" at bounding box center [505, 212] width 109 height 21
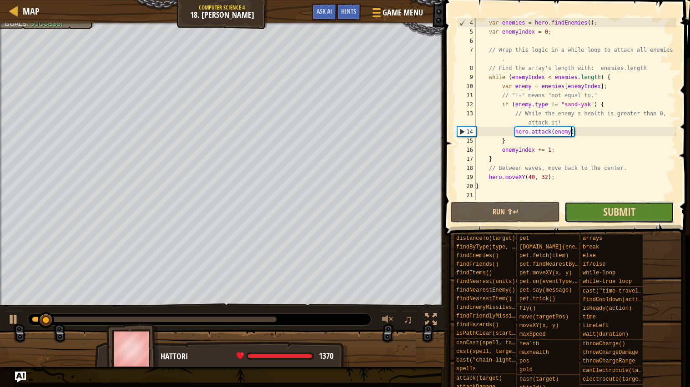
click at [633, 218] on span "Submit" at bounding box center [619, 212] width 32 height 15
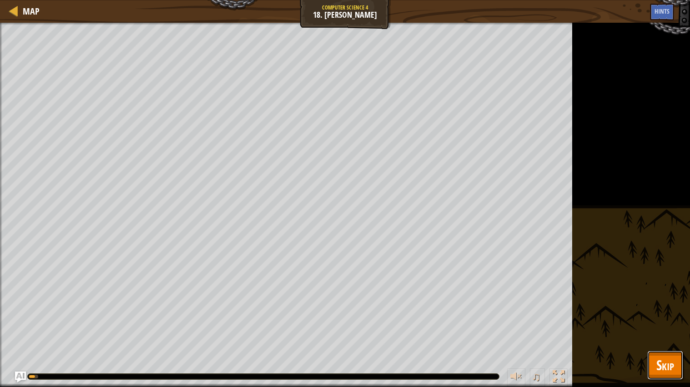
click at [662, 332] on span "Skip" at bounding box center [665, 365] width 18 height 19
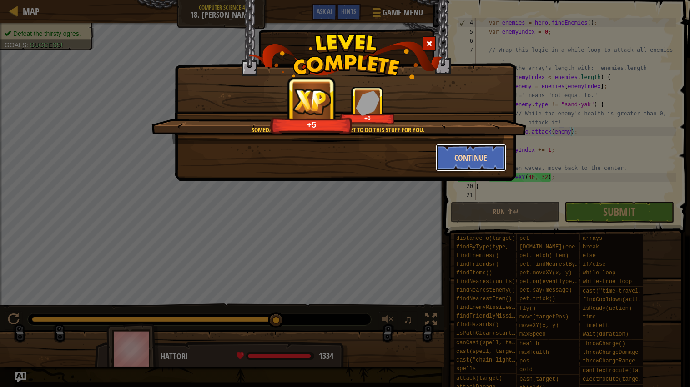
click at [460, 164] on button "Continue" at bounding box center [471, 157] width 70 height 27
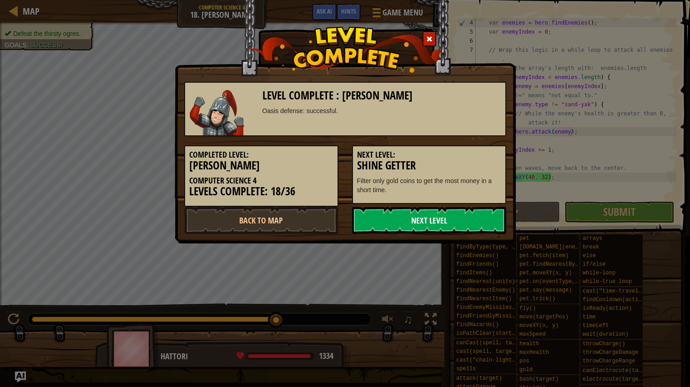
click at [466, 208] on link "Next Level" at bounding box center [429, 220] width 154 height 27
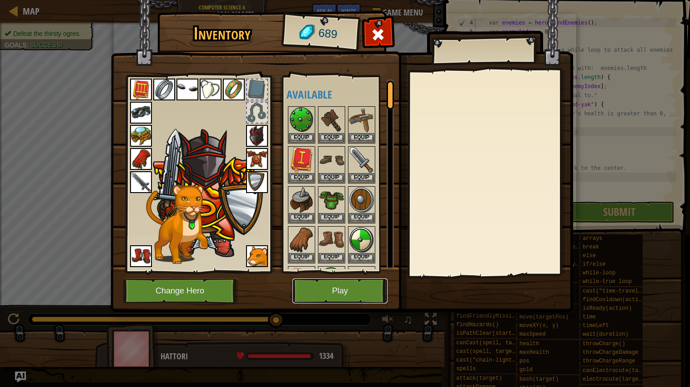
click at [363, 293] on button "Play" at bounding box center [339, 291] width 95 height 25
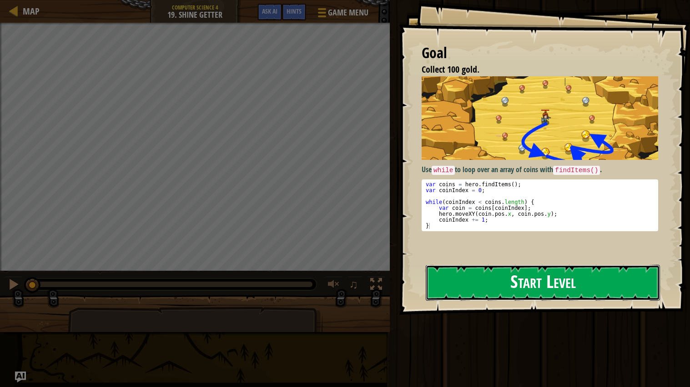
click at [453, 288] on button "Start Level" at bounding box center [543, 283] width 234 height 36
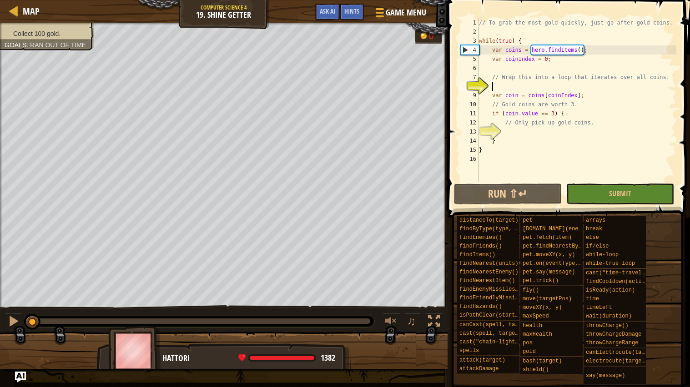
click at [537, 131] on div "// To grab the most gold quickly, just go after gold coins. while ( true ) { va…" at bounding box center [576, 109] width 199 height 182
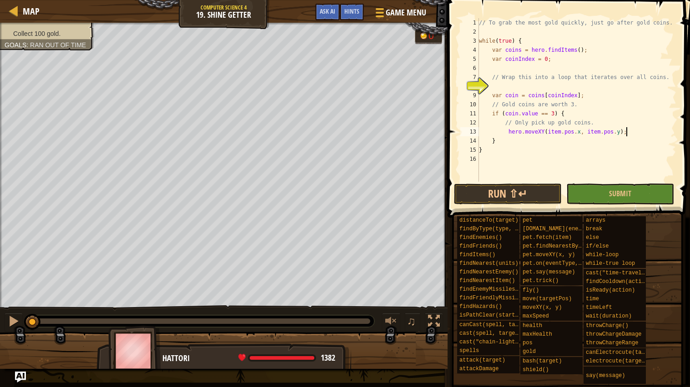
click at [556, 130] on div "// To grab the most gold quickly, just go after gold coins. while ( true ) { va…" at bounding box center [576, 109] width 199 height 182
click at [604, 126] on div "// To grab the most gold quickly, just go after gold coins. while ( true ) { va…" at bounding box center [576, 109] width 199 height 182
click at [596, 135] on div "// To grab the most gold quickly, just go after gold coins. while ( true ) { va…" at bounding box center [576, 109] width 199 height 182
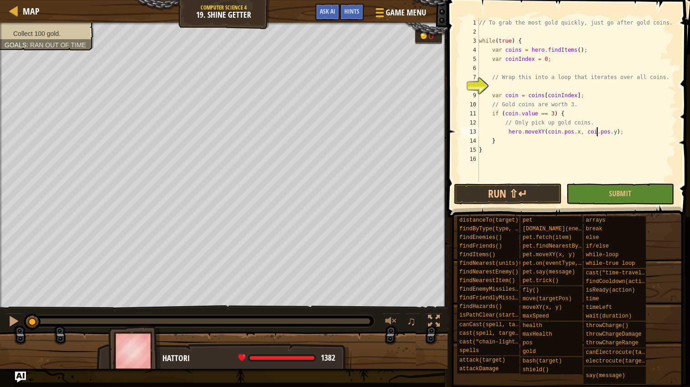
scroll to position [4, 10]
type textarea "hero.moveXY(coin.pos.x, coin.pos.y);"
click at [513, 84] on div "// To grab the most gold quickly, just go after gold coins. while ( true ) { va…" at bounding box center [576, 109] width 199 height 182
click at [517, 199] on button "Run ⇧↵" at bounding box center [508, 194] width 108 height 21
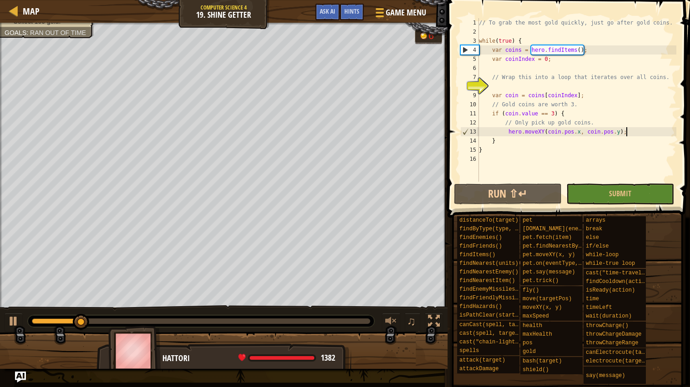
click at [626, 134] on div "// To grab the most gold quickly, just go after gold coins. while ( true ) { va…" at bounding box center [576, 109] width 199 height 182
type textarea "hero.moveXY(coin.pos.x, coin.pos.y);"
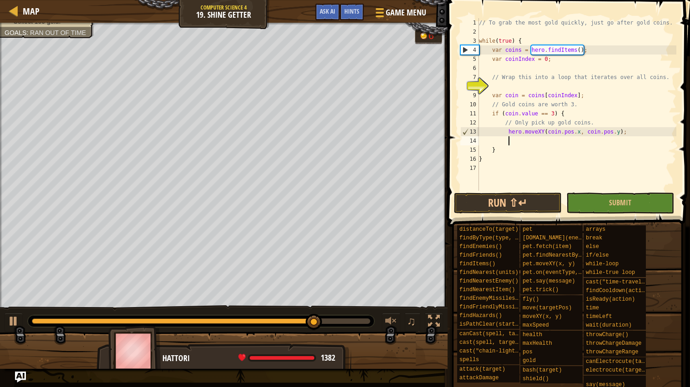
paste textarea "hero.moveXY(item.pos.x, item.pos.y);"
click at [536, 193] on button "Run ⇧↵" at bounding box center [508, 203] width 108 height 21
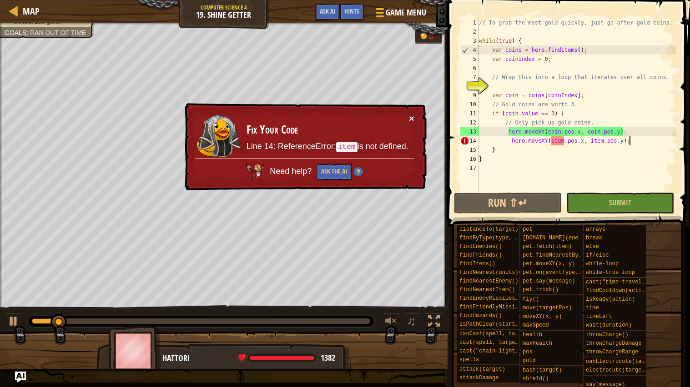
click at [412, 119] on button "×" at bounding box center [411, 119] width 5 height 10
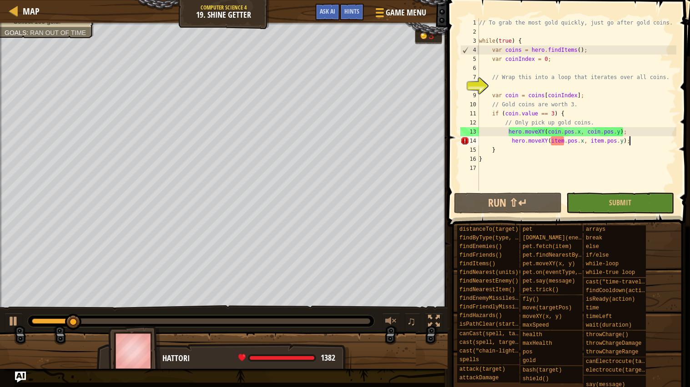
click at [557, 143] on div "// To grab the most gold quickly, just go after gold coins. while ( true ) { va…" at bounding box center [576, 113] width 199 height 191
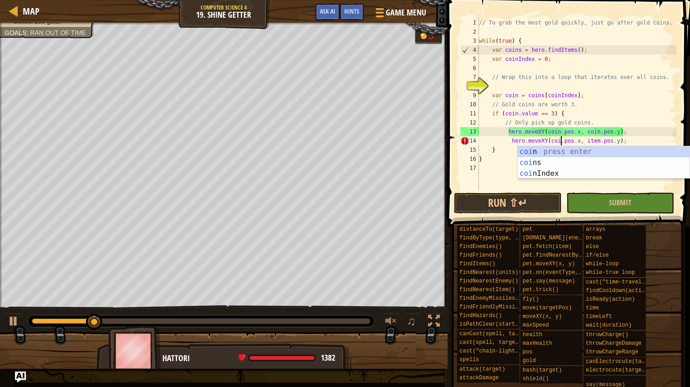
scroll to position [4, 7]
click at [600, 139] on div "// To grab the most gold quickly, just go after gold coins. while ( true ) { va…" at bounding box center [576, 113] width 199 height 191
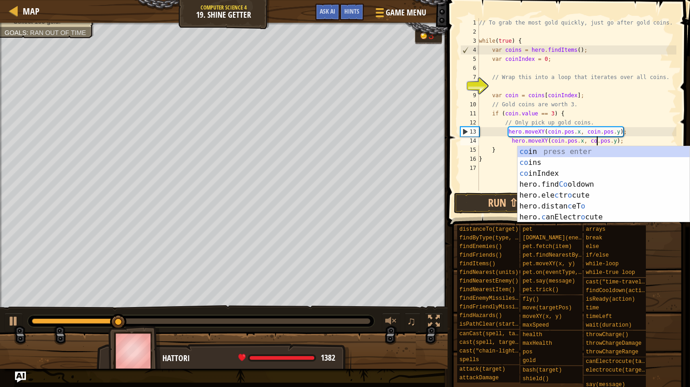
scroll to position [4, 10]
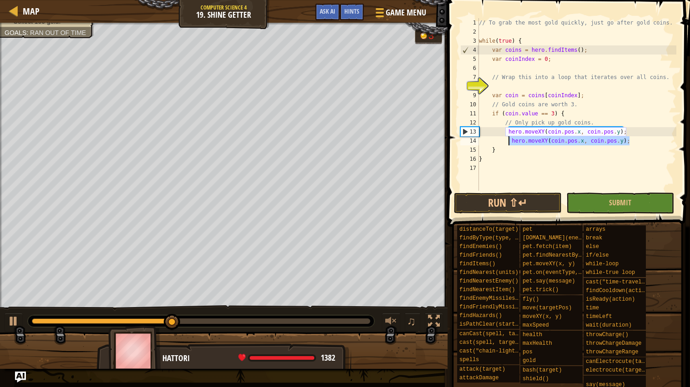
drag, startPoint x: 630, startPoint y: 140, endPoint x: 507, endPoint y: 140, distance: 122.8
click at [507, 140] on div "// To grab the most gold quickly, just go after gold coins. while ( true ) { va…" at bounding box center [576, 113] width 199 height 191
click at [536, 201] on button "Run ⇧↵" at bounding box center [508, 203] width 108 height 21
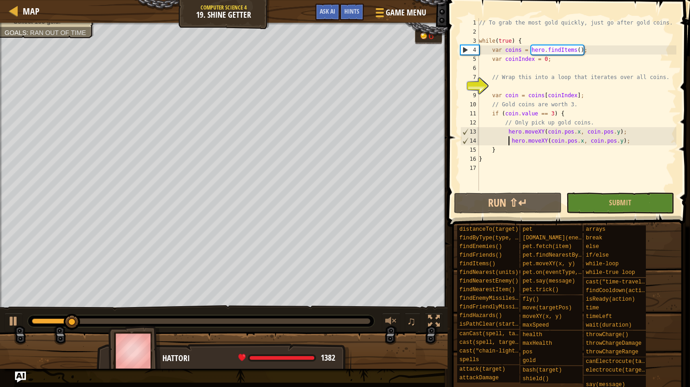
click at [647, 141] on div "// To grab the most gold quickly, just go after gold coins. while ( true ) { va…" at bounding box center [576, 113] width 199 height 191
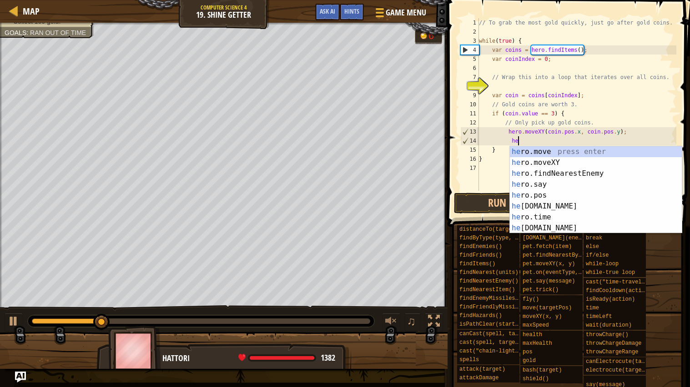
type textarea "h"
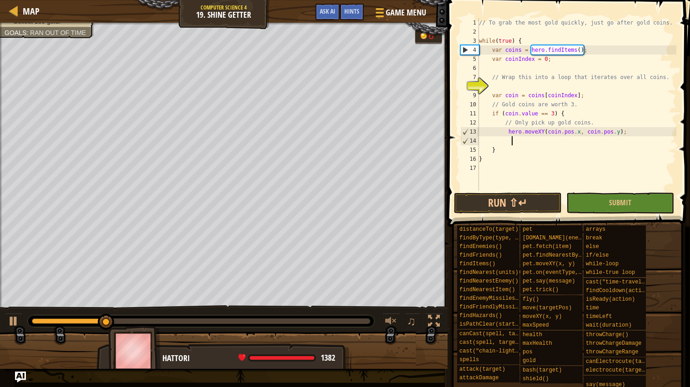
scroll to position [4, 2]
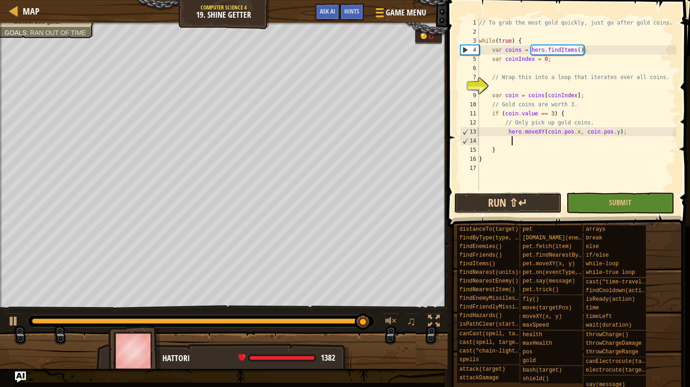
click at [528, 202] on button "Run ⇧↵" at bounding box center [508, 203] width 108 height 21
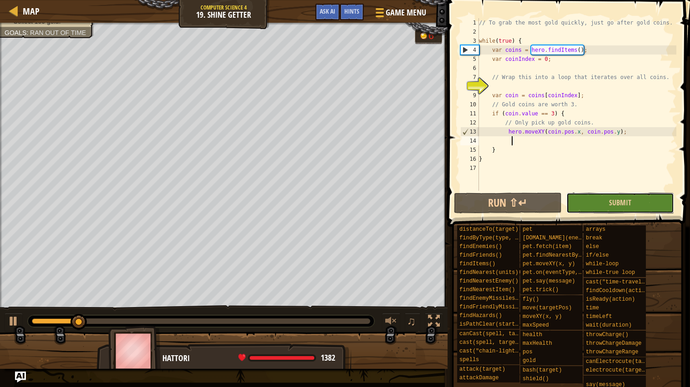
click at [587, 197] on button "Submit" at bounding box center [620, 203] width 108 height 21
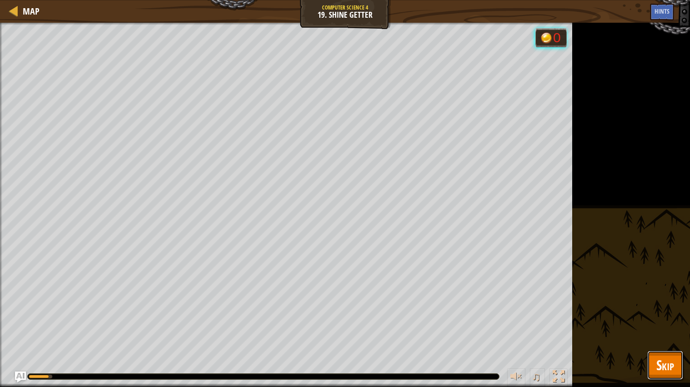
click at [677, 332] on button "Skip" at bounding box center [665, 365] width 36 height 29
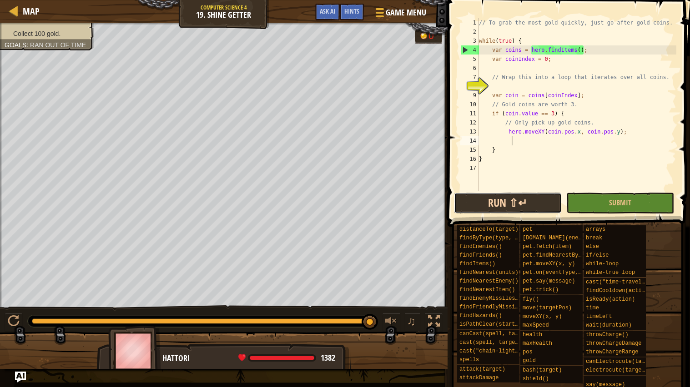
click at [505, 204] on button "Run ⇧↵" at bounding box center [508, 203] width 108 height 21
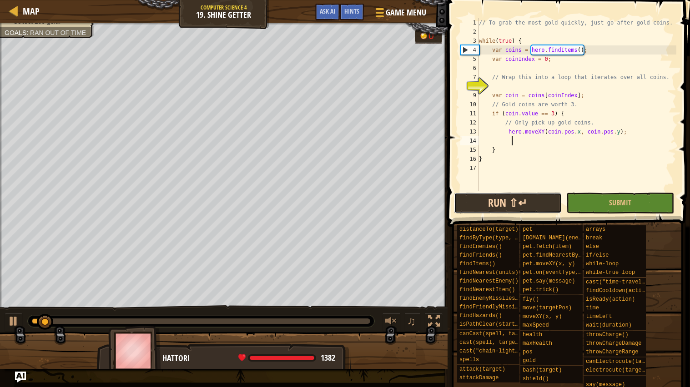
click at [527, 210] on button "Run ⇧↵" at bounding box center [508, 203] width 108 height 21
click at [523, 198] on button "Run ⇧↵" at bounding box center [508, 203] width 108 height 21
click at [543, 206] on button "Run ⇧↵" at bounding box center [508, 203] width 108 height 21
click at [537, 208] on button "Run ⇧↵" at bounding box center [508, 203] width 108 height 21
click at [536, 208] on button "Running" at bounding box center [508, 203] width 108 height 21
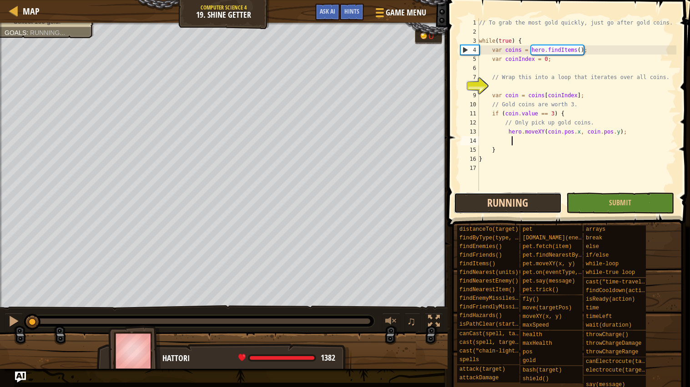
click at [536, 205] on button "Running" at bounding box center [508, 203] width 108 height 21
click at [531, 206] on button "Running" at bounding box center [508, 203] width 108 height 21
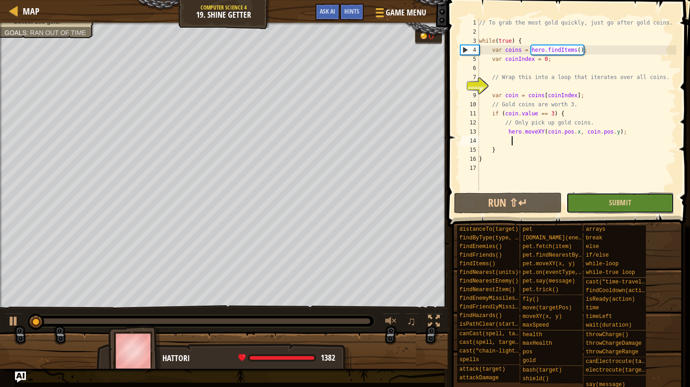
click at [595, 204] on button "Submit" at bounding box center [620, 203] width 108 height 21
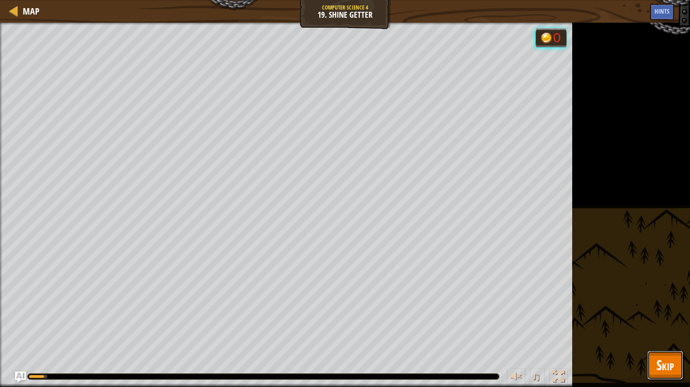
click at [672, 332] on span "Skip" at bounding box center [665, 365] width 18 height 19
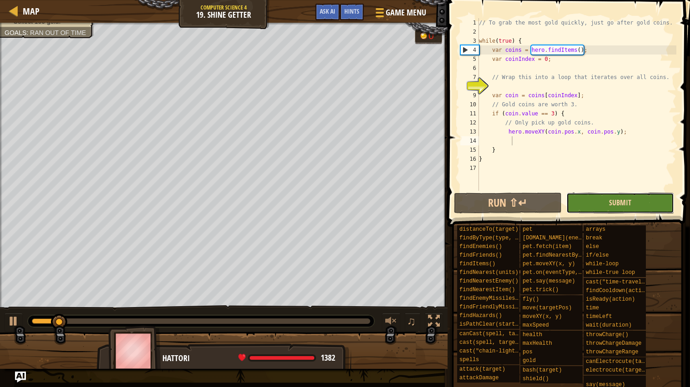
click at [628, 203] on span "Submit" at bounding box center [620, 203] width 22 height 10
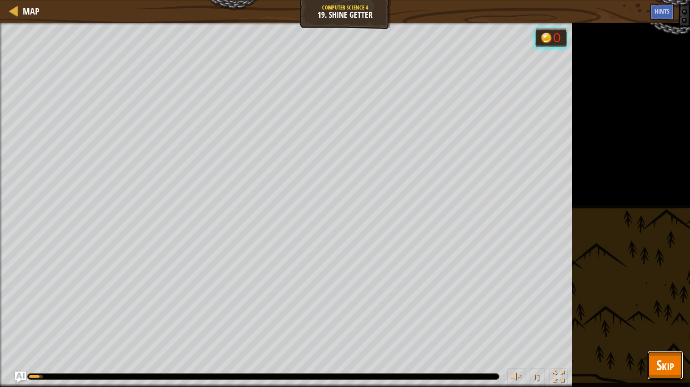
click at [672, 332] on span "Skip" at bounding box center [665, 365] width 18 height 19
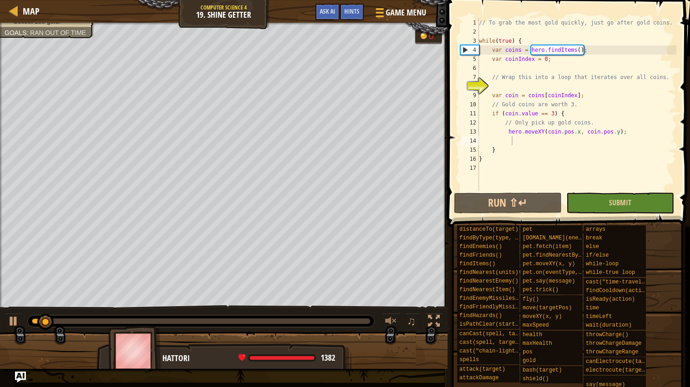
click at [643, 203] on button "Submit" at bounding box center [620, 203] width 108 height 21
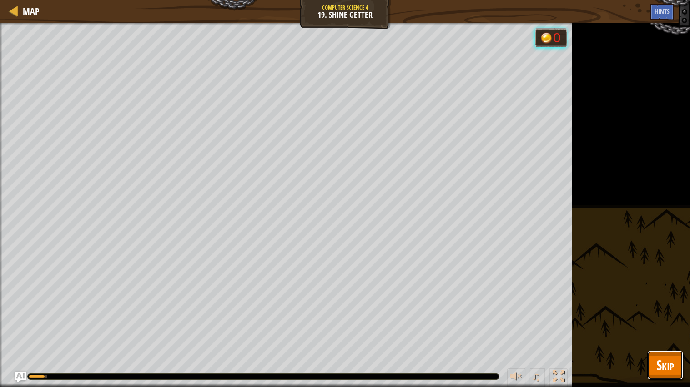
click at [662, 332] on span "Skip" at bounding box center [665, 365] width 18 height 19
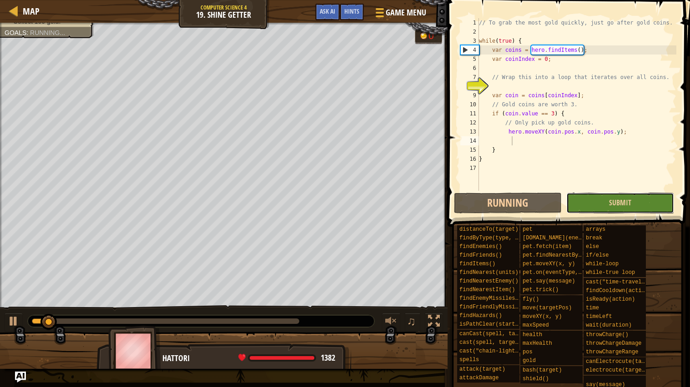
click at [645, 195] on button "Submit" at bounding box center [620, 203] width 108 height 21
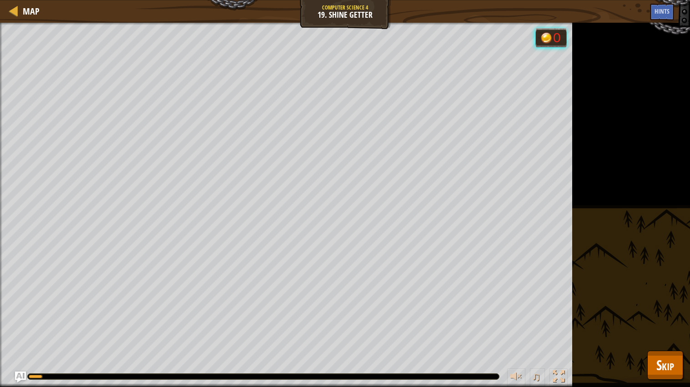
click at [662, 332] on div "Collect 100 gold. Goals : Running... 0 ♫ Hattori 1382 x: 36 y: 33 No target act…" at bounding box center [345, 205] width 690 height 365
click at [673, 332] on span "Skip" at bounding box center [665, 365] width 18 height 19
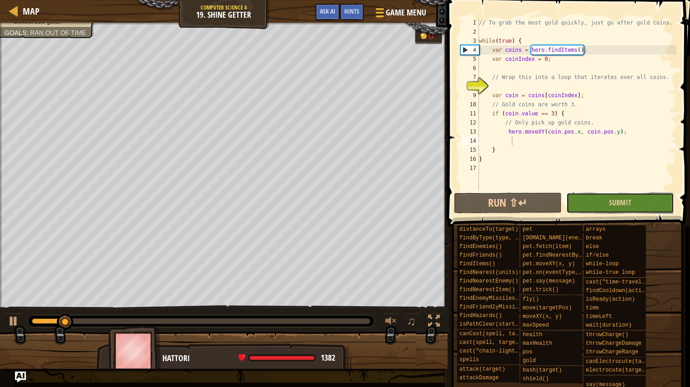
click at [641, 208] on button "Submit" at bounding box center [620, 203] width 108 height 21
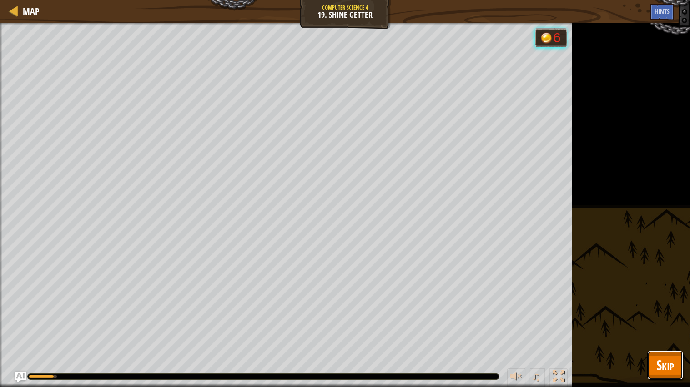
click at [671, 332] on span "Skip" at bounding box center [665, 365] width 18 height 19
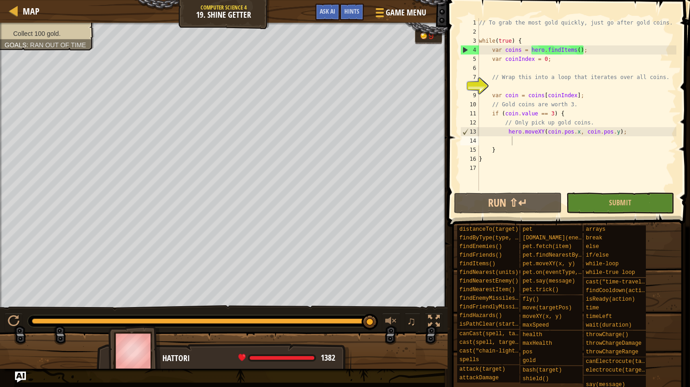
click at [673, 332] on div "distanceTo(target) findByType(type, units) findEnemies() findFriends() findItem…" at bounding box center [570, 309] width 227 height 169
click at [662, 216] on span at bounding box center [567, 350] width 236 height 269
click at [653, 197] on button "Submit" at bounding box center [620, 203] width 108 height 21
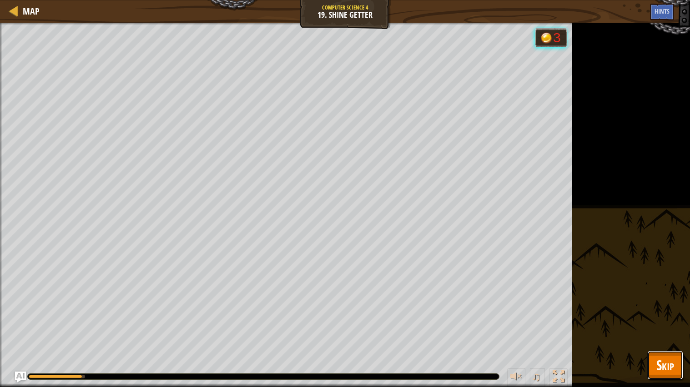
click at [673, 332] on span "Skip" at bounding box center [665, 365] width 18 height 19
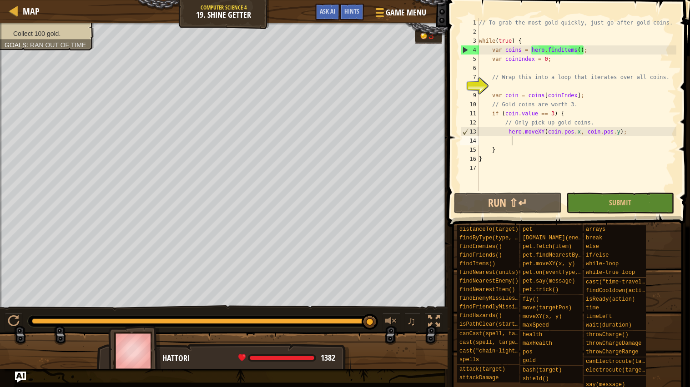
click at [405, 115] on div "Map Computer Science 4 19. Shine Getter Game Menu Done Hints Ask AI 1 ההההההההה…" at bounding box center [345, 193] width 690 height 387
drag, startPoint x: 455, startPoint y: 90, endPoint x: 541, endPoint y: 156, distance: 108.0
click at [541, 156] on div "Map Computer Science 4 19. Shine Getter Game Menu Done Hints Ask AI 1 ההההההההה…" at bounding box center [345, 193] width 690 height 387
drag, startPoint x: 508, startPoint y: 131, endPoint x: 641, endPoint y: 135, distance: 133.3
click at [641, 135] on div "// To grab the most gold quickly, just go after gold coins. while ( true ) { va…" at bounding box center [576, 113] width 199 height 191
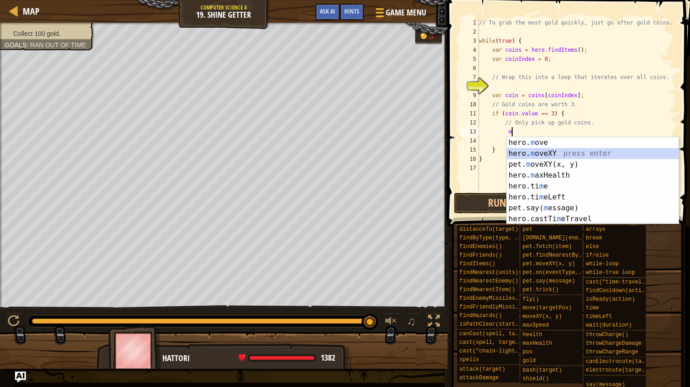
click at [535, 151] on div "hero. m ove press enter hero. m oveXY press enter pet. m oveXY(x, y) press ente…" at bounding box center [593, 191] width 172 height 109
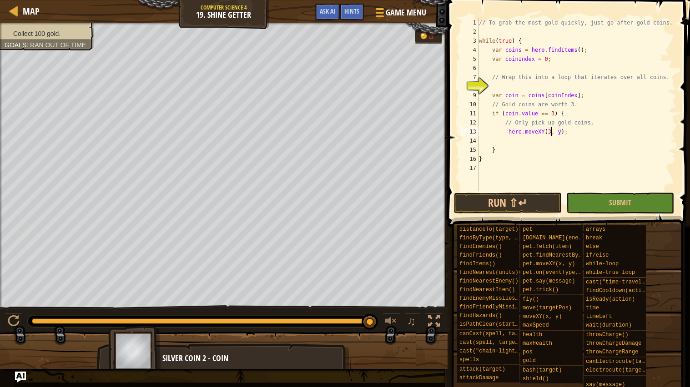
scroll to position [4, 6]
click at [563, 133] on div "// To grab the most gold quickly, just go after gold coins. while ( true ) { va…" at bounding box center [576, 113] width 199 height 191
type textarea "hero.moveXY(36, 22);"
click at [516, 137] on div "// To grab the most gold quickly, just go after gold coins. while ( true ) { va…" at bounding box center [576, 113] width 199 height 191
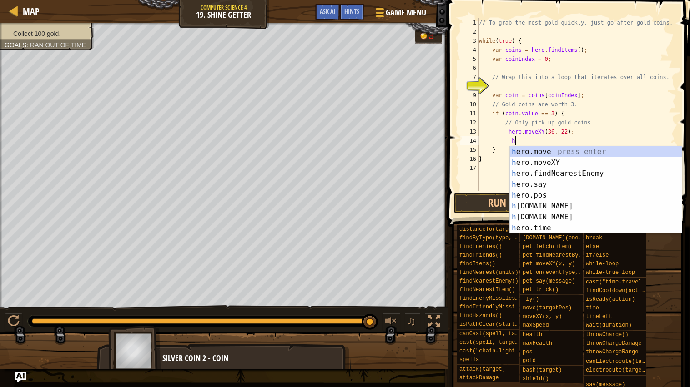
click at [567, 163] on div "h ero.move press enter h ero.moveXY press enter h ero.findNearestEnemy press en…" at bounding box center [596, 200] width 172 height 109
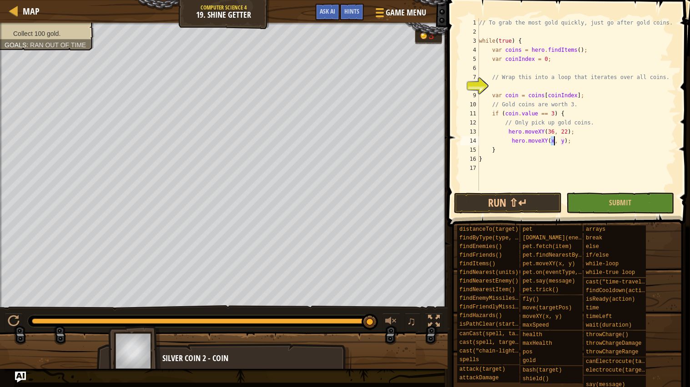
scroll to position [4, 6]
click at [565, 134] on div "// To grab the most gold quickly, just go after gold coins. while ( true ) { va…" at bounding box center [576, 113] width 199 height 191
click at [567, 141] on div "// To grab the most gold quickly, just go after gold coins. while ( true ) { va…" at bounding box center [576, 113] width 199 height 191
click at [569, 140] on div "// To grab the most gold quickly, just go after gold coins. while ( true ) { va…" at bounding box center [576, 113] width 199 height 191
click at [570, 142] on div "// To grab the most gold quickly, just go after gold coins. while ( true ) { va…" at bounding box center [576, 113] width 199 height 191
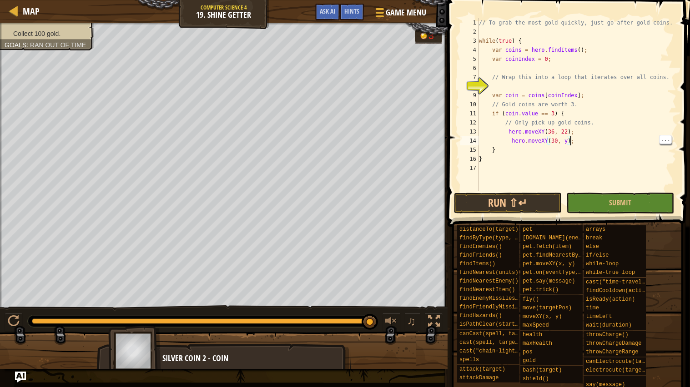
click at [568, 143] on div "// To grab the most gold quickly, just go after gold coins. while ( true ) { va…" at bounding box center [576, 113] width 199 height 191
type textarea "hero.moveXY(30, 24);"
click at [586, 139] on div "// To grab the most gold quickly, just go after gold coins. while ( true ) { va…" at bounding box center [576, 113] width 199 height 191
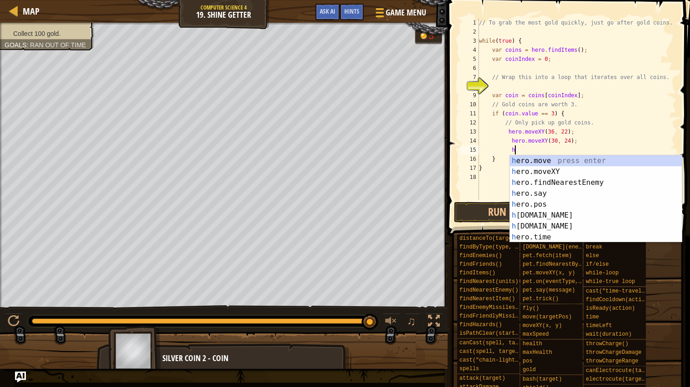
click at [563, 175] on div "h ero.move press enter h ero.moveXY press enter h ero.findNearestEnemy press en…" at bounding box center [596, 210] width 172 height 109
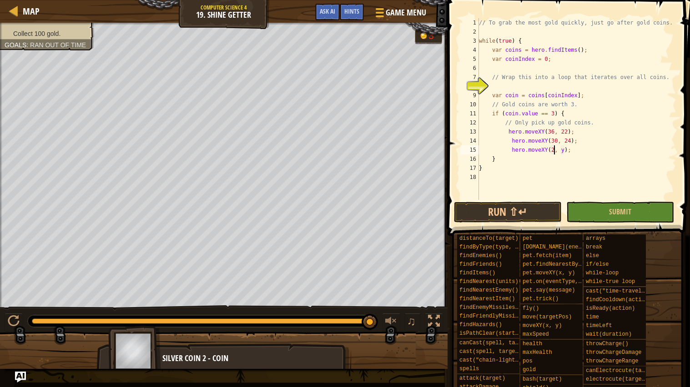
scroll to position [4, 6]
click at [569, 149] on div "// To grab the most gold quickly, just go after gold coins. while ( true ) { va…" at bounding box center [576, 118] width 199 height 200
click at [568, 151] on div "// To grab the most gold quickly, just go after gold coins. while ( true ) { va…" at bounding box center [576, 118] width 199 height 200
click at [532, 206] on button "Run ⇧↵" at bounding box center [508, 212] width 108 height 21
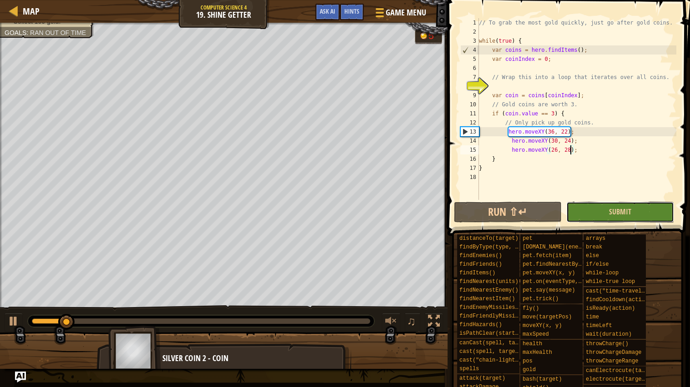
click at [653, 212] on button "Submit" at bounding box center [620, 212] width 108 height 21
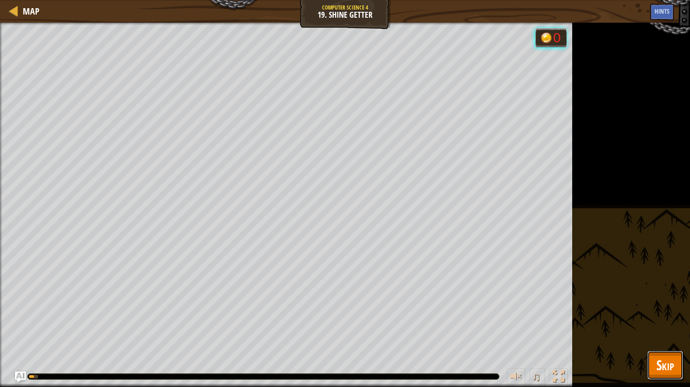
click at [662, 332] on span "Skip" at bounding box center [665, 365] width 18 height 19
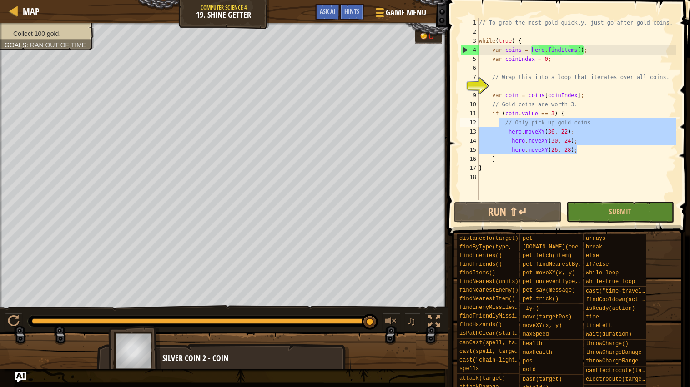
drag, startPoint x: 585, startPoint y: 152, endPoint x: 497, endPoint y: 125, distance: 92.1
click at [497, 125] on div "// To grab the most gold quickly, just go after gold coins. while ( true ) { va…" at bounding box center [576, 118] width 199 height 200
type textarea "// Only pick up gold coins. hero.moveXY(36, 22);"
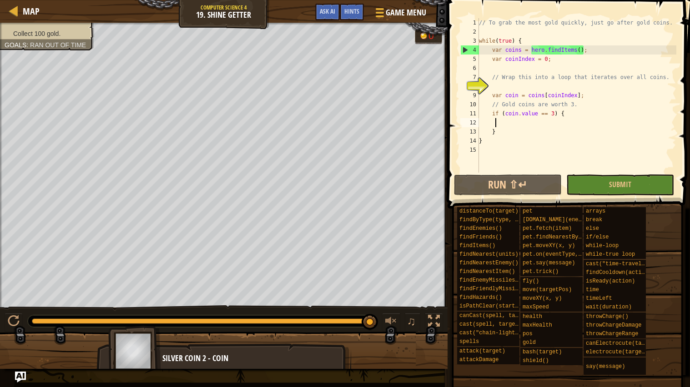
scroll to position [4, 0]
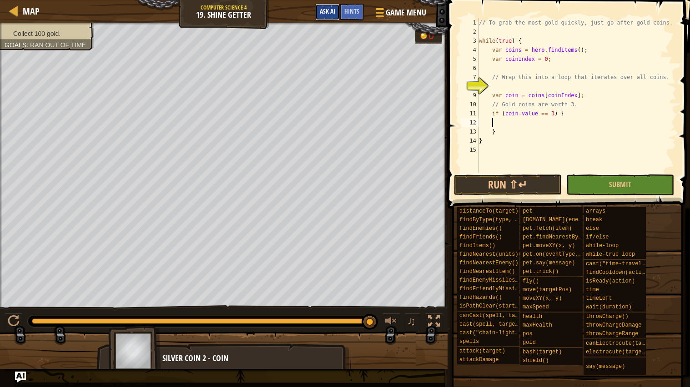
click at [324, 13] on span "Ask AI" at bounding box center [327, 11] width 15 height 9
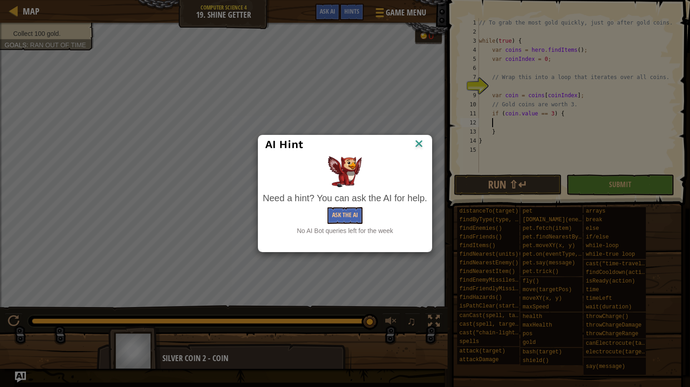
click at [424, 158] on div at bounding box center [345, 171] width 164 height 31
click at [419, 144] on img at bounding box center [419, 145] width 12 height 14
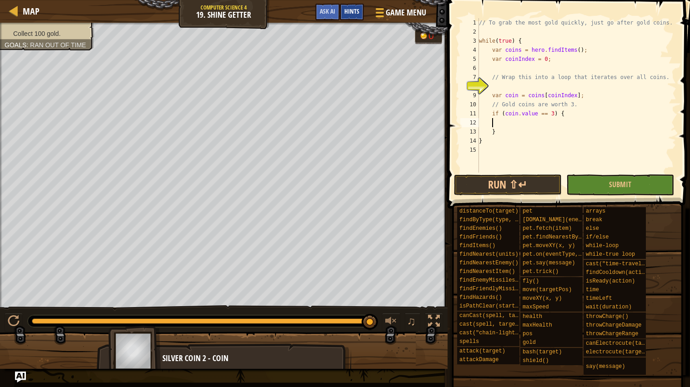
click at [359, 16] on div "Hints" at bounding box center [352, 12] width 24 height 17
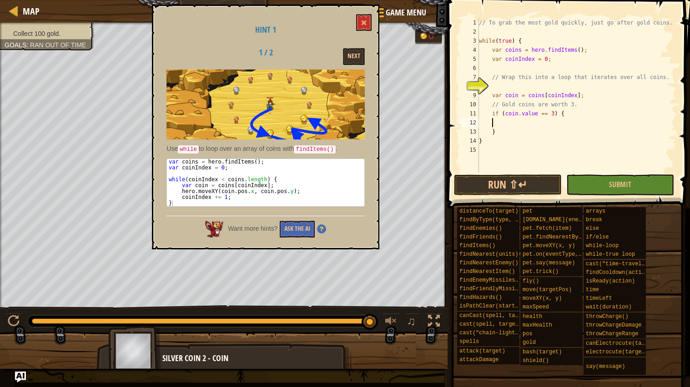
click at [508, 87] on div "// To grab the most gold quickly, just go after gold coins. while ( true ) { va…" at bounding box center [576, 104] width 199 height 173
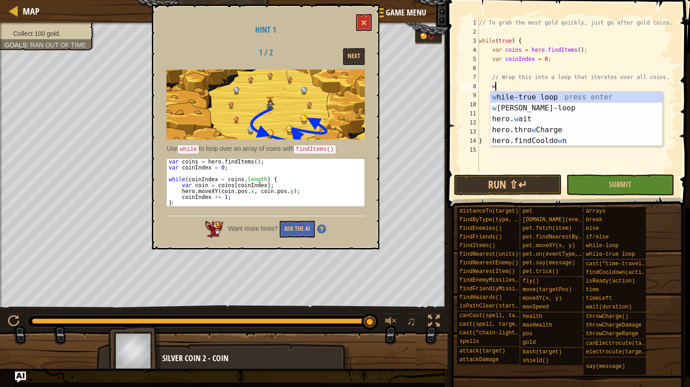
click at [534, 104] on div "w hile-true loop press enter w hile-loop press enter hero. w ait press enter he…" at bounding box center [576, 130] width 172 height 76
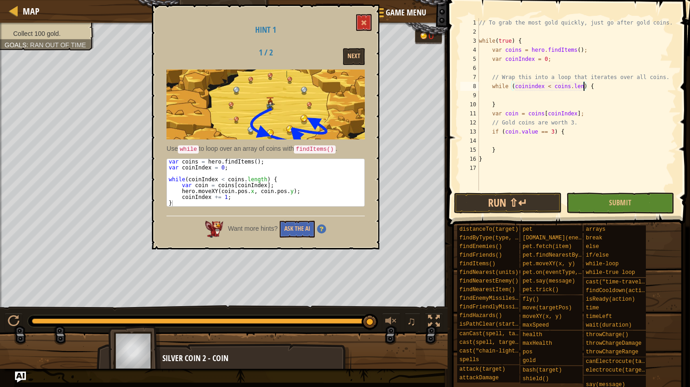
scroll to position [4, 9]
click at [507, 105] on div "// To grab the most gold quickly, just go after gold coins. while ( true ) { va…" at bounding box center [576, 113] width 199 height 191
type textarea "}"
click at [546, 142] on div "// To grab the most gold quickly, just go after gold coins. while ( true ) { va…" at bounding box center [576, 113] width 199 height 191
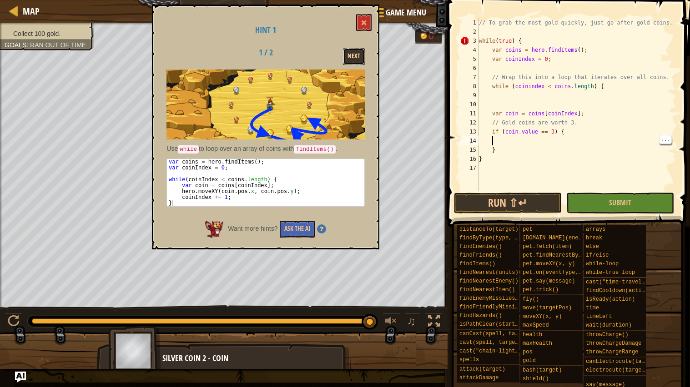
click at [350, 57] on button "Next" at bounding box center [354, 56] width 22 height 17
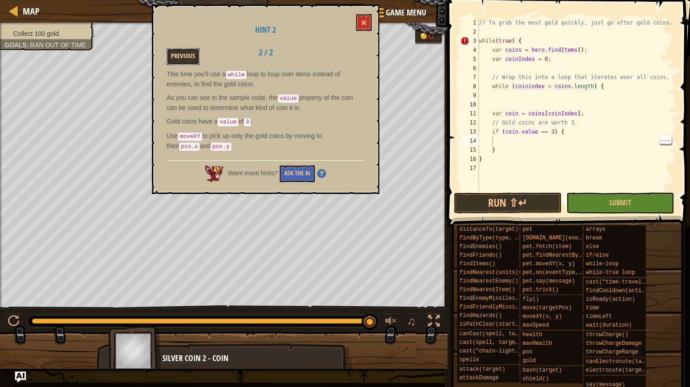
click at [182, 60] on button "Previous" at bounding box center [182, 56] width 33 height 17
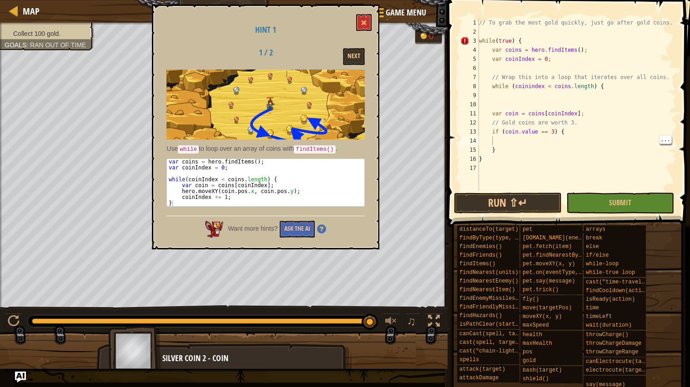
click at [590, 105] on div "// To grab the most gold quickly, just go after gold coins. while ( true ) { va…" at bounding box center [576, 113] width 199 height 191
click at [587, 110] on div "// To grab the most gold quickly, just go after gold coins. while ( true ) { va…" at bounding box center [576, 113] width 199 height 191
type textarea "var coin = coins[coinIndex];"
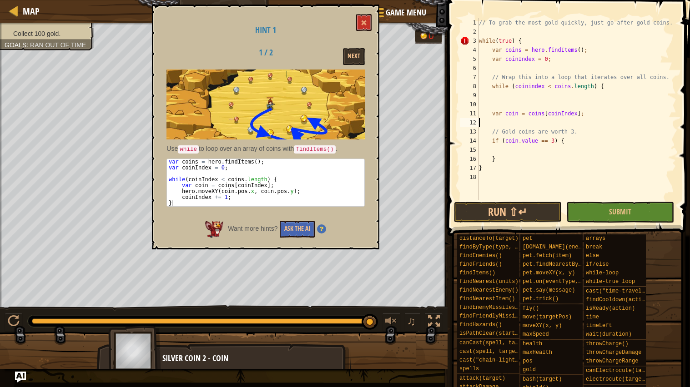
scroll to position [4, 0]
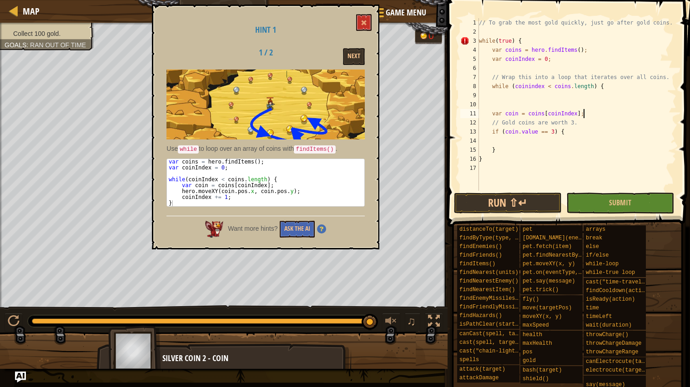
click at [528, 150] on div "// To grab the most gold quickly, just go after gold coins. while ( true ) { va…" at bounding box center [576, 113] width 199 height 191
type textarea "}"
click at [517, 142] on div "// To grab the most gold quickly, just go after gold coins. while ( true ) { va…" at bounding box center [576, 113] width 199 height 191
paste textarea "hero.moveXY(coin.pos.x, coin.pos.y);"
type textarea "hero.moveXY(coin.pos.x, coin.pos.y);"
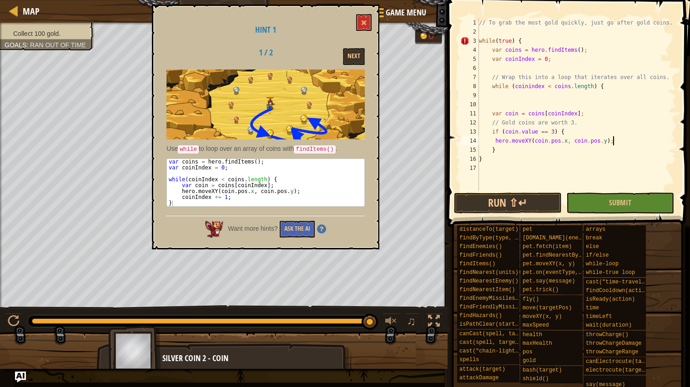
click at [517, 105] on div "// To grab the most gold quickly, just go after gold coins. while ( true ) { va…" at bounding box center [576, 113] width 199 height 191
click at [539, 156] on div "// To grab the most gold quickly, just go after gold coins. while ( true ) { va…" at bounding box center [576, 113] width 199 height 191
click at [533, 152] on div "// To grab the most gold quickly, just go after gold coins. while ( true ) { va…" at bounding box center [576, 113] width 199 height 191
type textarea "}"
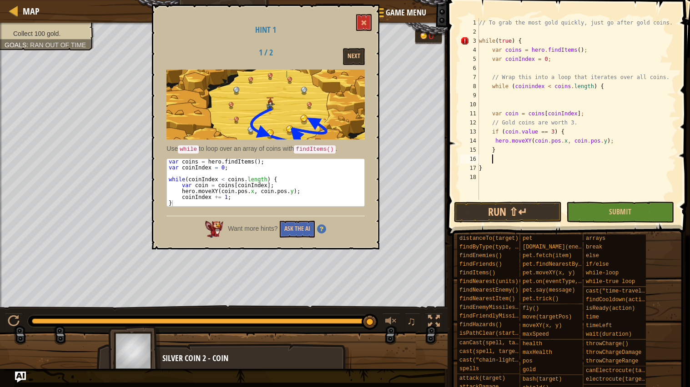
scroll to position [4, 1]
click at [531, 211] on button "Run ⇧↵" at bounding box center [508, 212] width 108 height 21
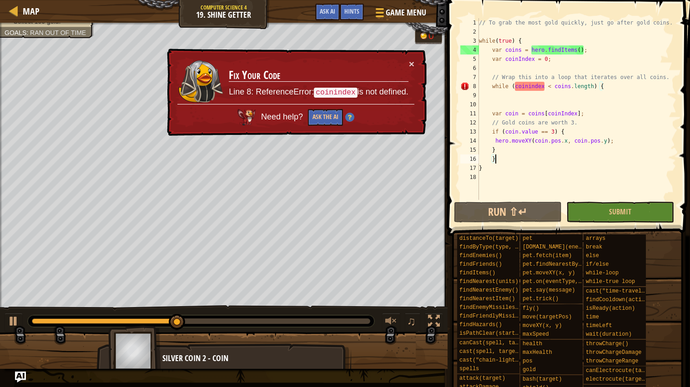
click at [528, 85] on div "// To grab the most gold quickly, just go after gold coins. while ( true ) { va…" at bounding box center [576, 118] width 199 height 200
click at [533, 85] on div "// To grab the most gold quickly, just go after gold coins. while ( true ) { va…" at bounding box center [576, 118] width 199 height 200
click at [535, 83] on div "// To grab the most gold quickly, just go after gold coins. while ( true ) { va…" at bounding box center [576, 118] width 199 height 200
click at [529, 85] on div "// To grab the most gold quickly, just go after gold coins. while ( true ) { va…" at bounding box center [576, 118] width 199 height 200
click at [528, 85] on div "// To grab the most gold quickly, just go after gold coins. while ( true ) { va…" at bounding box center [576, 118] width 199 height 200
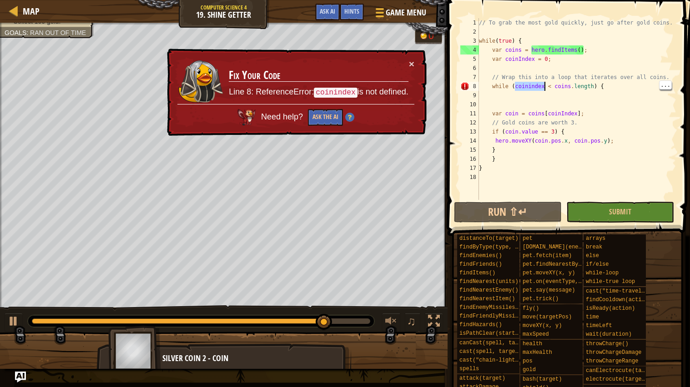
click at [532, 85] on div "// To grab the most gold quickly, just go after gold coins. while ( true ) { va…" at bounding box center [576, 118] width 199 height 200
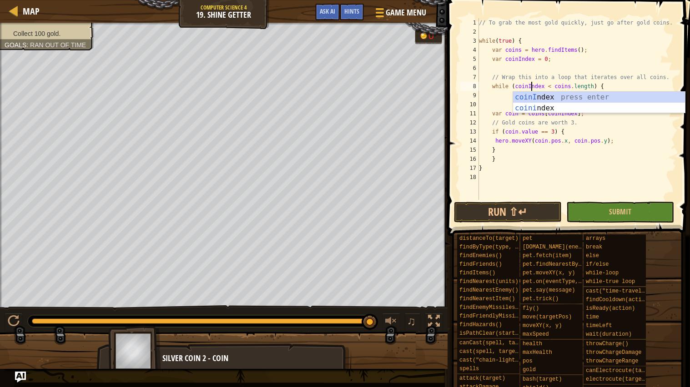
click at [597, 153] on div "// To grab the most gold quickly, just go after gold coins. while ( true ) { va…" at bounding box center [576, 118] width 199 height 200
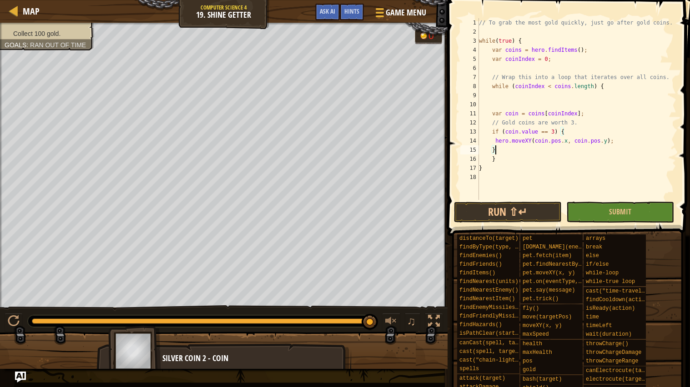
scroll to position [4, 1]
click at [546, 203] on button "Run ⇧↵" at bounding box center [508, 212] width 108 height 21
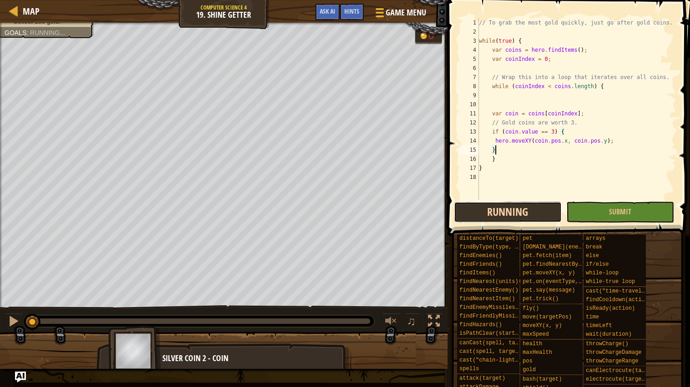
click at [533, 202] on button "Running" at bounding box center [508, 212] width 108 height 21
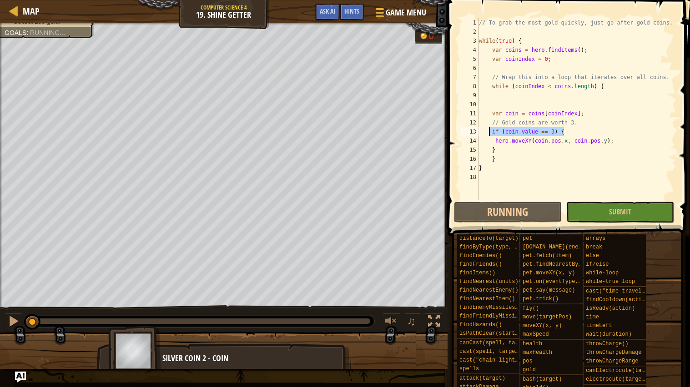
drag, startPoint x: 570, startPoint y: 133, endPoint x: 490, endPoint y: 127, distance: 80.2
click at [490, 127] on div "// To grab the most gold quickly, just go after gold coins. while ( true ) { va…" at bounding box center [576, 118] width 199 height 200
type textarea "if (coin.value == 3) {"
click at [499, 151] on div "// To grab the most gold quickly, just go after gold coins. while ( true ) { va…" at bounding box center [576, 118] width 199 height 200
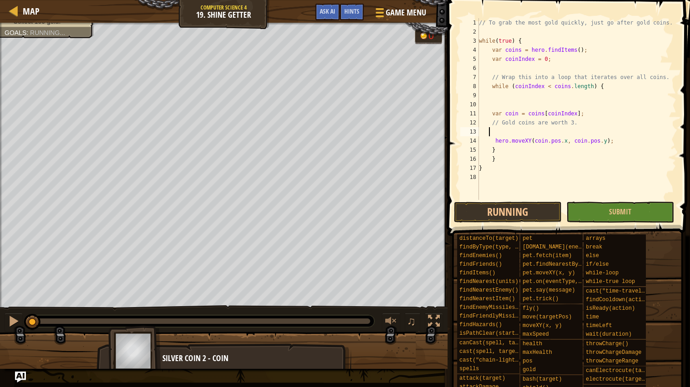
type textarea "}"
drag, startPoint x: 477, startPoint y: 122, endPoint x: 482, endPoint y: 122, distance: 5.5
click at [482, 122] on div "1 2 3 4 5 6 7 8 9 10 11 12 13 14 15 16 17 18 // To grab the most gold quickly, …" at bounding box center [567, 109] width 218 height 182
type textarea "// Gold coins are worth 3."
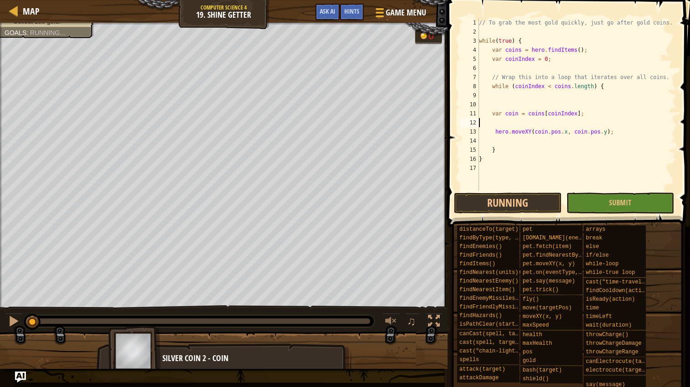
type textarea "var coin = coins[coinIndex];"
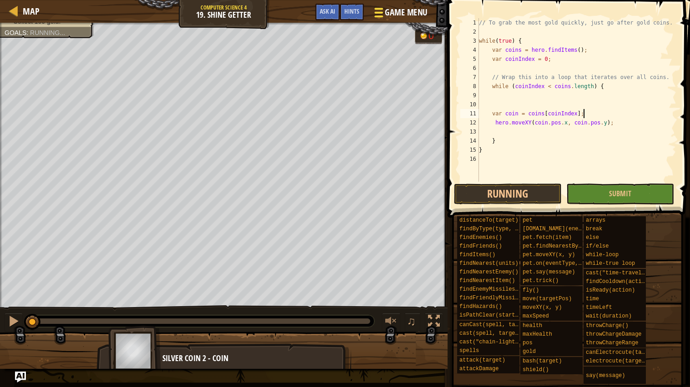
click at [371, 17] on button "Game Menu" at bounding box center [399, 14] width 66 height 22
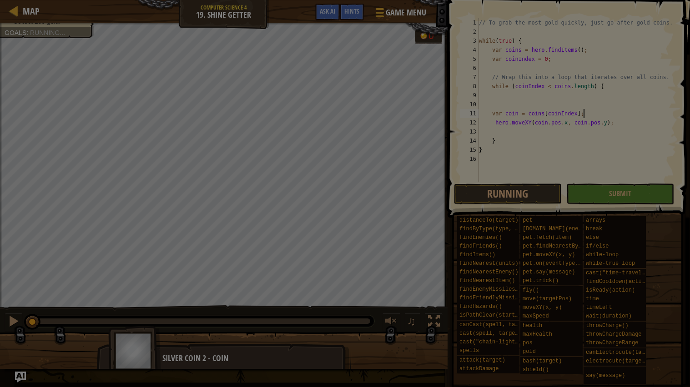
click at [0, 0] on div "Quick Code Actions Reload Reload original code to restart the level Ask the AI …" at bounding box center [0, 0] width 0 height 0
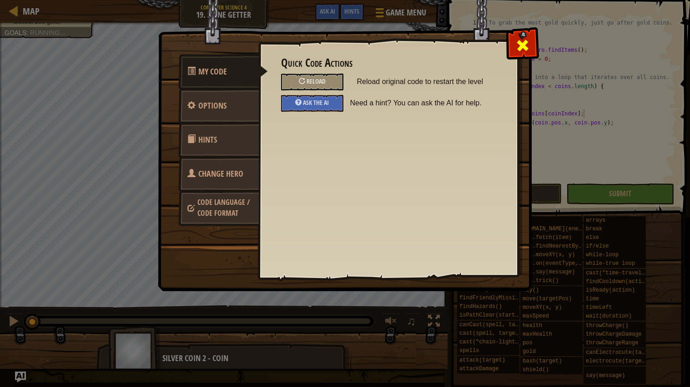
click at [532, 48] on div at bounding box center [522, 43] width 29 height 29
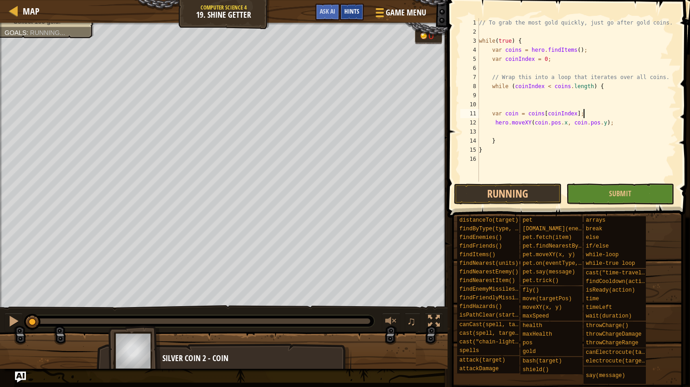
click at [353, 19] on div "Hints" at bounding box center [352, 12] width 24 height 17
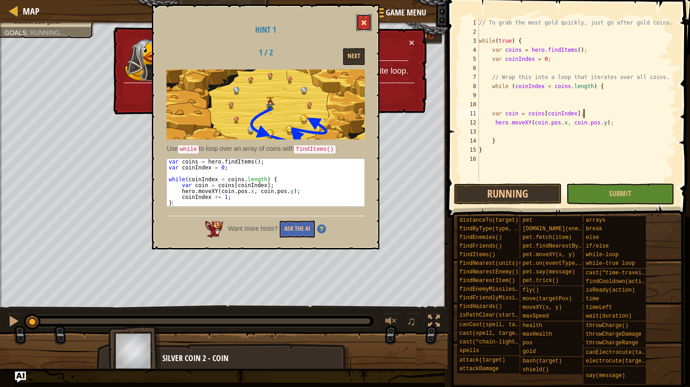
click at [366, 22] on span at bounding box center [364, 23] width 6 height 6
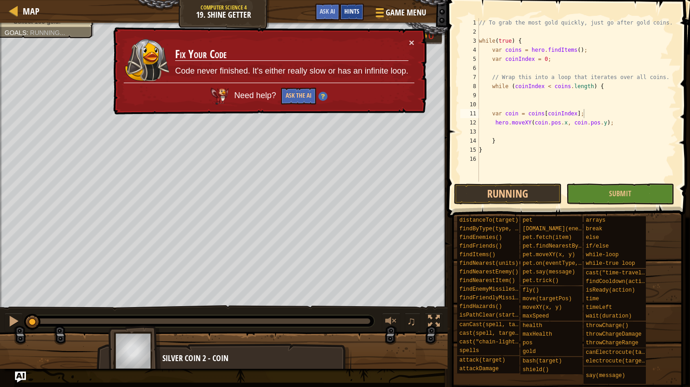
click at [355, 13] on span "Hints" at bounding box center [351, 11] width 15 height 9
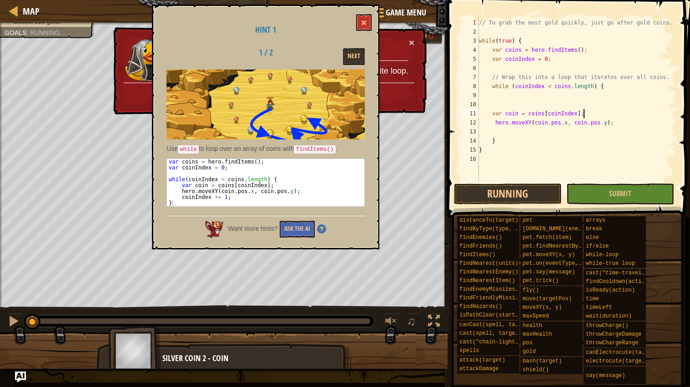
type textarea "coinIndex += 1;"
drag, startPoint x: 181, startPoint y: 197, endPoint x: 242, endPoint y: 197, distance: 61.4
click at [242, 197] on div "var coins = hero . findItems ( ) ; var coinIndex = 0 ; while ( coinIndex < coin…" at bounding box center [266, 188] width 198 height 59
click at [510, 133] on div "// To grab the most gold quickly, just go after gold coins. while ( true ) { va…" at bounding box center [576, 109] width 199 height 182
paste textarea "coinIndex += 1;"
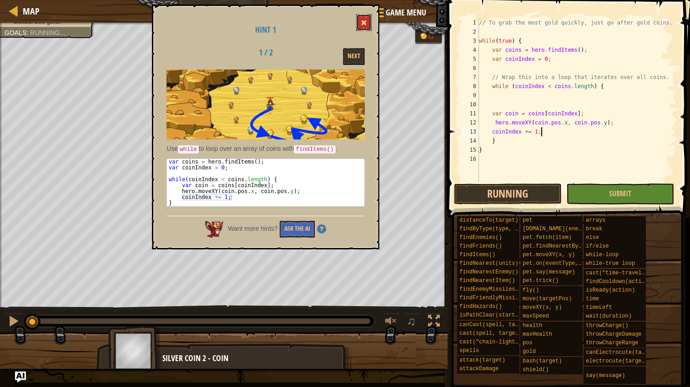
click at [363, 22] on span at bounding box center [364, 23] width 6 height 6
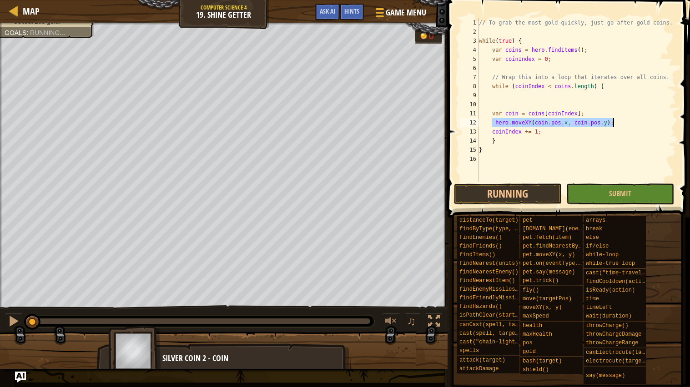
drag, startPoint x: 493, startPoint y: 121, endPoint x: 621, endPoint y: 123, distance: 127.3
click at [621, 123] on div "// To grab the most gold quickly, just go after gold coins. while ( true ) { va…" at bounding box center [576, 109] width 199 height 182
click at [516, 194] on button "Running" at bounding box center [508, 194] width 108 height 21
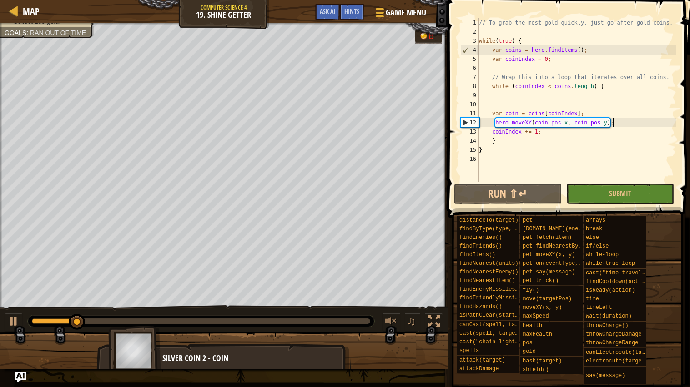
click at [74, 30] on span "Ran out of time" at bounding box center [58, 32] width 56 height 7
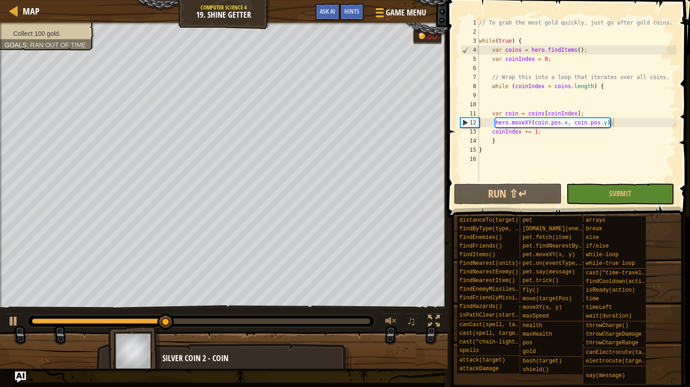
click at [494, 117] on div "// To grab the most gold quickly, just go after gold coins. while ( true ) { va…" at bounding box center [576, 109] width 199 height 182
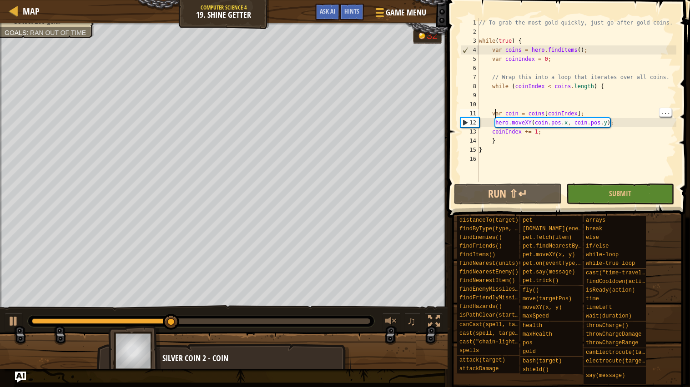
click at [490, 127] on div "// To grab the most gold quickly, just go after gold coins. while ( true ) { va…" at bounding box center [576, 109] width 199 height 182
type textarea "hero.moveXY(coin.pos.x, coin.pos.y);"
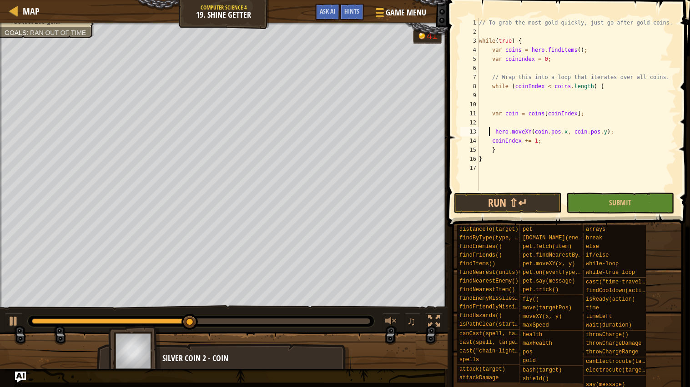
click at [518, 121] on div "// To grab the most gold quickly, just go after gold coins. while ( true ) { va…" at bounding box center [576, 113] width 199 height 191
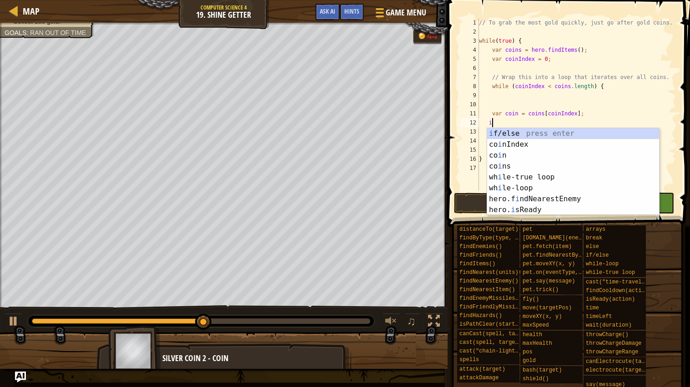
scroll to position [4, 1]
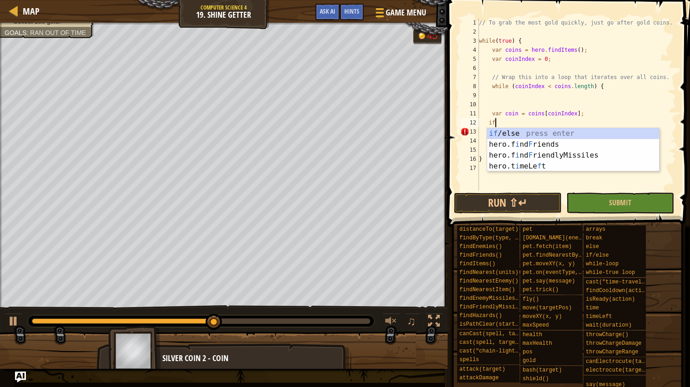
click at [540, 133] on div "if /else press enter hero.f i nd F riends press enter hero.f i nd F riendlyMiss…" at bounding box center [573, 160] width 172 height 65
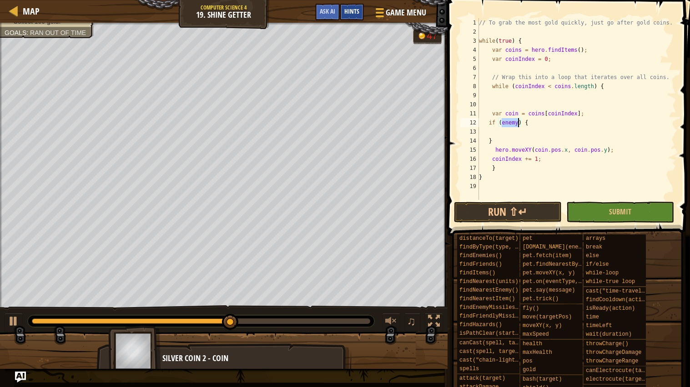
click at [346, 15] on span "Hints" at bounding box center [351, 11] width 15 height 9
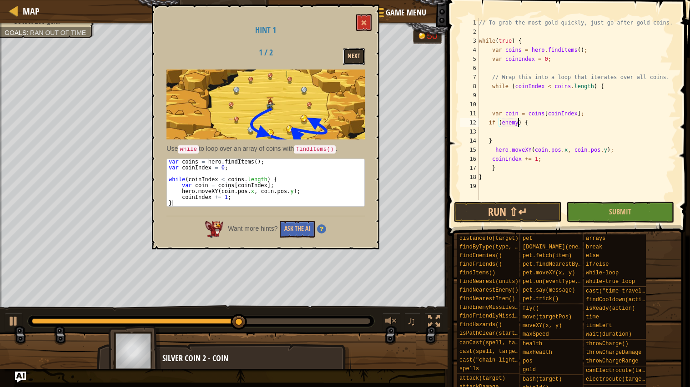
click at [360, 59] on button "Next" at bounding box center [354, 56] width 22 height 17
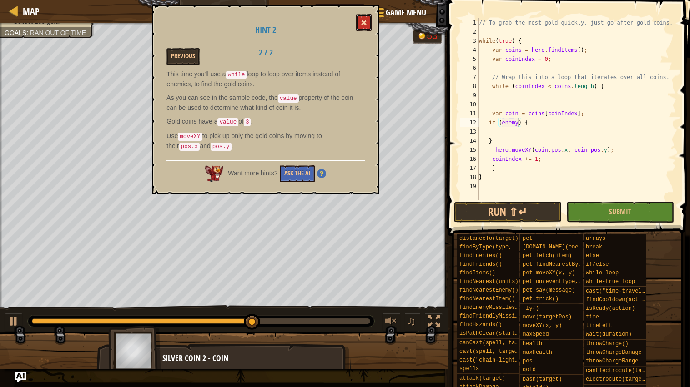
click at [362, 29] on button at bounding box center [363, 22] width 15 height 17
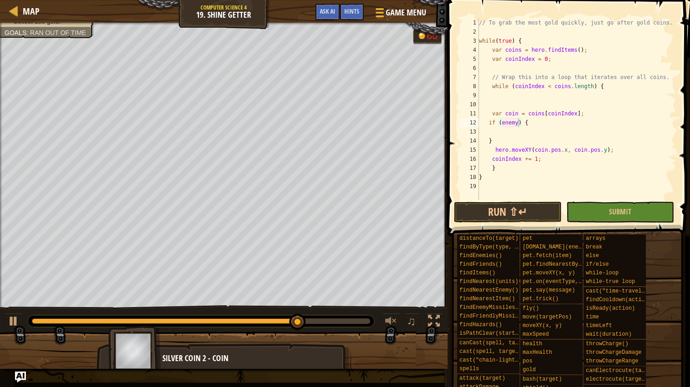
click at [515, 115] on div "// To grab the most gold quickly, just go after gold coins. while ( true ) { va…" at bounding box center [576, 118] width 199 height 200
click at [517, 124] on div "// To grab the most gold quickly, just go after gold coins. while ( true ) { va…" at bounding box center [576, 118] width 199 height 200
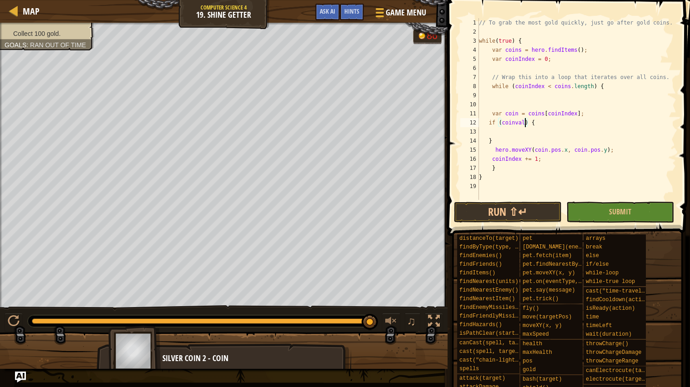
scroll to position [4, 4]
click at [519, 122] on div "// To grab the most gold quickly, just go after gold coins. while ( true ) { va…" at bounding box center [576, 118] width 199 height 200
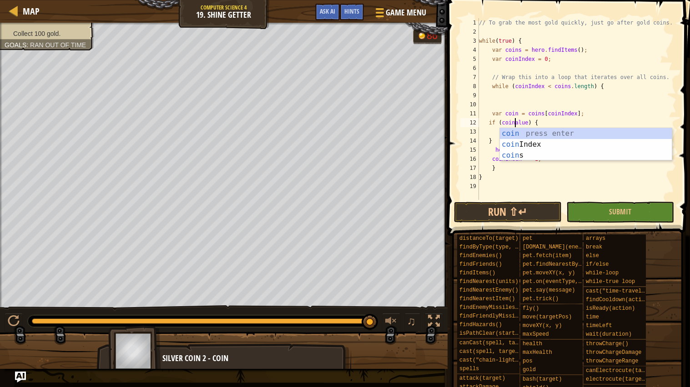
scroll to position [4, 3]
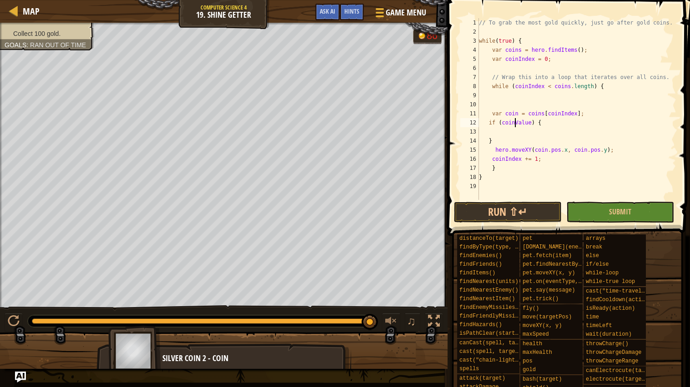
click at [513, 121] on div "// To grab the most gold quickly, just go after gold coins. while ( true ) { va…" at bounding box center [576, 118] width 199 height 200
click at [536, 122] on div "// To grab the most gold quickly, just go after gold coins. while ( true ) { va…" at bounding box center [576, 118] width 199 height 200
type textarea "if (coin.Value == 3) {"
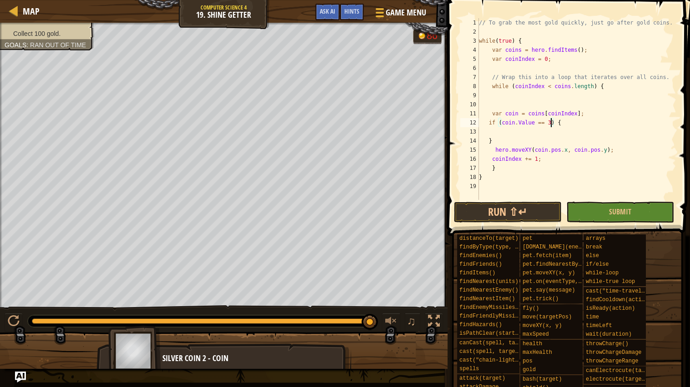
click at [499, 136] on div "// To grab the most gold quickly, just go after gold coins. while ( true ) { va…" at bounding box center [576, 118] width 199 height 200
click at [494, 141] on div "// To grab the most gold quickly, just go after gold coins. while ( true ) { va…" at bounding box center [576, 118] width 199 height 200
type textarea "}"
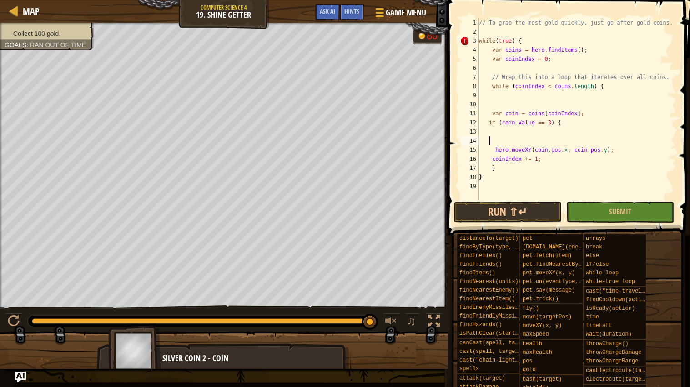
click at [497, 166] on div "// To grab the most gold quickly, just go after gold coins. while ( true ) { va…" at bounding box center [576, 118] width 199 height 200
type textarea "}"
click at [492, 168] on div "// To grab the most gold quickly, just go after gold coins. while ( true ) { va…" at bounding box center [576, 118] width 199 height 200
type textarea "}"
click at [492, 168] on div "// To grab the most gold quickly, just go after gold coins. while ( true ) { va…" at bounding box center [576, 118] width 199 height 200
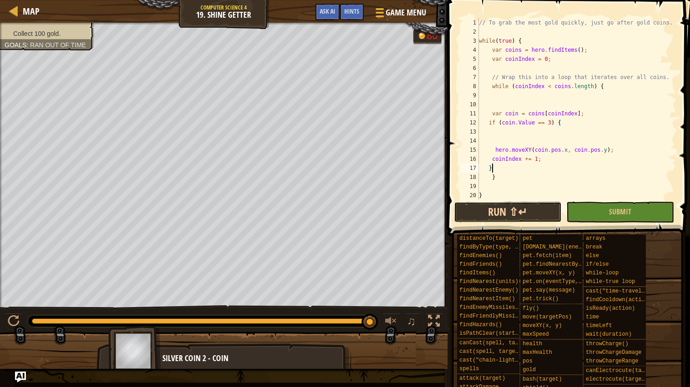
click at [523, 217] on button "Run ⇧↵" at bounding box center [508, 212] width 108 height 21
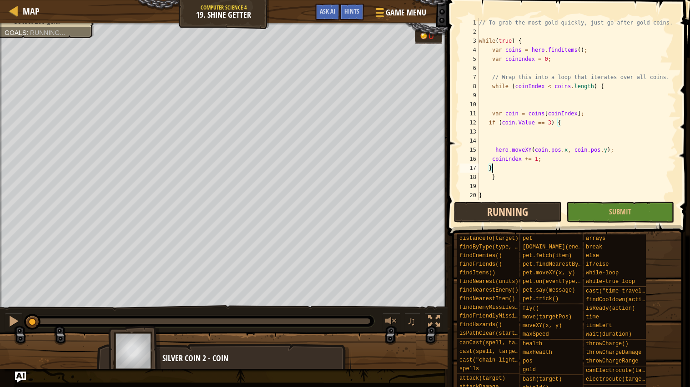
scroll to position [9, 0]
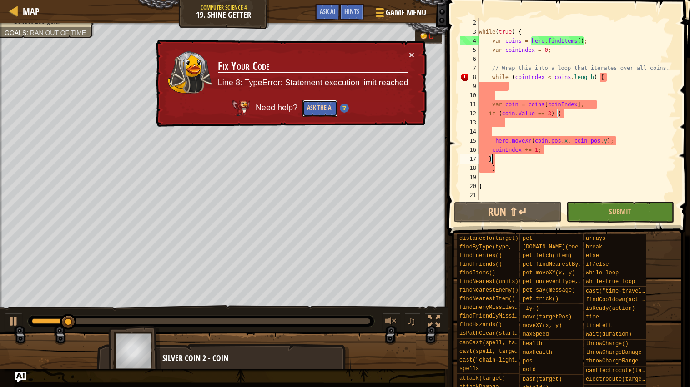
click at [327, 106] on button "Ask the AI" at bounding box center [319, 108] width 35 height 17
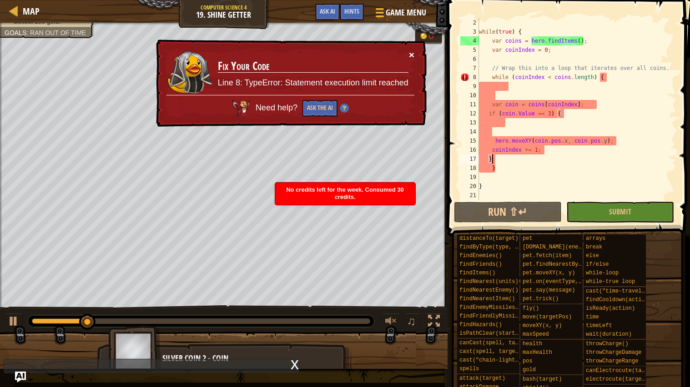
click at [410, 53] on button "×" at bounding box center [411, 55] width 5 height 10
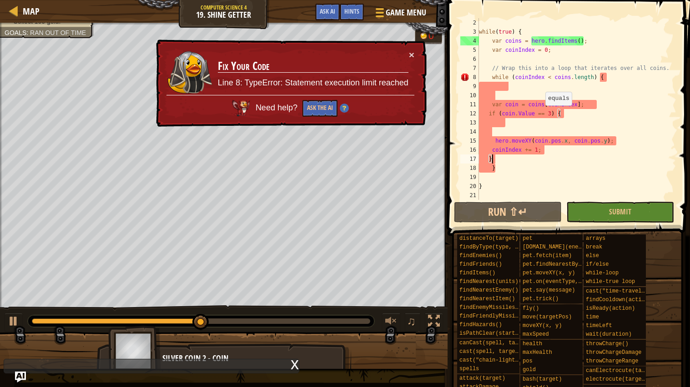
click at [541, 114] on div "while ( true ) { var coins = hero . findItems ( ) ; var coinIndex = 0 ; // Wrap…" at bounding box center [576, 118] width 199 height 200
click at [411, 54] on button "×" at bounding box center [411, 55] width 5 height 10
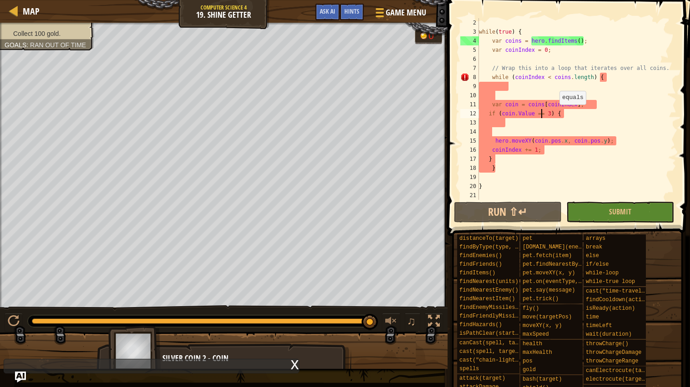
click at [554, 109] on div "while ( true ) { var coins = hero . findItems ( ) ; var coinIndex = 0 ; // Wrap…" at bounding box center [576, 118] width 199 height 200
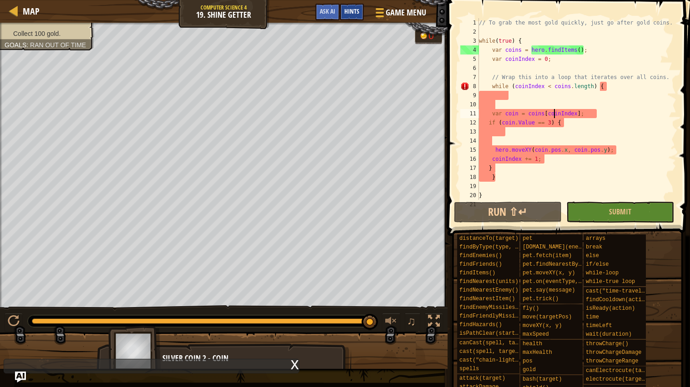
click at [355, 6] on div "Hints" at bounding box center [352, 12] width 24 height 17
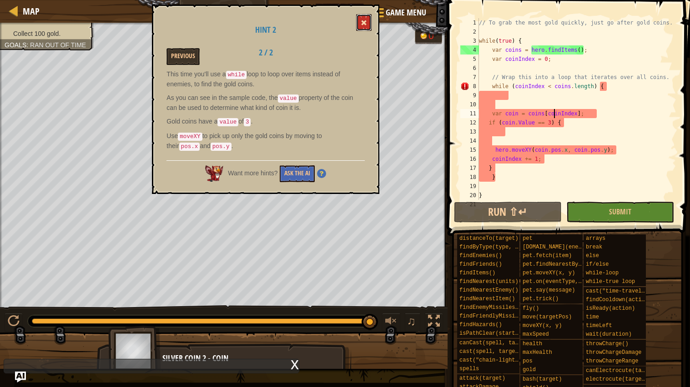
click at [366, 20] on span at bounding box center [364, 23] width 6 height 6
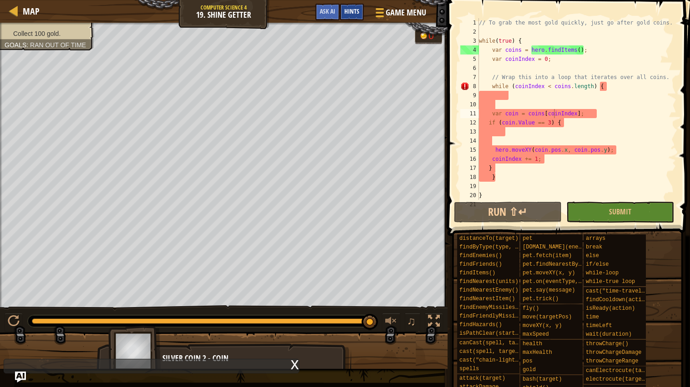
click at [350, 15] on span "Hints" at bounding box center [351, 11] width 15 height 9
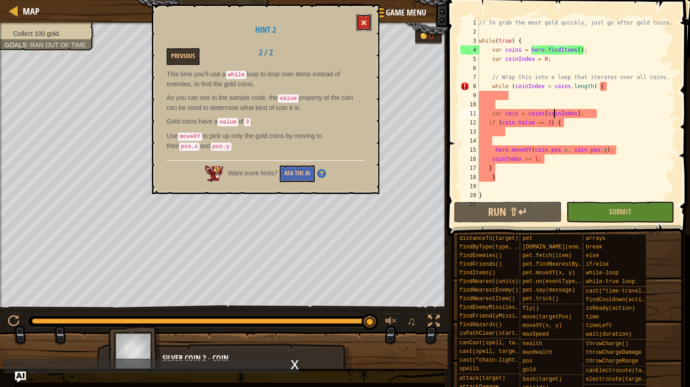
click at [361, 24] on button at bounding box center [363, 22] width 15 height 17
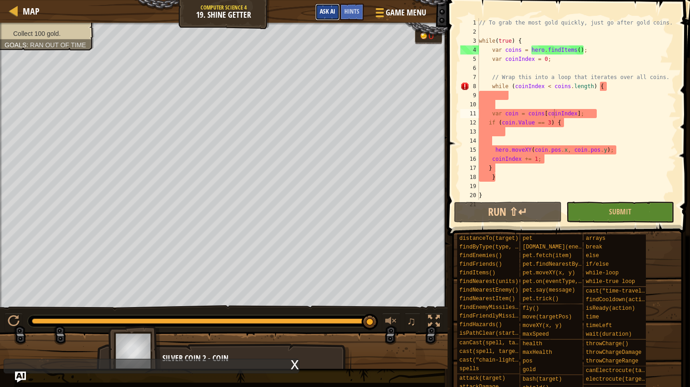
click at [325, 11] on span "Ask AI" at bounding box center [327, 11] width 15 height 9
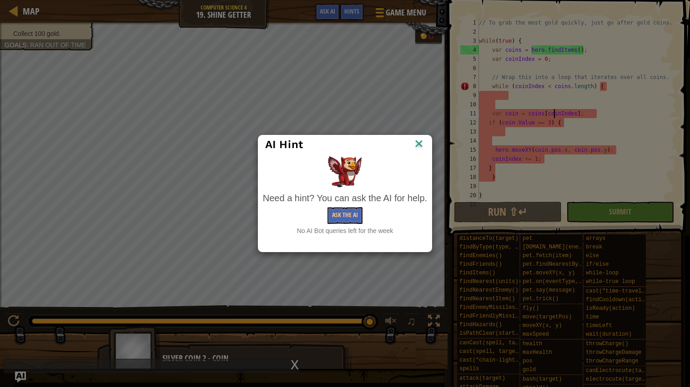
click at [413, 141] on img at bounding box center [419, 145] width 12 height 14
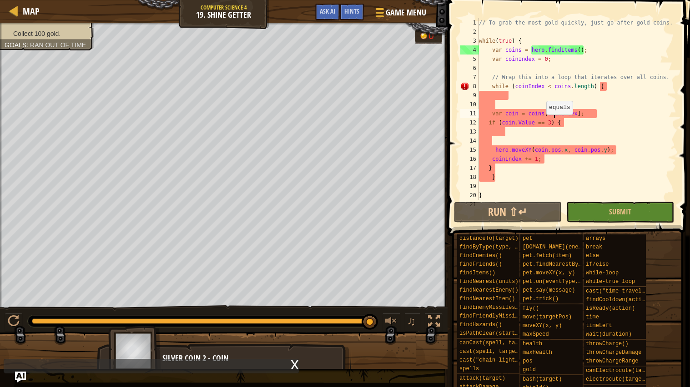
click at [562, 54] on div "// To grab the most gold quickly, just go after gold coins. while ( true ) { va…" at bounding box center [576, 118] width 199 height 200
click at [502, 166] on div "// To grab the most gold quickly, just go after gold coins. while ( true ) { va…" at bounding box center [576, 118] width 199 height 200
type textarea "}"
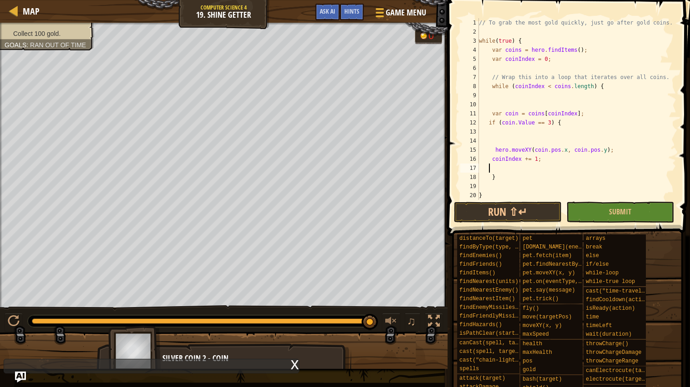
click at [516, 187] on div "// To grab the most gold quickly, just go after gold coins. while ( true ) { va…" at bounding box center [576, 118] width 199 height 200
type textarea "}"
click at [507, 219] on button "Run ⇧↵" at bounding box center [508, 212] width 108 height 21
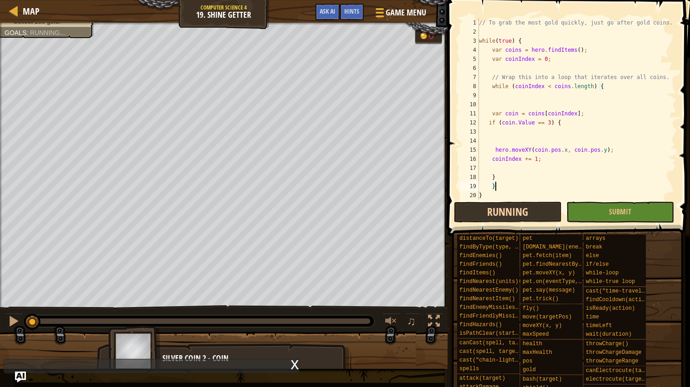
scroll to position [4, 0]
click at [567, 120] on div "// To grab the most gold quickly, just go after gold coins. while ( true ) { va…" at bounding box center [576, 118] width 199 height 200
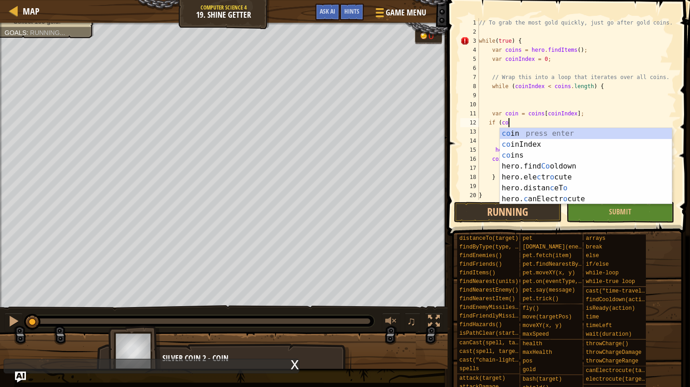
type textarea "i"
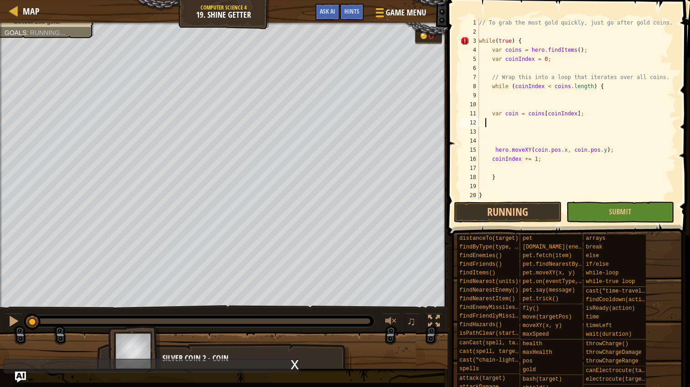
scroll to position [4, 0]
click at [517, 215] on button "Running" at bounding box center [508, 212] width 108 height 21
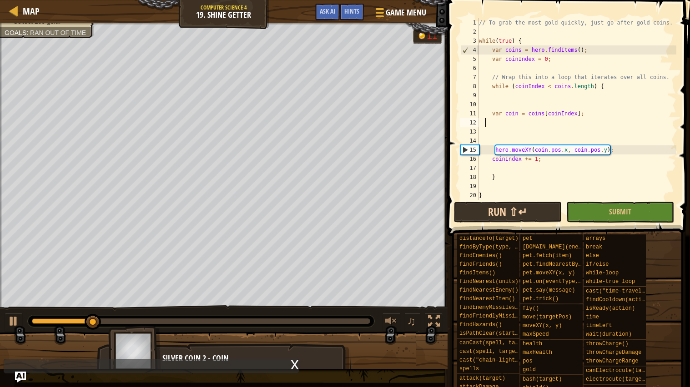
type textarea "f"
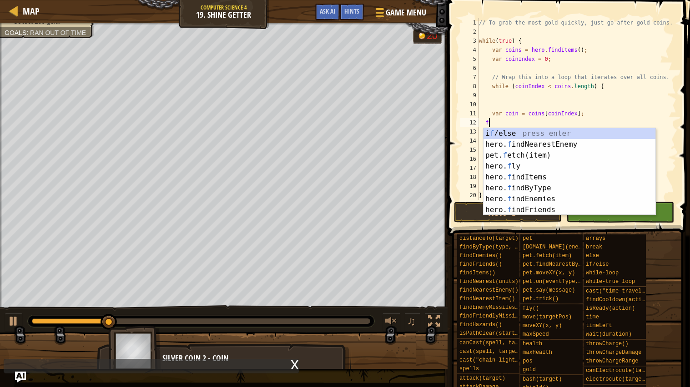
click at [536, 165] on div "i f /else press enter hero. f indNearestEnemy press enter pet. f etch(item) pre…" at bounding box center [569, 182] width 172 height 109
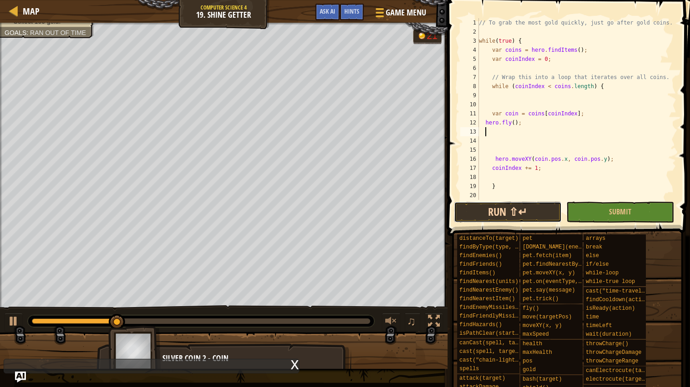
click at [535, 206] on button "Run ⇧↵" at bounding box center [508, 212] width 108 height 21
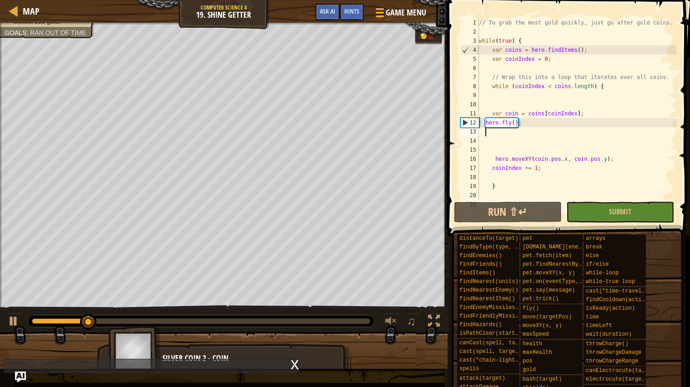
click at [537, 125] on div "// To grab the most gold quickly, just go after gold coins. while ( true ) { va…" at bounding box center [576, 118] width 199 height 200
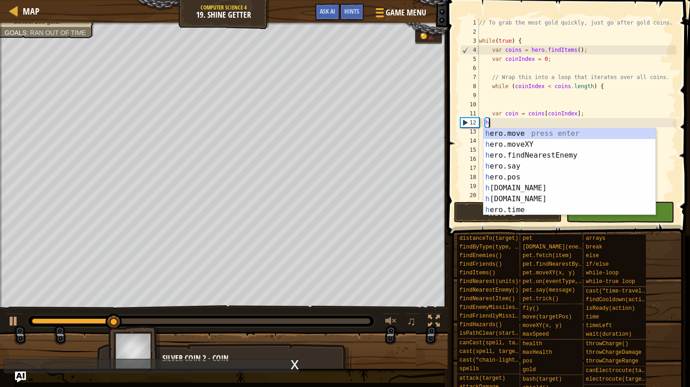
scroll to position [4, 0]
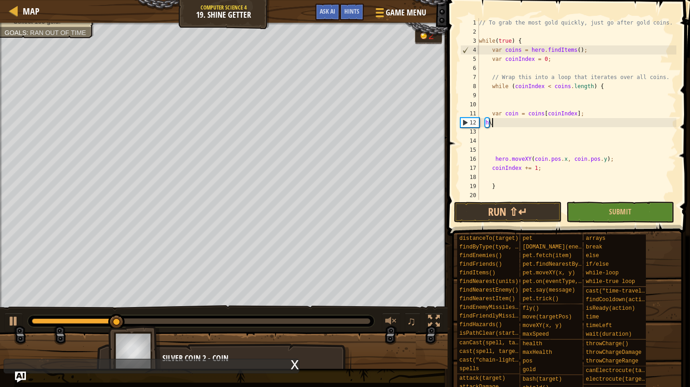
type textarea "h"
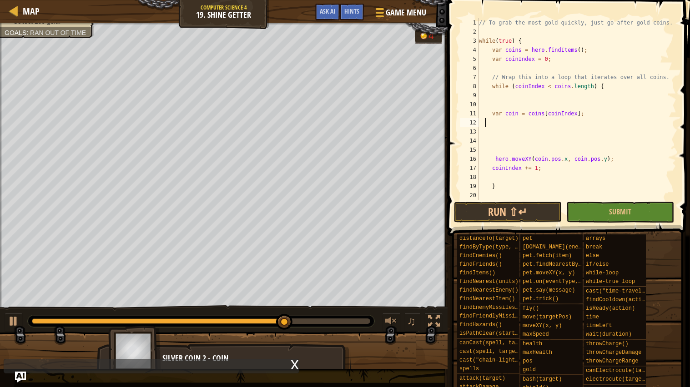
click at [507, 226] on span at bounding box center [567, 359] width 236 height 269
click at [509, 218] on button "Run ⇧↵" at bounding box center [508, 212] width 108 height 21
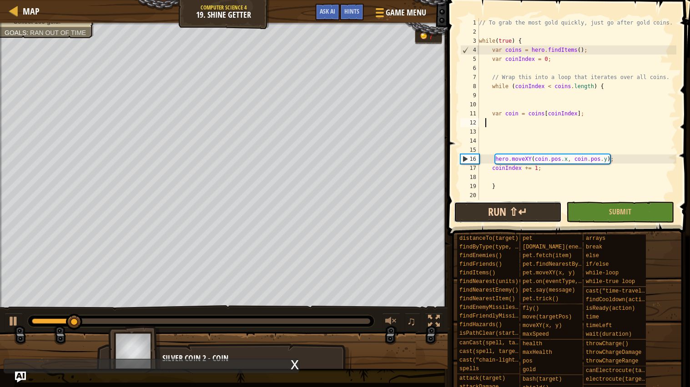
click at [501, 210] on button "Run ⇧↵" at bounding box center [508, 212] width 108 height 21
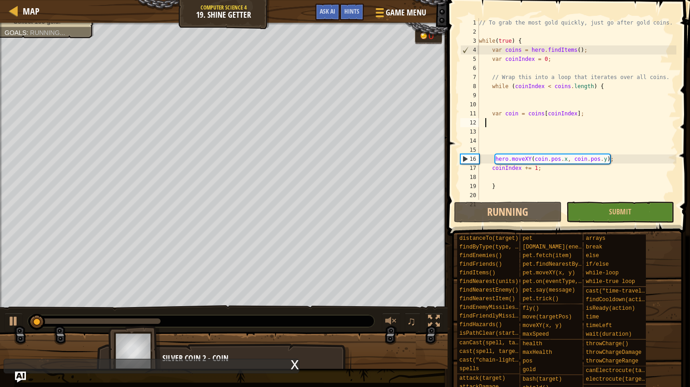
click at [611, 200] on span at bounding box center [570, 105] width 250 height 263
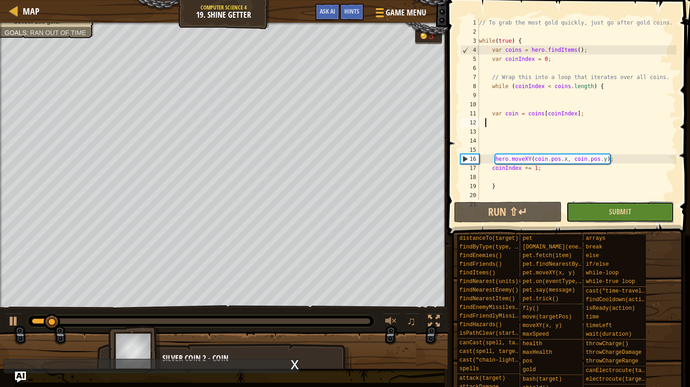
click at [641, 211] on button "Submit" at bounding box center [620, 212] width 108 height 21
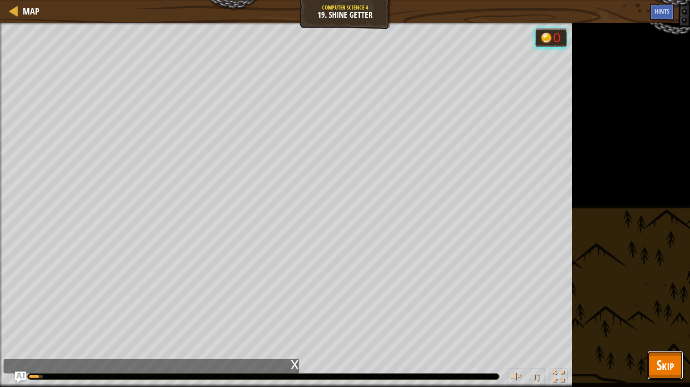
click at [658, 332] on span "Skip" at bounding box center [665, 365] width 18 height 19
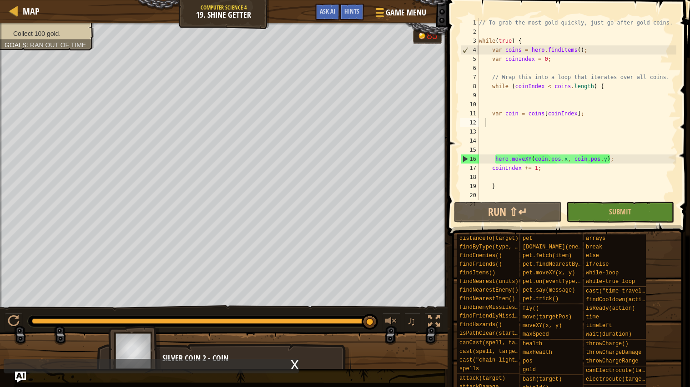
click at [622, 186] on div "// To grab the most gold quickly, just go after gold coins. while ( true ) { va…" at bounding box center [576, 118] width 199 height 200
type textarea "}"
click at [635, 190] on div "// To grab the most gold quickly, just go after gold coins. while ( true ) { va…" at bounding box center [576, 118] width 199 height 200
click at [628, 213] on span "Submit" at bounding box center [620, 212] width 22 height 10
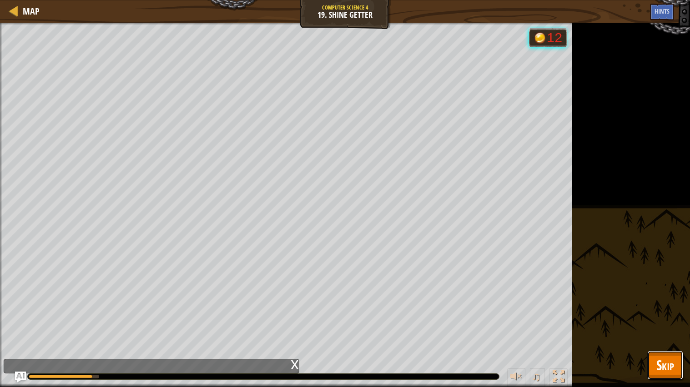
click at [654, 332] on button "Skip" at bounding box center [665, 365] width 36 height 29
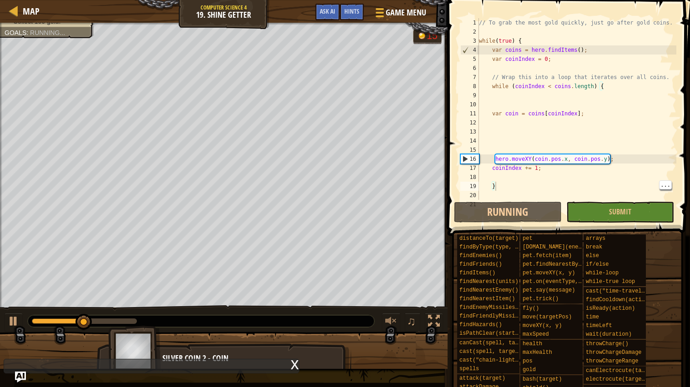
click at [662, 332] on div "distanceTo(target) findByType(type, units) findEnemies() findFriends() findItem…" at bounding box center [570, 318] width 227 height 169
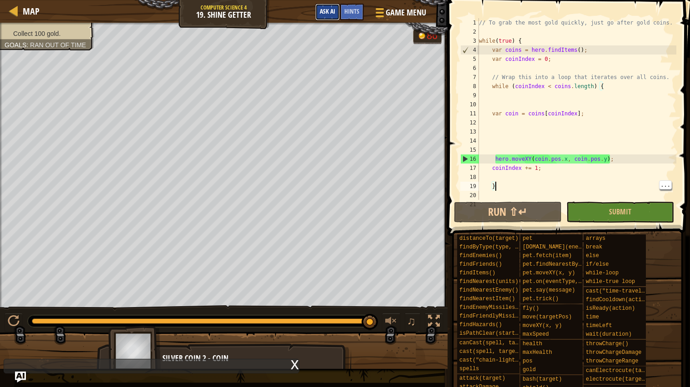
click at [326, 15] on span "Ask AI" at bounding box center [327, 11] width 15 height 9
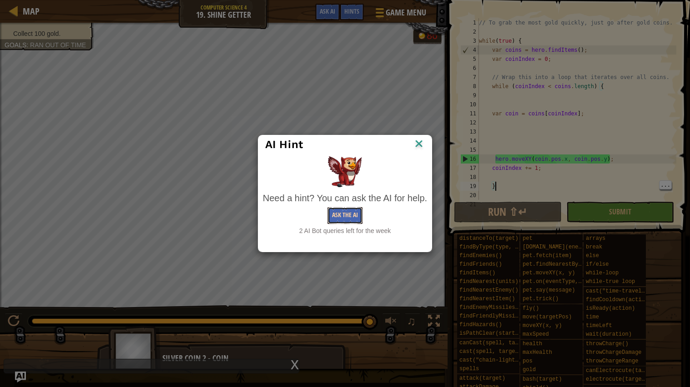
click at [347, 221] on button "Ask the AI" at bounding box center [344, 215] width 35 height 17
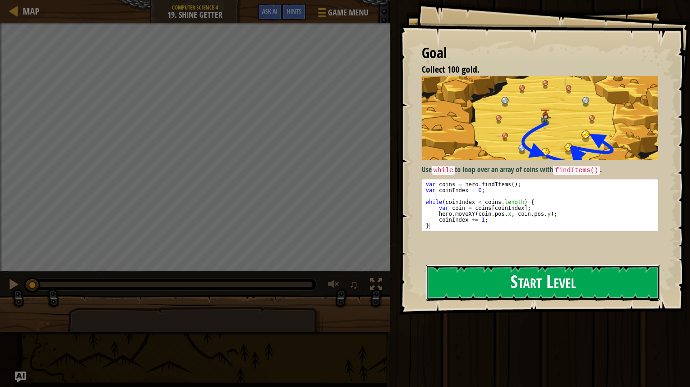
click at [446, 282] on button "Start Level" at bounding box center [543, 283] width 234 height 36
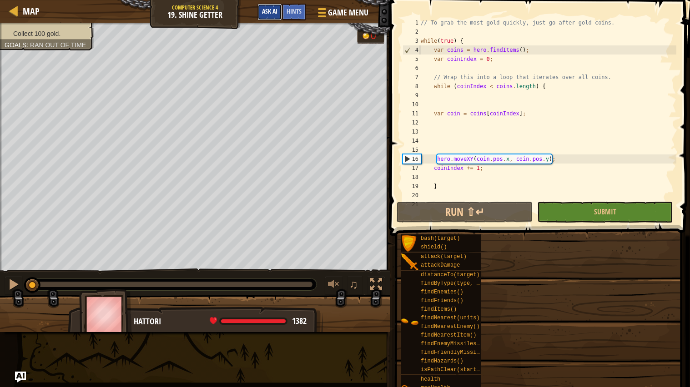
click at [259, 13] on button "Ask AI" at bounding box center [269, 12] width 25 height 17
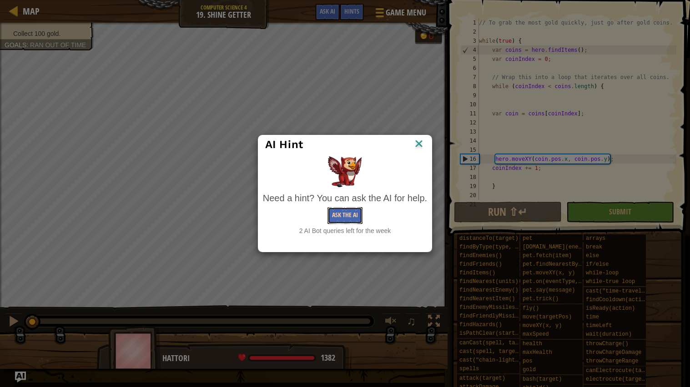
click at [341, 215] on button "Ask the AI" at bounding box center [344, 215] width 35 height 17
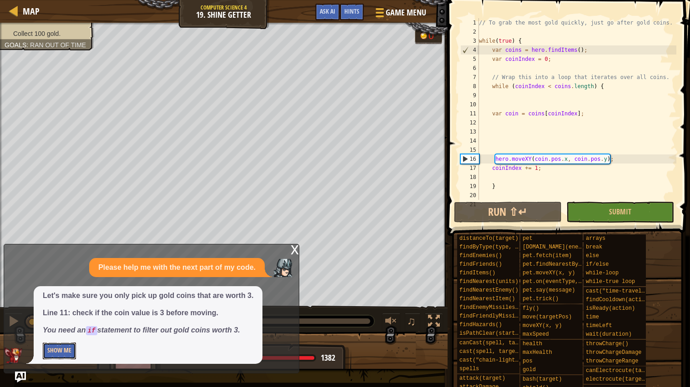
click at [66, 352] on button "Show Me" at bounding box center [59, 351] width 33 height 17
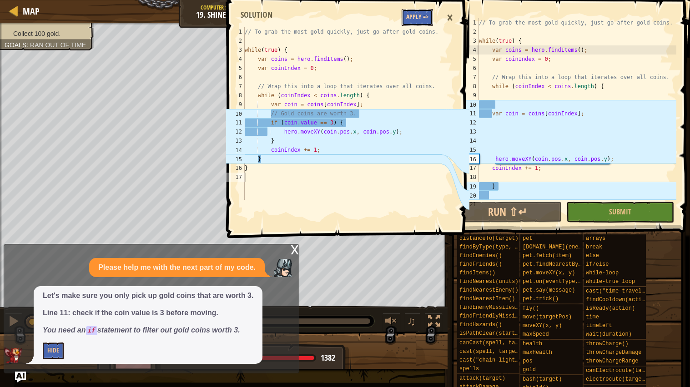
click at [427, 23] on button "Apply =>" at bounding box center [416, 17] width 31 height 17
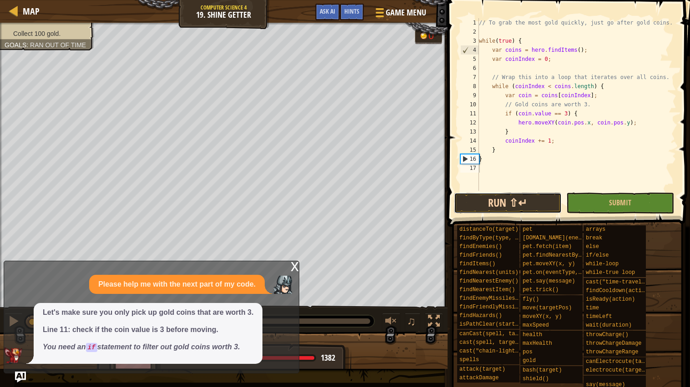
click at [521, 198] on button "Run ⇧↵" at bounding box center [508, 203] width 108 height 21
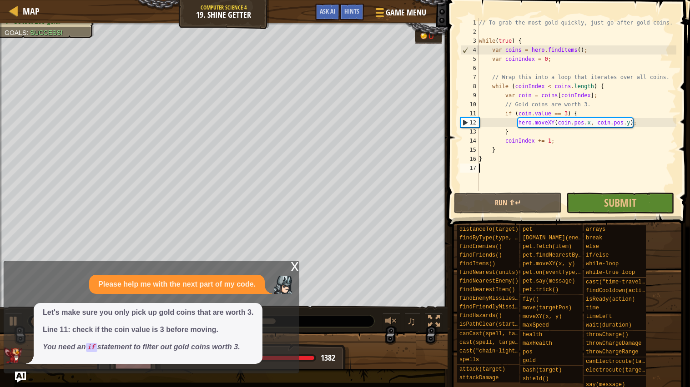
click at [298, 266] on div "x" at bounding box center [295, 265] width 8 height 9
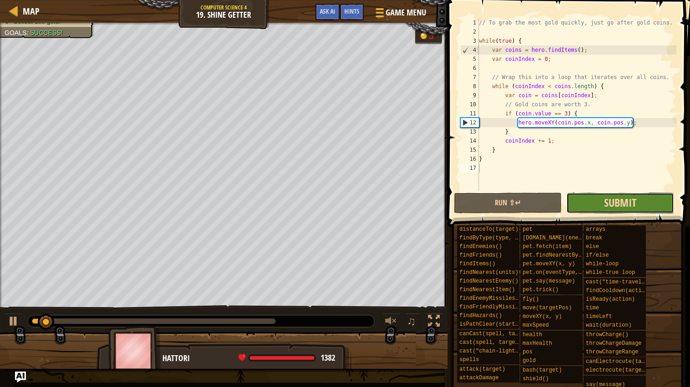
click at [611, 201] on span "Submit" at bounding box center [620, 203] width 32 height 15
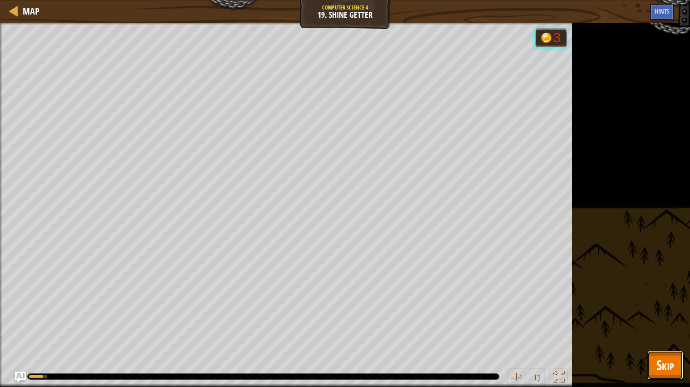
click at [657, 360] on span "Skip" at bounding box center [665, 365] width 18 height 19
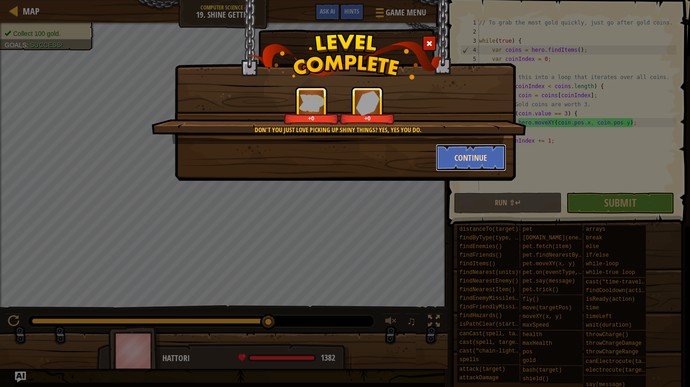
click at [465, 163] on button "Continue" at bounding box center [471, 157] width 70 height 27
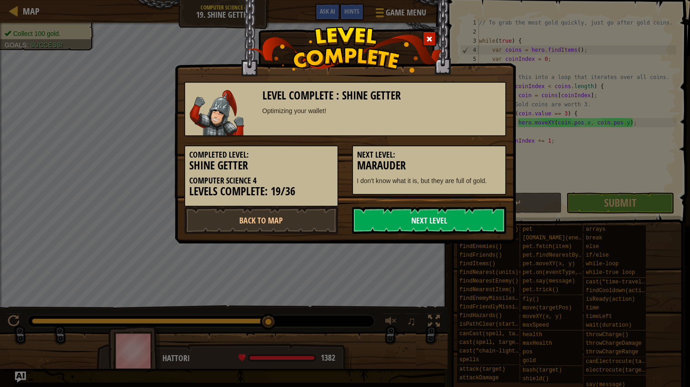
click at [385, 219] on link "Next Level" at bounding box center [429, 220] width 154 height 27
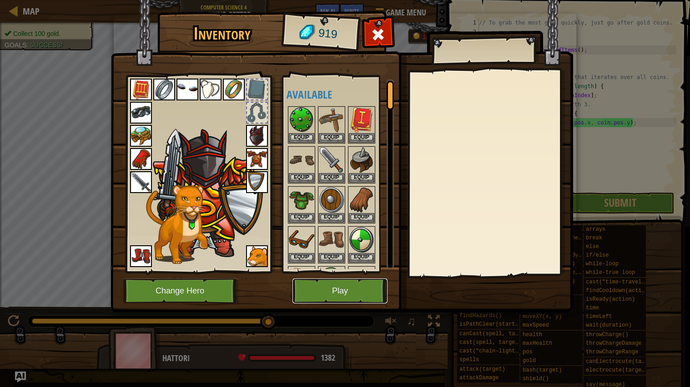
click at [309, 294] on button "Play" at bounding box center [339, 291] width 95 height 25
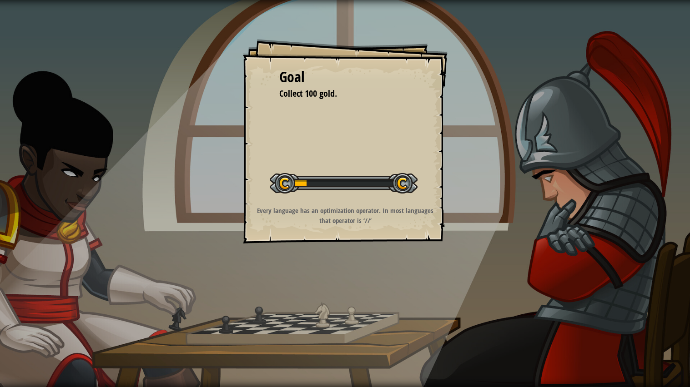
click at [307, 284] on div "Goal Collect 100 gold. Start Level Error loading from server. Try refreshing th…" at bounding box center [345, 193] width 690 height 387
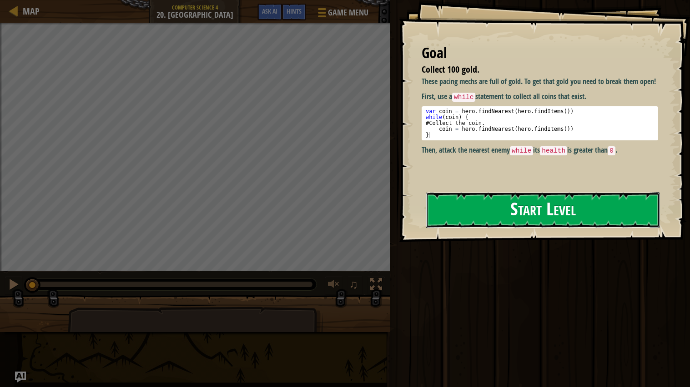
click at [442, 207] on button "Start Level" at bounding box center [543, 210] width 234 height 36
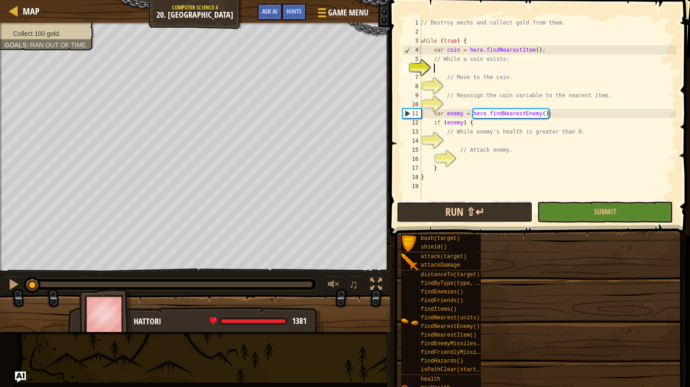
click at [446, 206] on button "Run ⇧↵" at bounding box center [463, 212] width 135 height 21
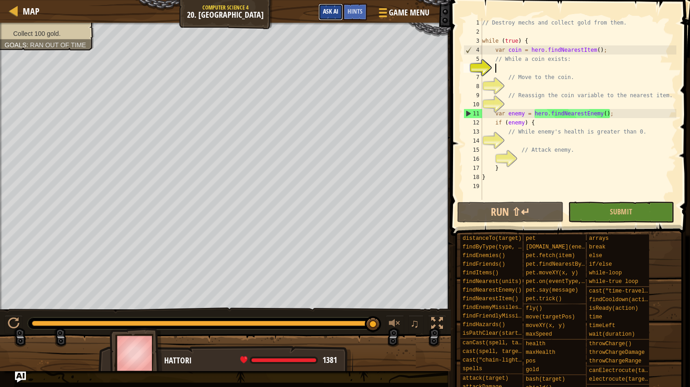
click at [335, 15] on span "Ask AI" at bounding box center [330, 11] width 15 height 9
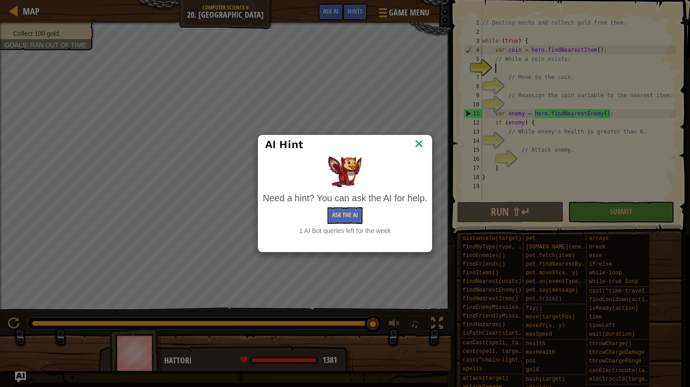
click at [414, 147] on img at bounding box center [419, 145] width 12 height 14
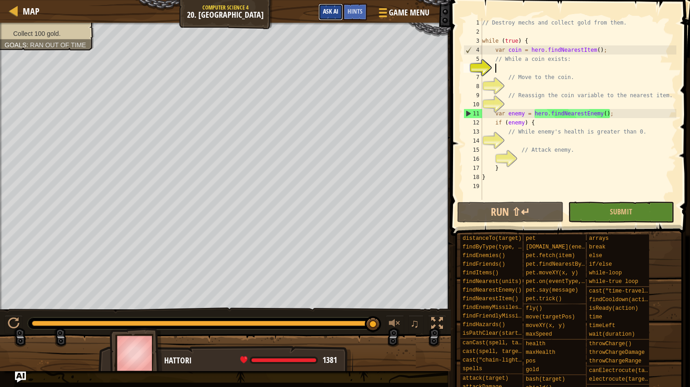
click at [335, 11] on span "Ask AI" at bounding box center [330, 11] width 15 height 9
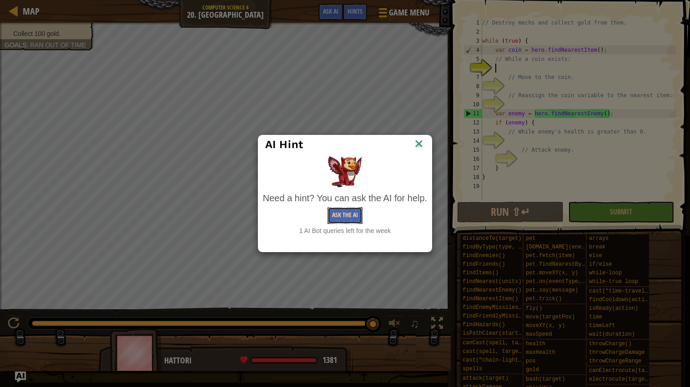
click at [353, 220] on button "Ask the AI" at bounding box center [344, 215] width 35 height 17
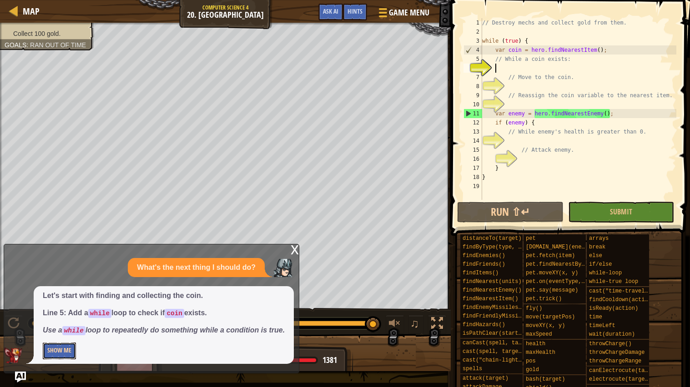
click at [72, 349] on button "Show Me" at bounding box center [59, 351] width 33 height 17
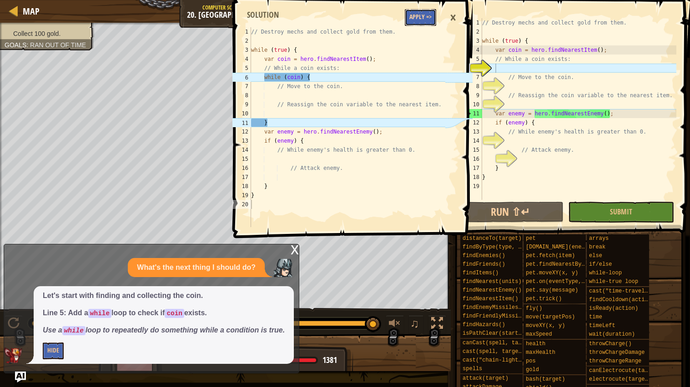
click at [424, 16] on button "Apply =>" at bounding box center [420, 17] width 31 height 17
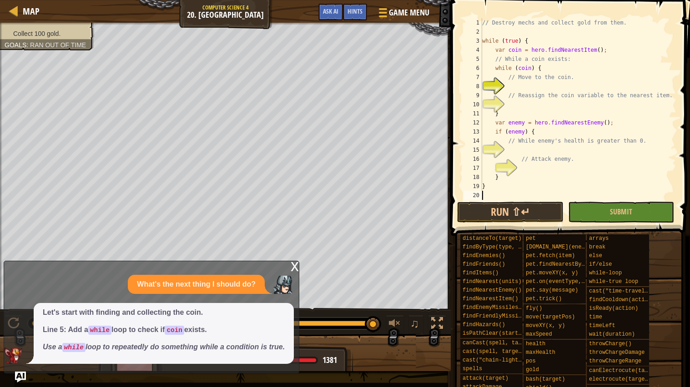
click at [291, 261] on div "x" at bounding box center [295, 265] width 8 height 9
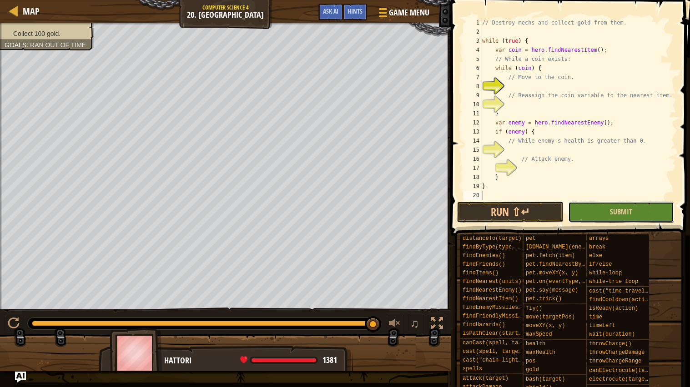
click at [600, 213] on button "Submit" at bounding box center [621, 212] width 106 height 21
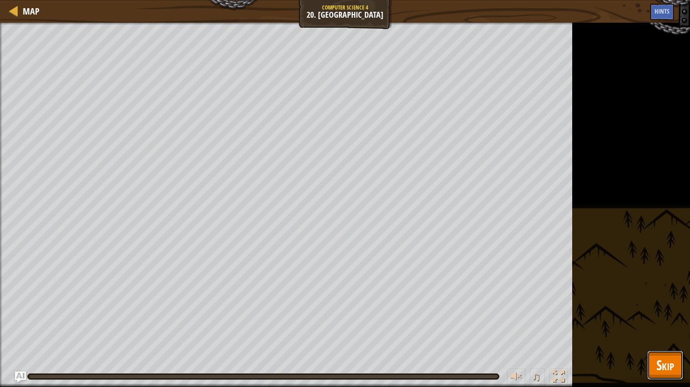
click at [654, 371] on button "Skip" at bounding box center [665, 365] width 36 height 29
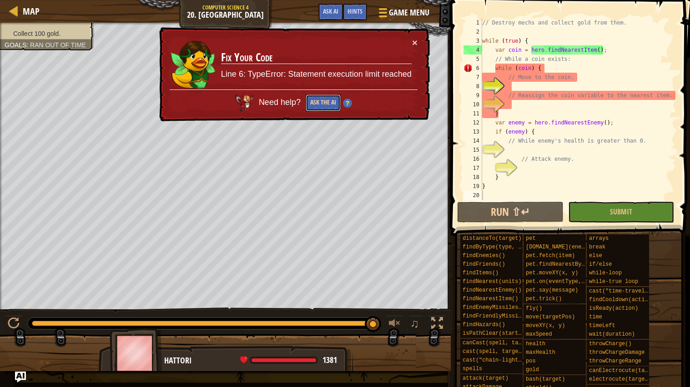
click at [330, 100] on button "Ask the AI" at bounding box center [323, 103] width 35 height 17
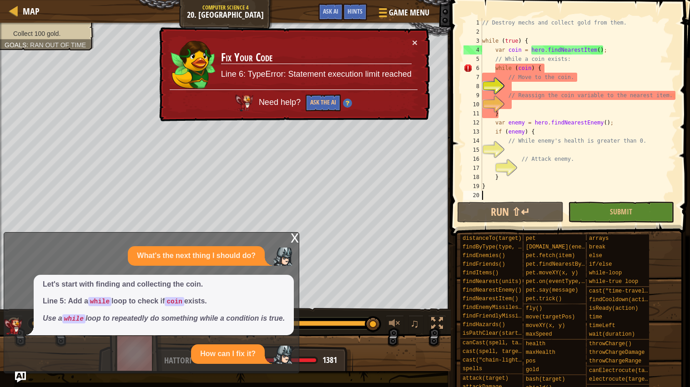
click at [281, 232] on div "x What's the next thing I should do? Let's start with finding and collecting th…" at bounding box center [152, 302] width 296 height 141
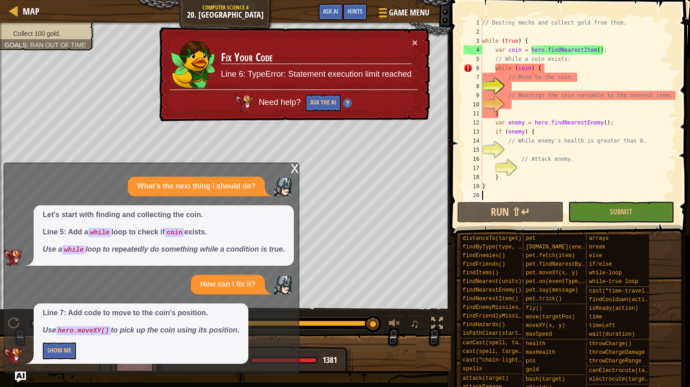
click at [298, 163] on div "x" at bounding box center [295, 167] width 8 height 9
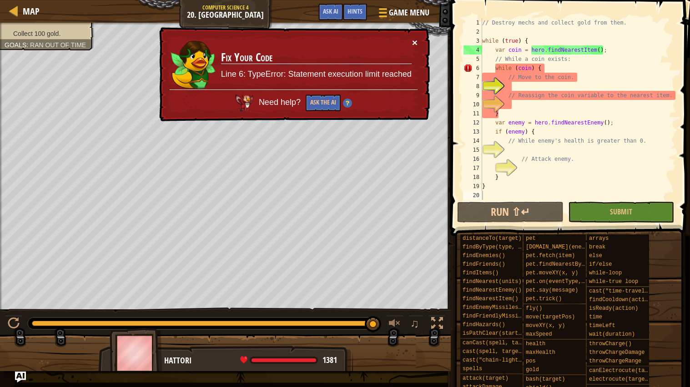
click at [412, 42] on button "×" at bounding box center [414, 43] width 5 height 10
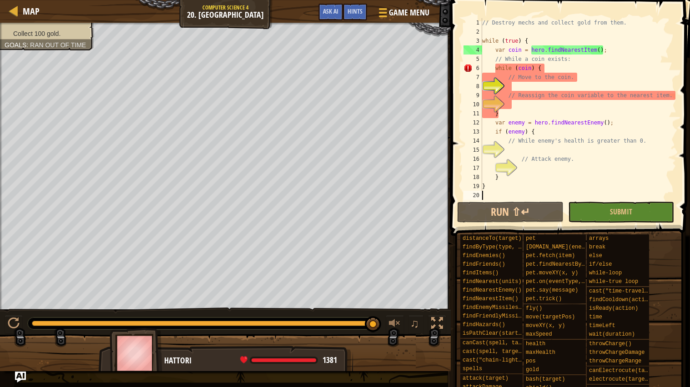
click at [520, 88] on div "// Destroy mechs and collect gold from them. while ( true ) { var coin = hero .…" at bounding box center [578, 118] width 196 height 200
paste textarea "hero.moveXY(coin.pos.x, coin.pos.y);"
type textarea "hero.moveXY(coin.pos.x, coin.pos.y);"
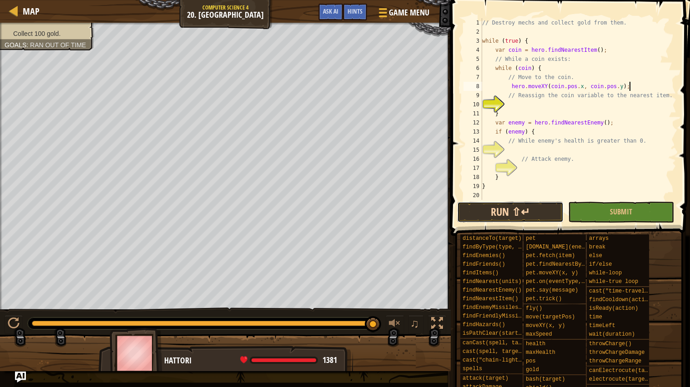
click at [529, 220] on button "Run ⇧↵" at bounding box center [510, 212] width 106 height 21
